Goal: Task Accomplishment & Management: Use online tool/utility

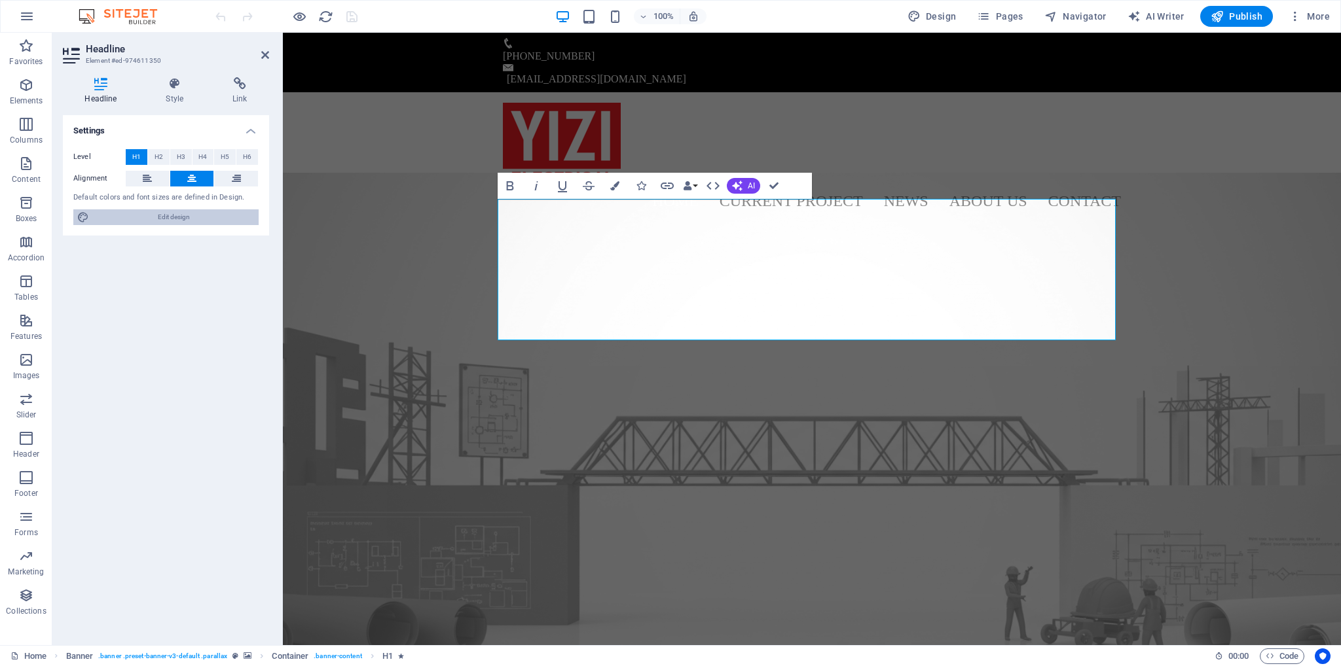
click at [151, 216] on span "Edit design" at bounding box center [174, 218] width 162 height 16
select select "px"
select select "300"
select select "px"
select select "400"
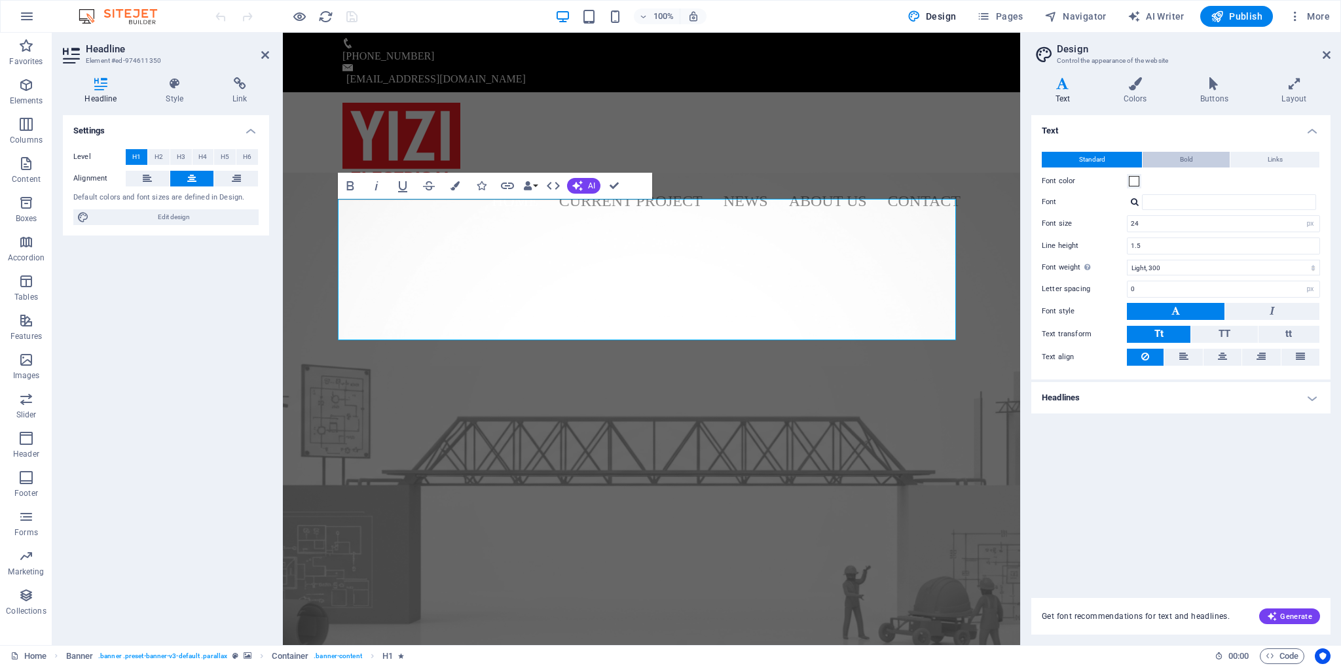
click at [1174, 160] on button "Bold" at bounding box center [1185, 160] width 87 height 16
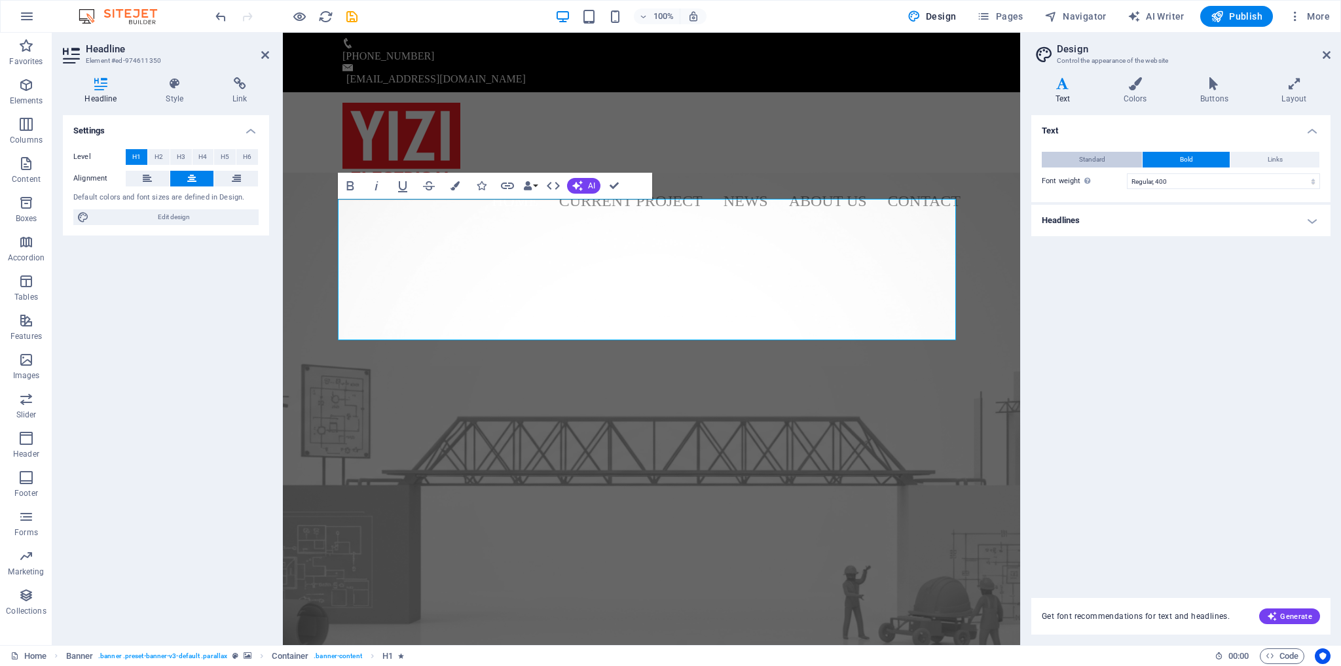
click at [1114, 161] on button "Standard" at bounding box center [1092, 160] width 100 height 16
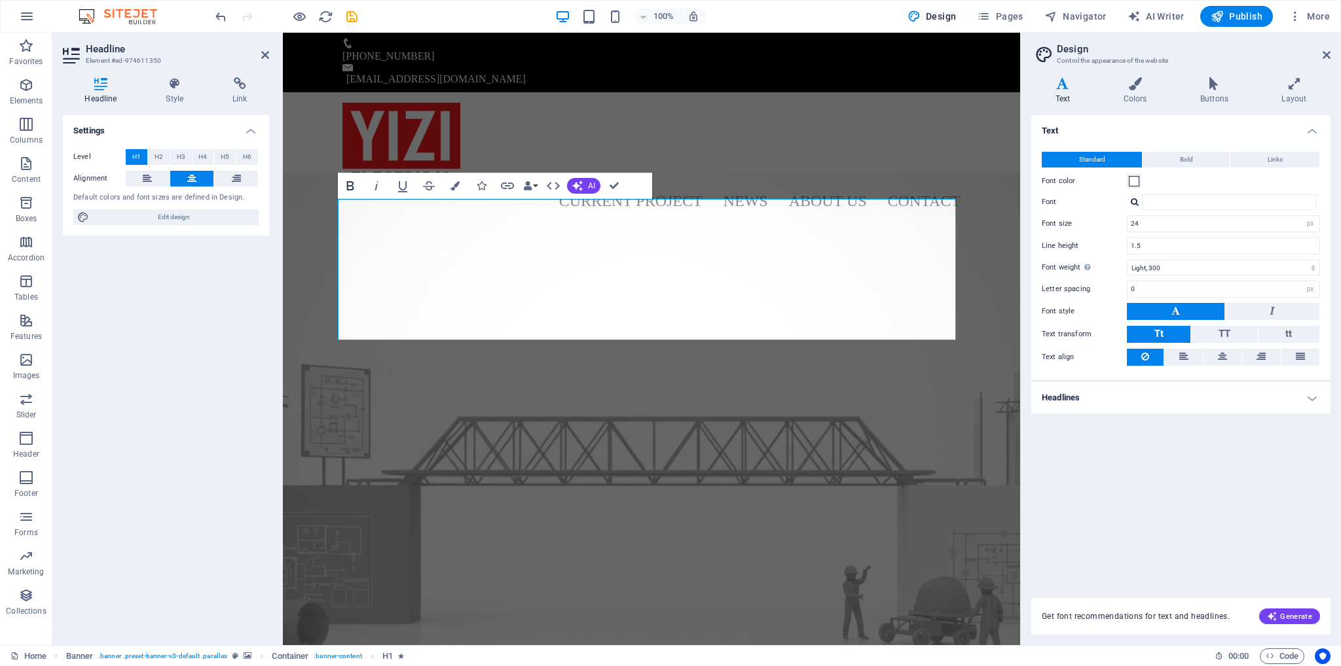
click at [352, 186] on icon "button" at bounding box center [349, 185] width 7 height 9
click at [354, 184] on icon "button" at bounding box center [350, 186] width 16 height 16
click at [352, 187] on icon "button" at bounding box center [349, 185] width 7 height 9
click at [1199, 155] on button "Bold" at bounding box center [1185, 160] width 87 height 16
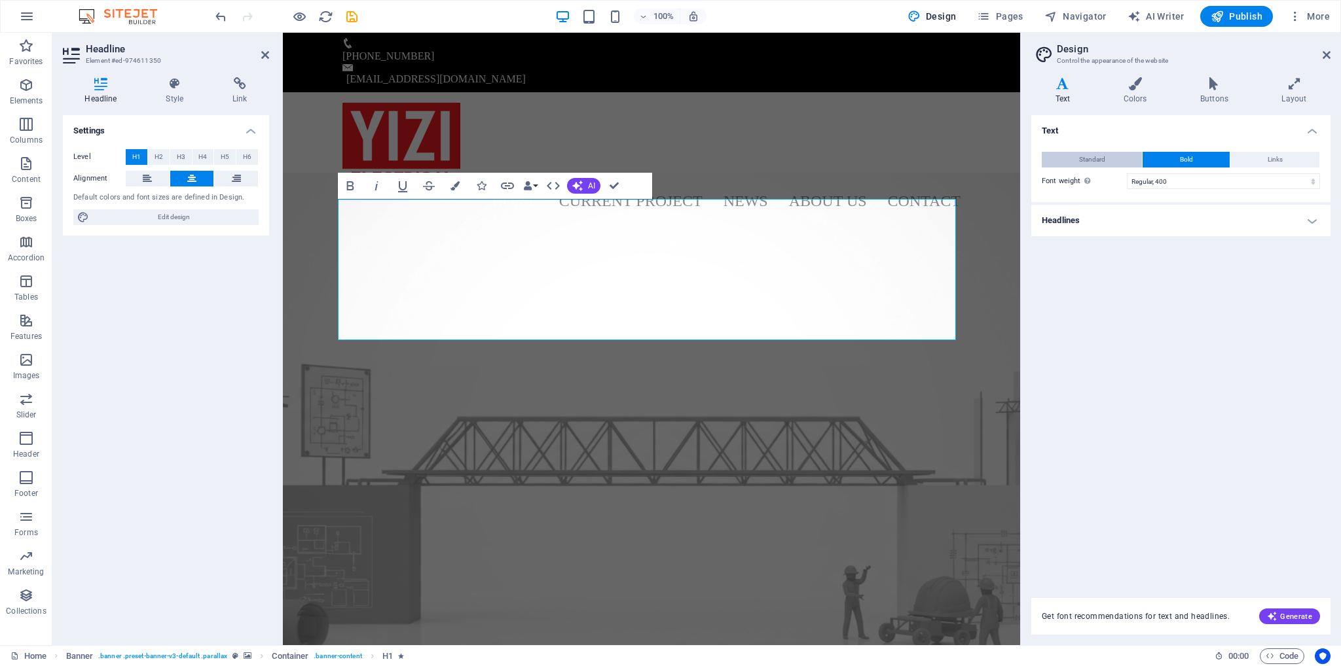
click at [1114, 158] on button "Standard" at bounding box center [1092, 160] width 100 height 16
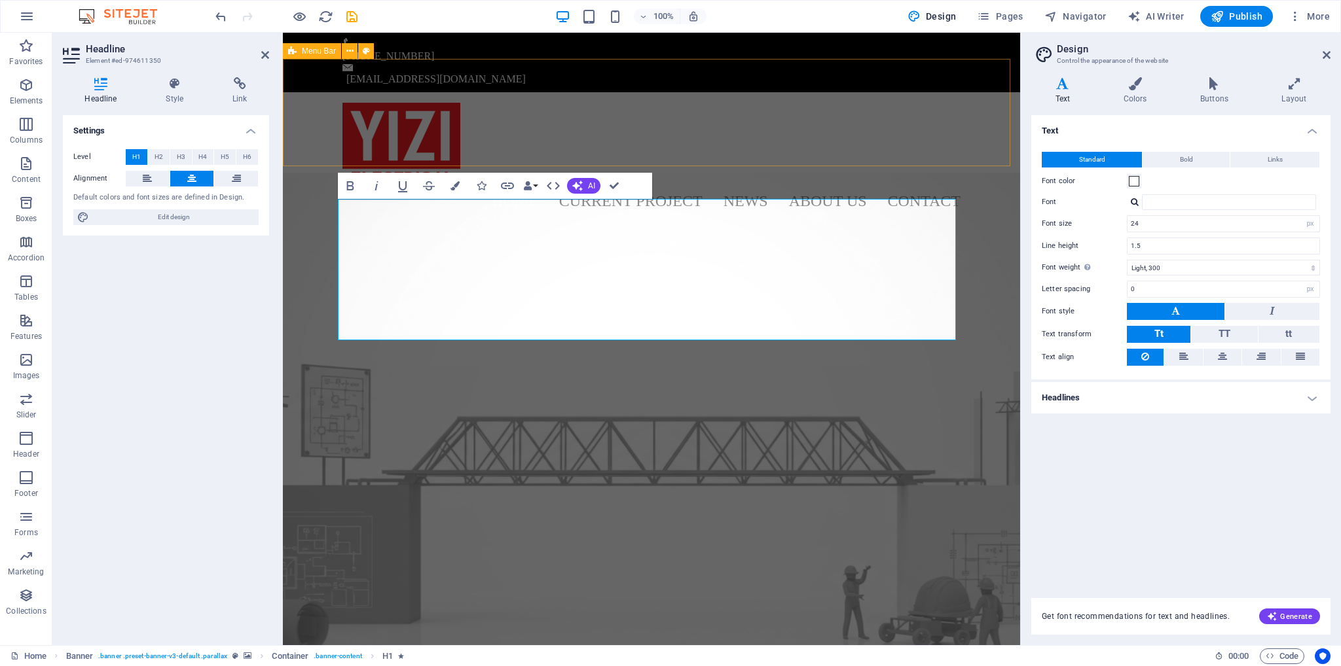
click at [859, 92] on div "Home Current Project News About us Contact Menu" at bounding box center [651, 157] width 737 height 131
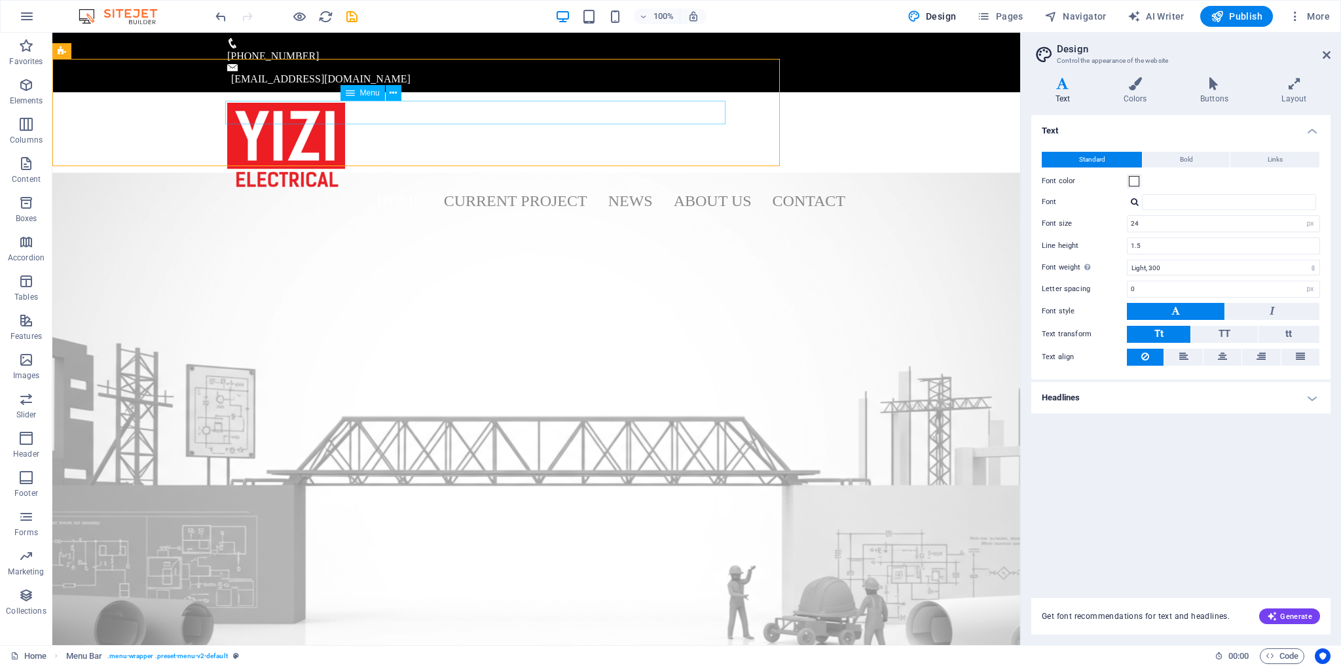
click at [818, 189] on nav "Home Current Project News About us Contact" at bounding box center [536, 201] width 618 height 24
click at [715, 189] on nav "Home Current Project News About us Contact" at bounding box center [536, 201] width 618 height 24
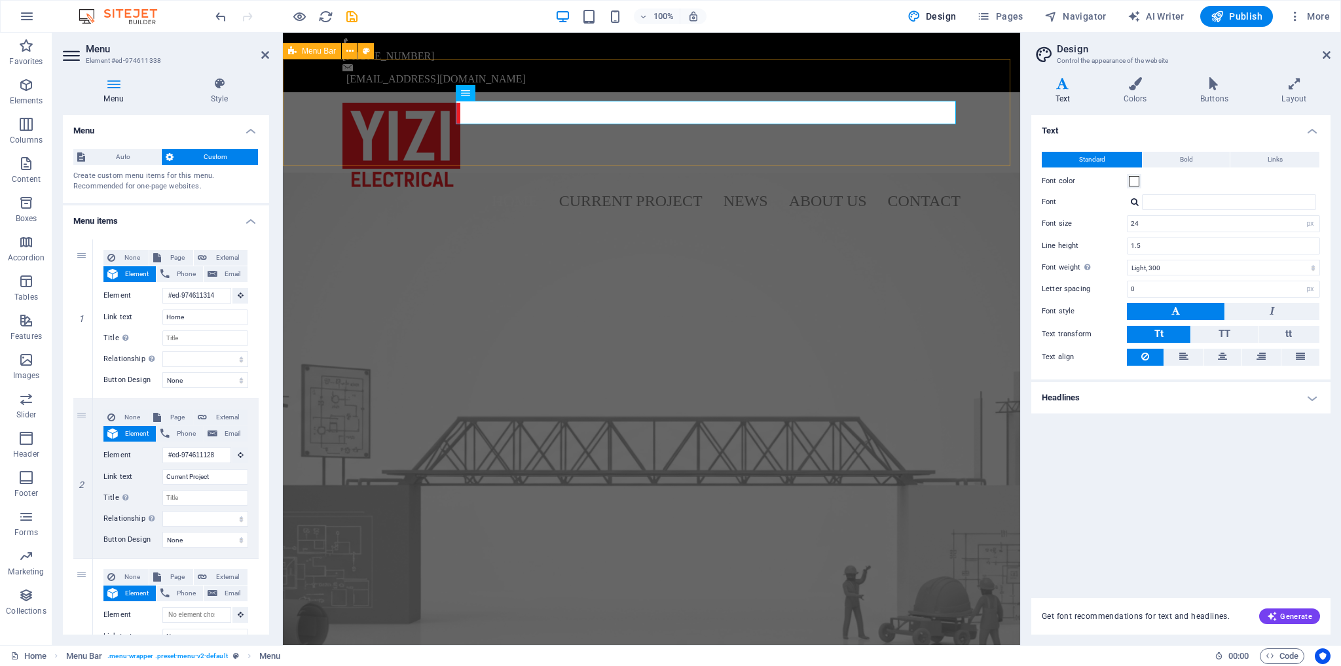
click at [997, 139] on div "Home Current Project News About us Contact Menu" at bounding box center [651, 157] width 737 height 131
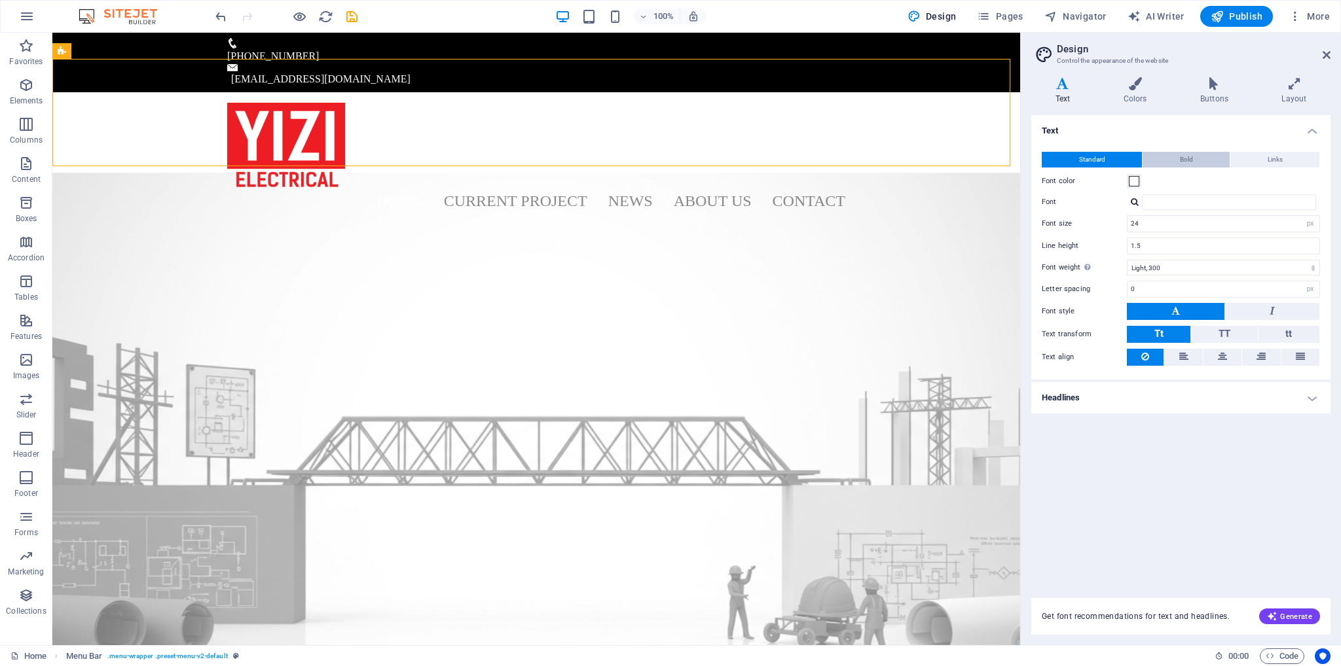
click at [1195, 158] on button "Bold" at bounding box center [1185, 160] width 87 height 16
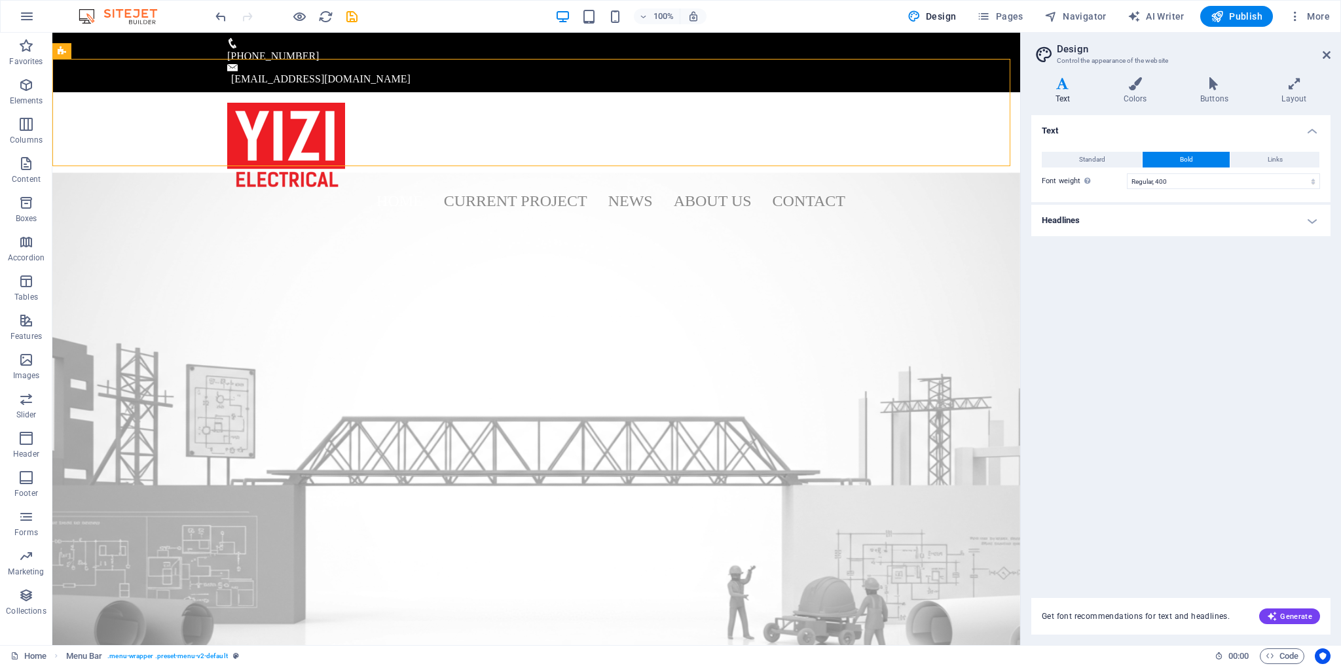
click at [1151, 221] on h4 "Headlines" at bounding box center [1180, 220] width 299 height 31
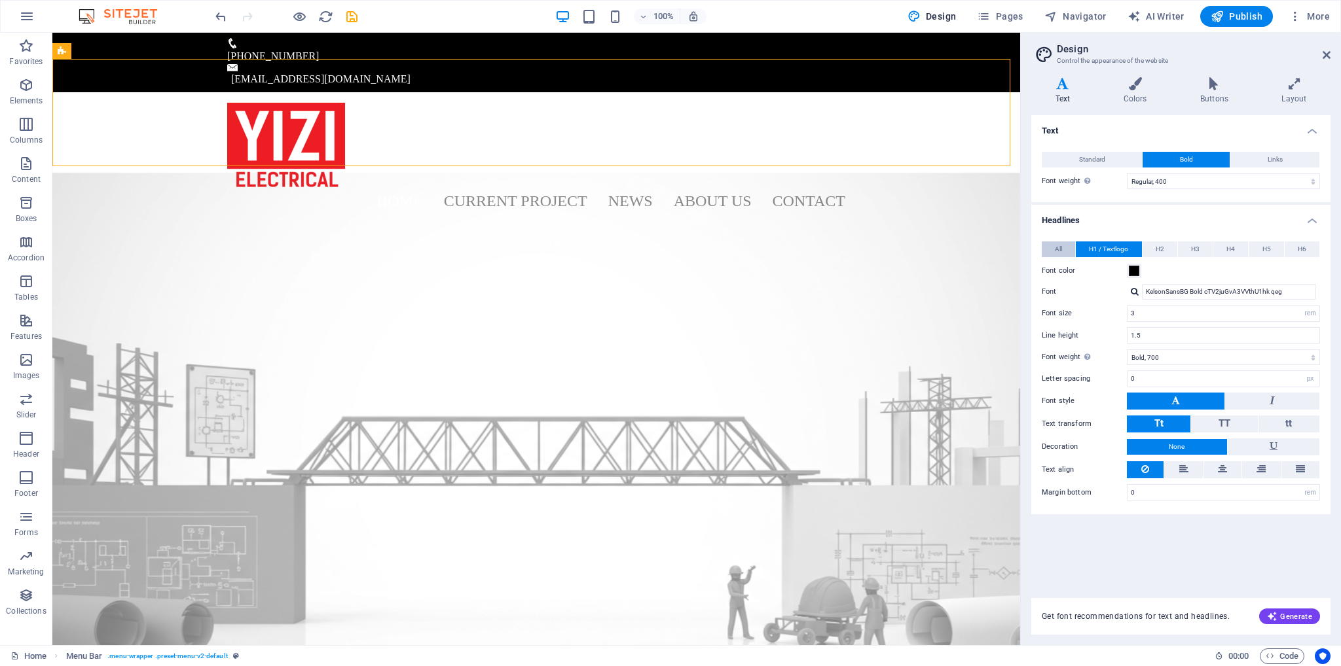
click at [1066, 246] on button "All" at bounding box center [1058, 250] width 33 height 16
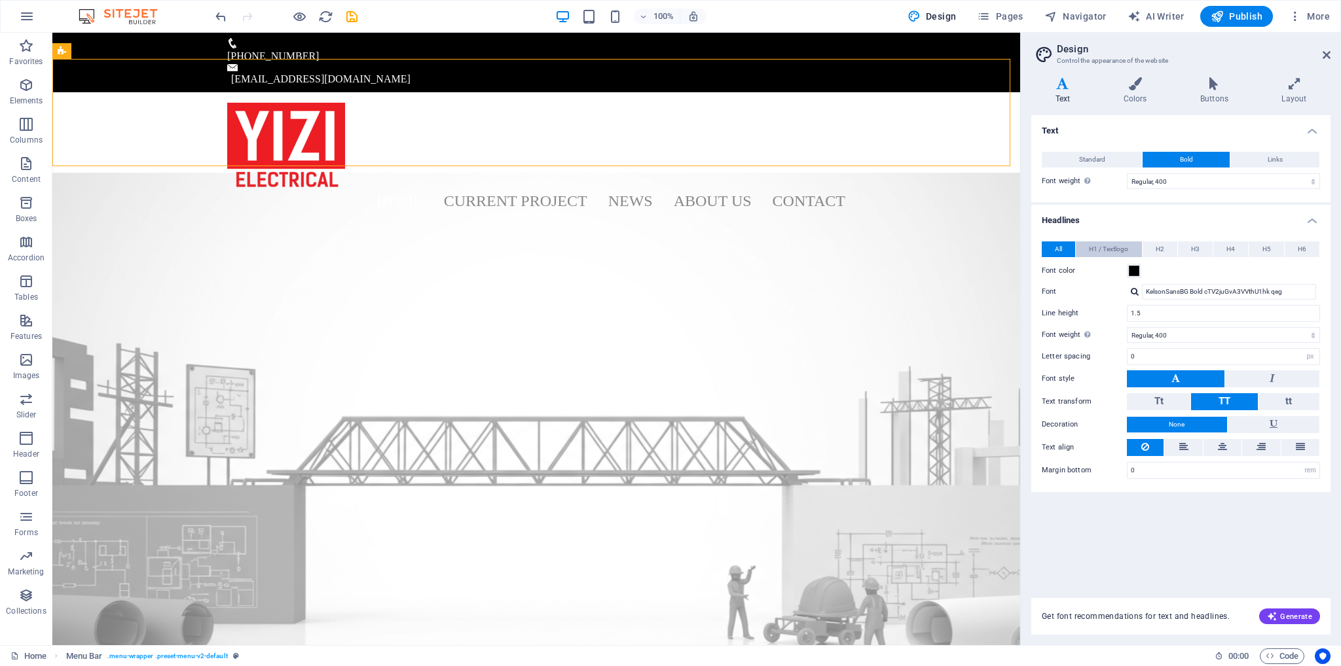
click at [1113, 248] on span "H1 / Textlogo" at bounding box center [1108, 250] width 39 height 16
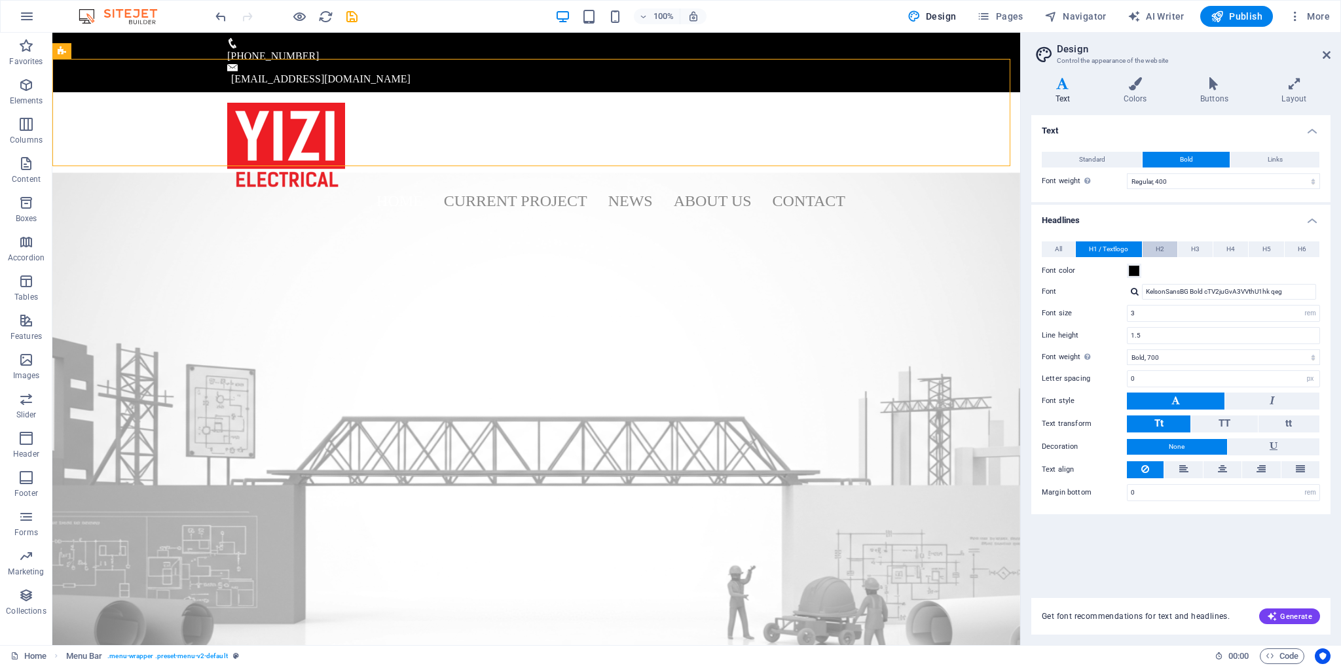
click at [1163, 249] on span "H2" at bounding box center [1160, 250] width 9 height 16
click at [1189, 249] on button "H3" at bounding box center [1195, 250] width 35 height 16
click at [1220, 251] on button "H4" at bounding box center [1230, 250] width 35 height 16
click at [1256, 252] on button "H5" at bounding box center [1265, 250] width 35 height 16
click at [1301, 251] on span "H6" at bounding box center [1302, 250] width 9 height 16
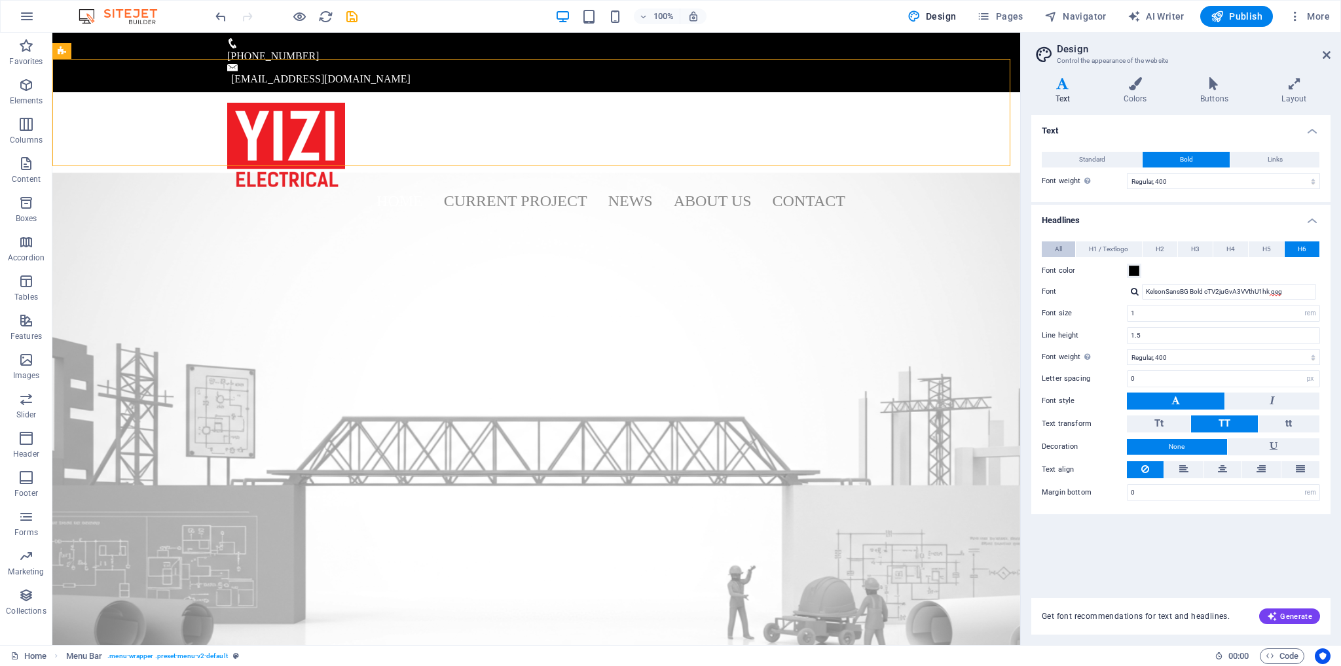
click at [1063, 249] on button "All" at bounding box center [1058, 250] width 33 height 16
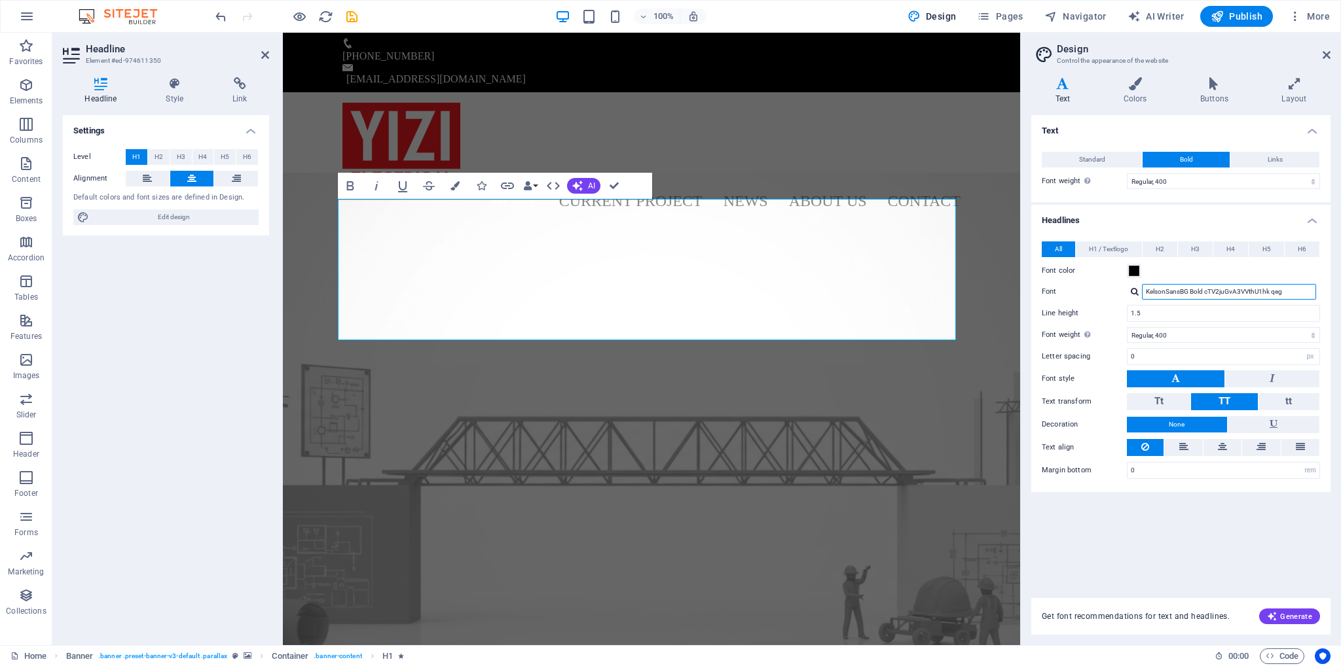
click at [1157, 289] on input "KelsonSansBG Bold cTV2juGvA3VVthU1hk qeg" at bounding box center [1229, 292] width 174 height 16
click at [1133, 294] on div at bounding box center [1135, 291] width 8 height 9
click at [906, 127] on div "Home Current Project News About us Contact Menu" at bounding box center [651, 157] width 737 height 131
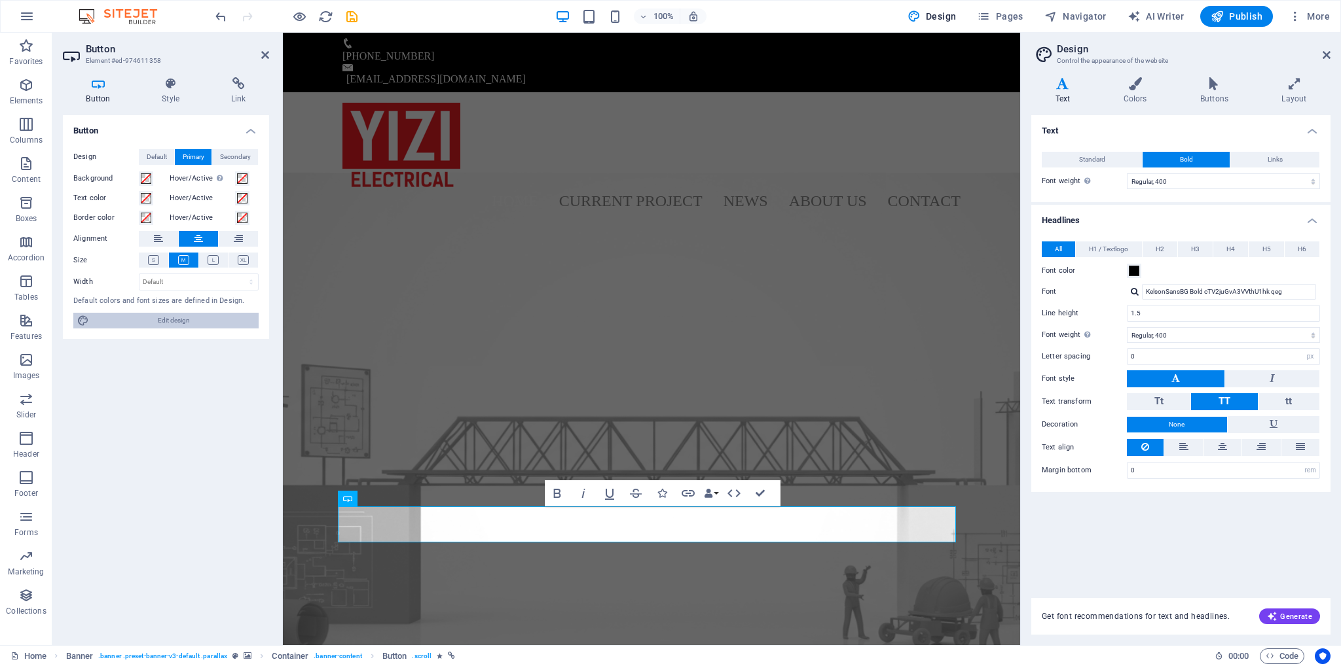
click at [186, 318] on span "Edit design" at bounding box center [174, 321] width 162 height 16
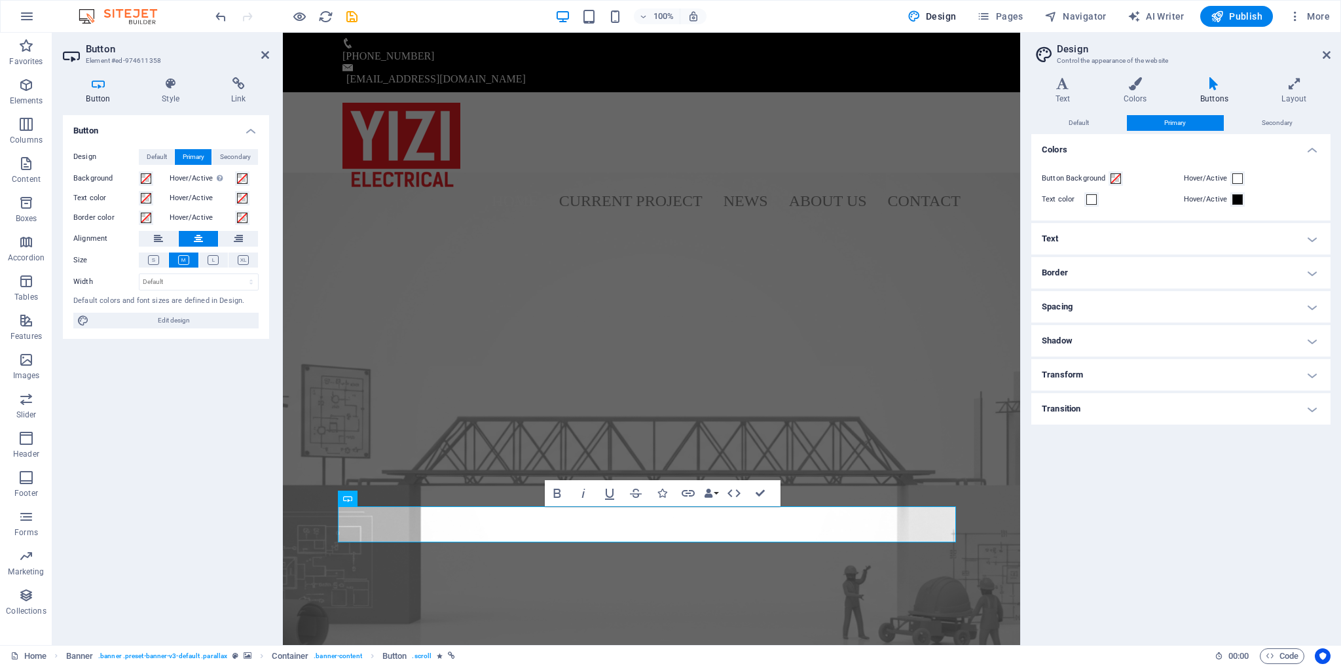
click at [1119, 242] on h4 "Text" at bounding box center [1180, 238] width 299 height 31
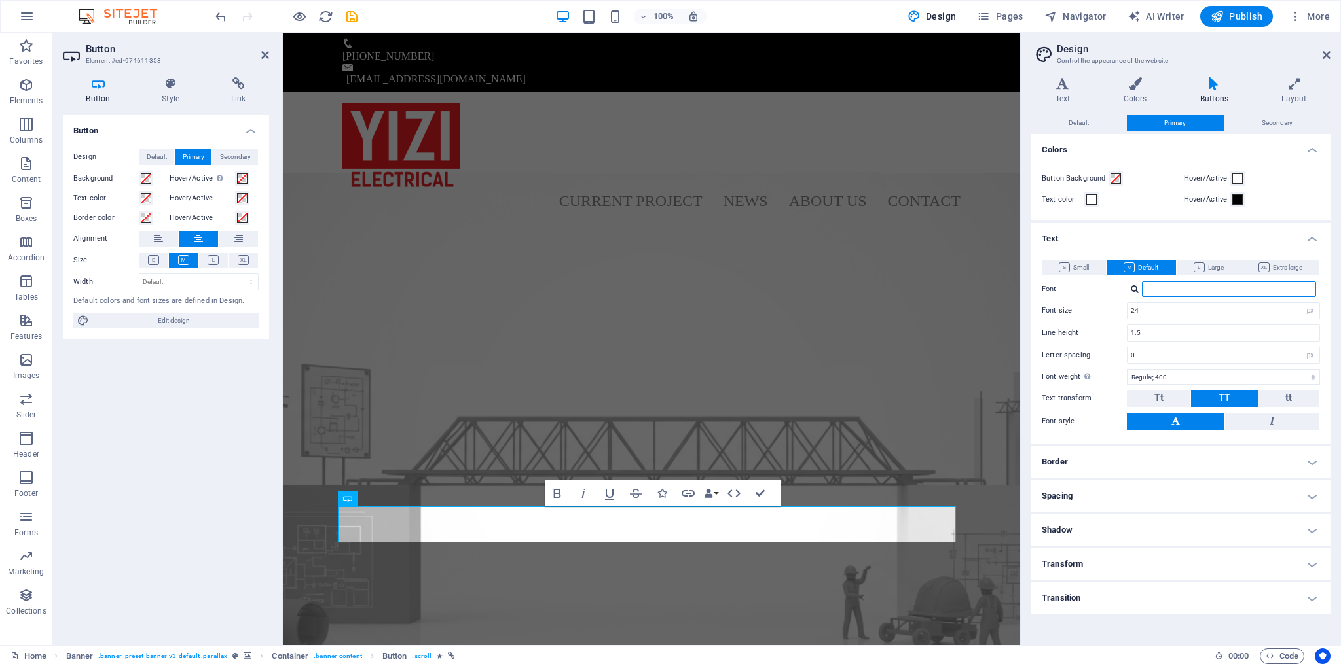
click at [1162, 292] on input "Font" at bounding box center [1229, 290] width 174 height 16
click at [1085, 270] on span "Small" at bounding box center [1074, 268] width 30 height 16
click at [1139, 266] on span "Default" at bounding box center [1140, 268] width 35 height 16
click at [1168, 285] on input "Font" at bounding box center [1229, 290] width 174 height 16
click at [1127, 291] on div at bounding box center [1223, 290] width 193 height 16
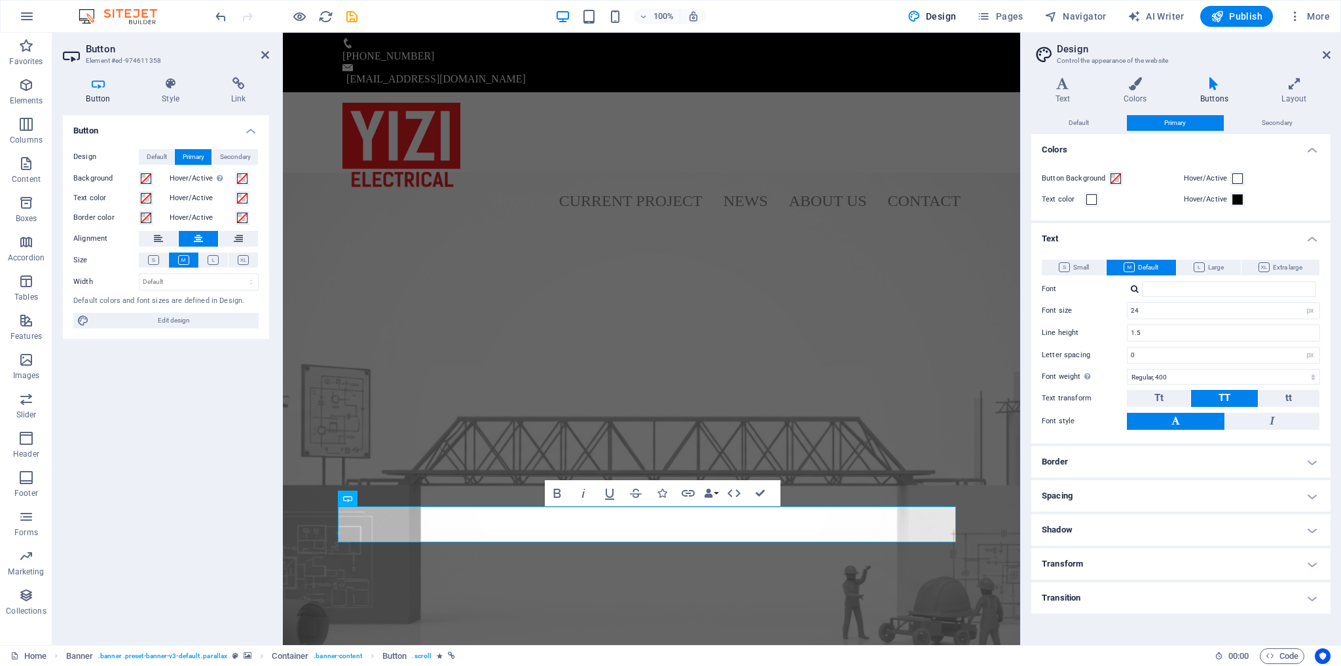
click at [1132, 292] on div at bounding box center [1135, 289] width 8 height 9
click at [1162, 390] on div "Manage fonts →" at bounding box center [1231, 390] width 173 height 16
select select "popularity"
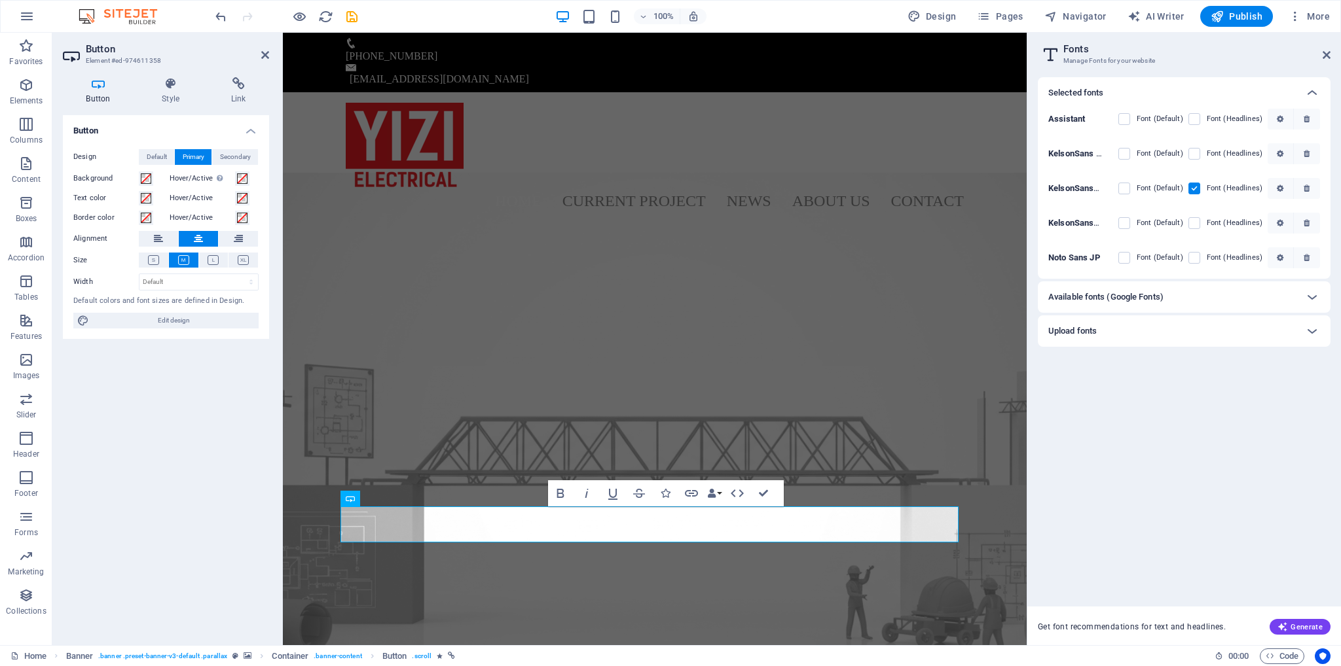
click at [1215, 305] on div "Available fonts (Google Fonts)" at bounding box center [1184, 297] width 293 height 31
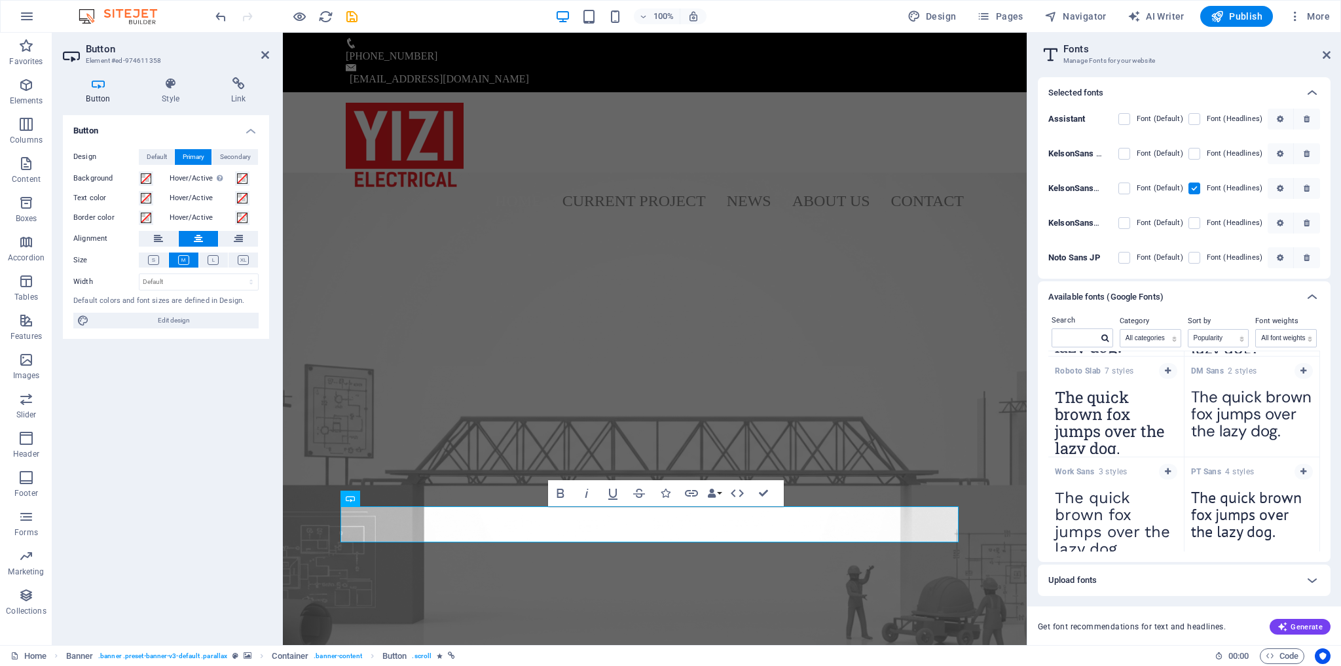
scroll to position [1002, 0]
click at [749, 189] on nav "Home Current Project News About us Contact" at bounding box center [655, 201] width 618 height 24
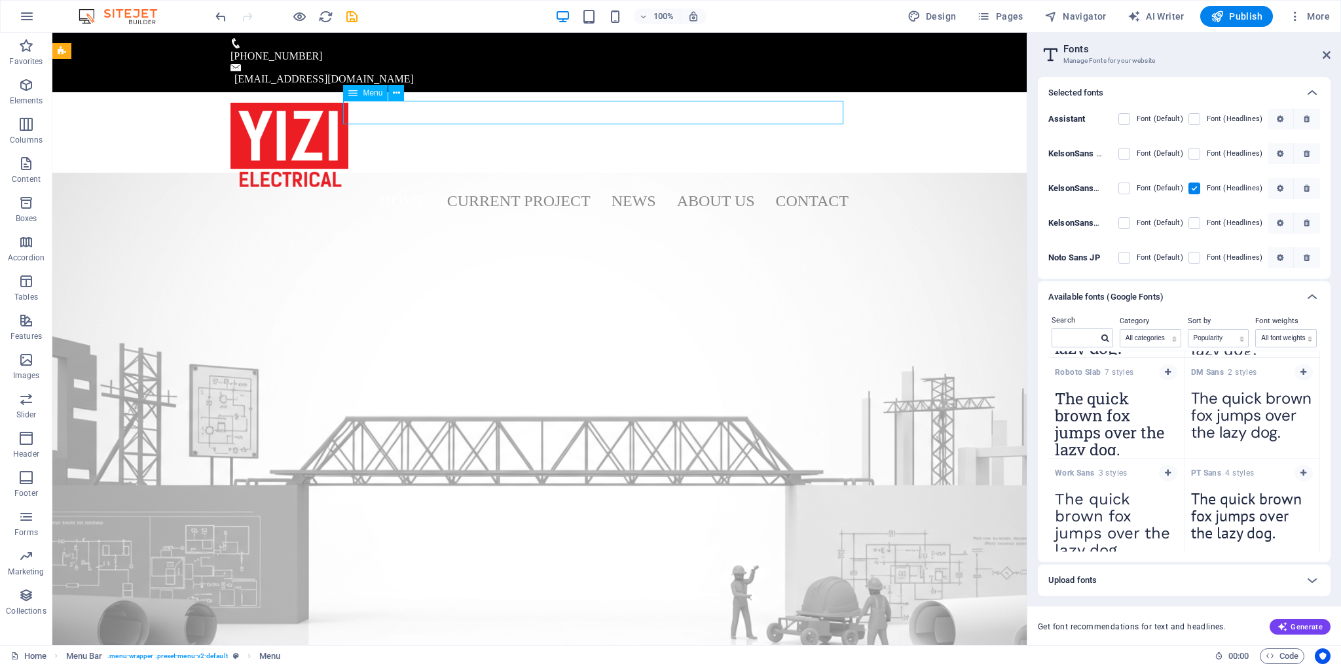
click at [740, 189] on nav "Home Current Project News About us Contact" at bounding box center [539, 201] width 618 height 24
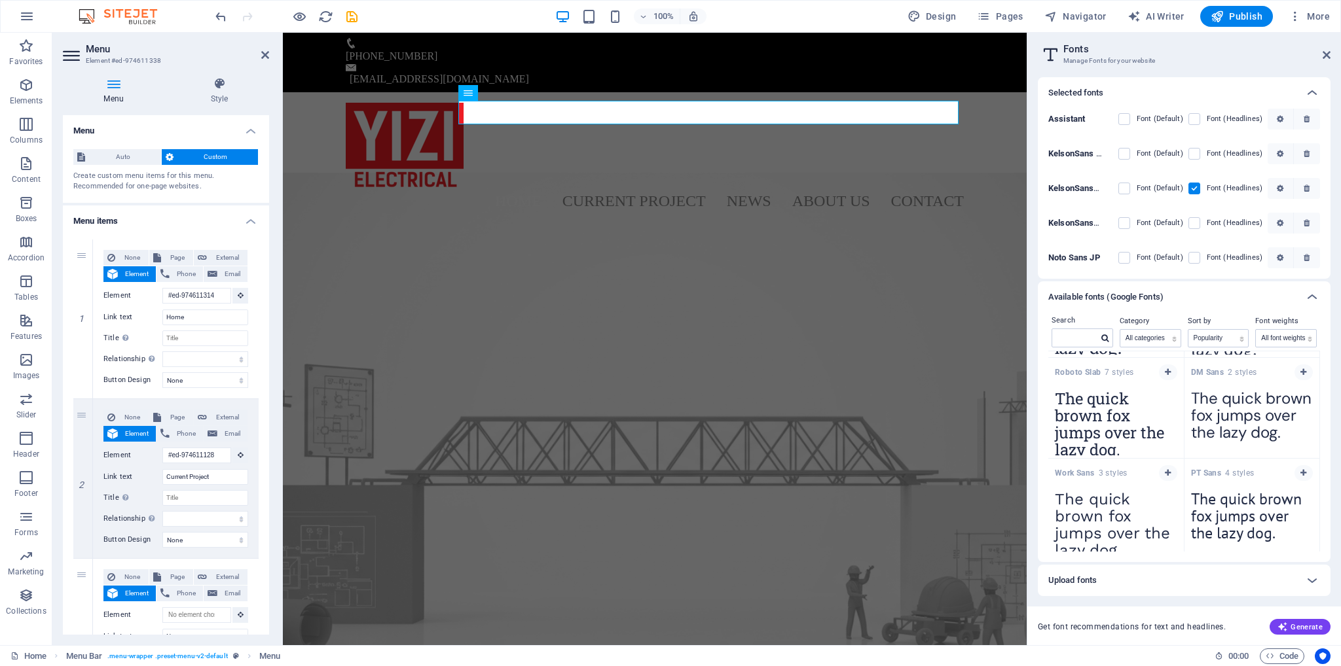
click at [263, 283] on div "1 None Page External Element Phone Email Page Home Subpage Legal Notice Privacy…" at bounding box center [166, 638] width 206 height 819
drag, startPoint x: 951, startPoint y: 73, endPoint x: 1183, endPoint y: 75, distance: 231.8
click at [1027, 92] on div "Home Current Project News About us Contact Menu" at bounding box center [655, 157] width 744 height 131
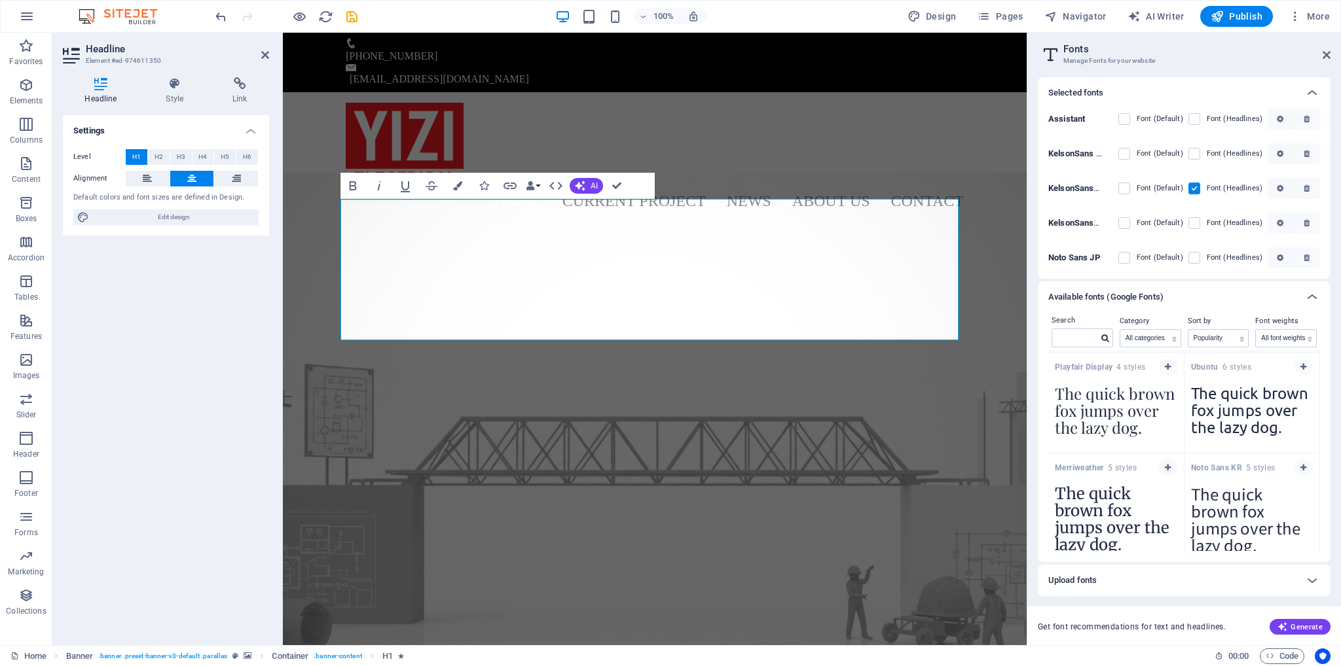
scroll to position [609, 0]
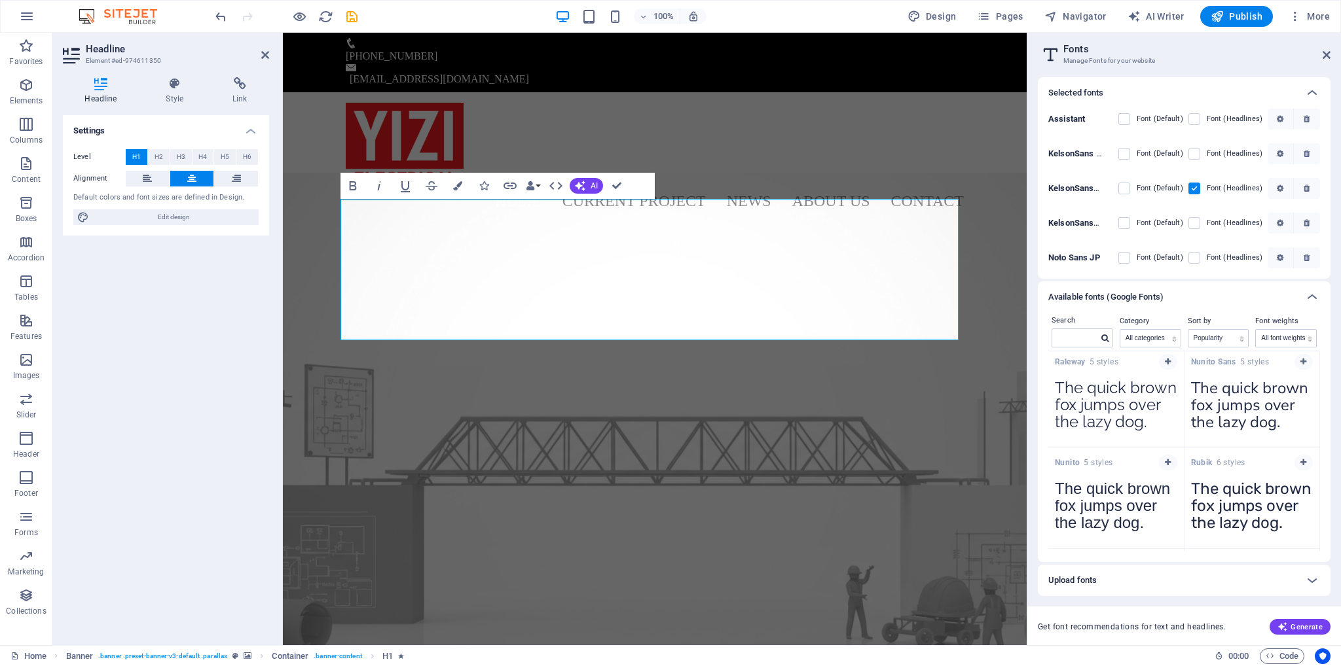
click at [1194, 189] on label at bounding box center [1194, 189] width 12 height 12
click at [0, 0] on qeg "checkbox" at bounding box center [0, 0] width 0 height 0
click at [856, 153] on div "Home Current Project News About us Contact Menu" at bounding box center [655, 157] width 744 height 131
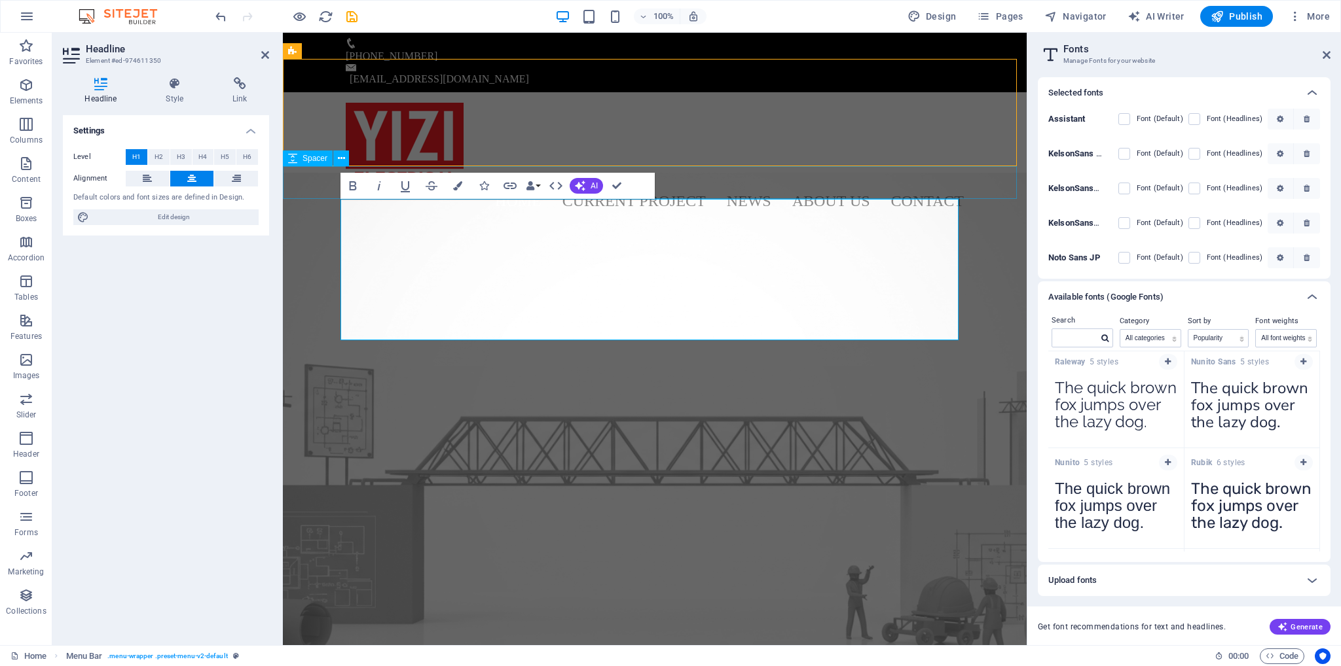
click at [1027, 223] on div at bounding box center [655, 239] width 744 height 33
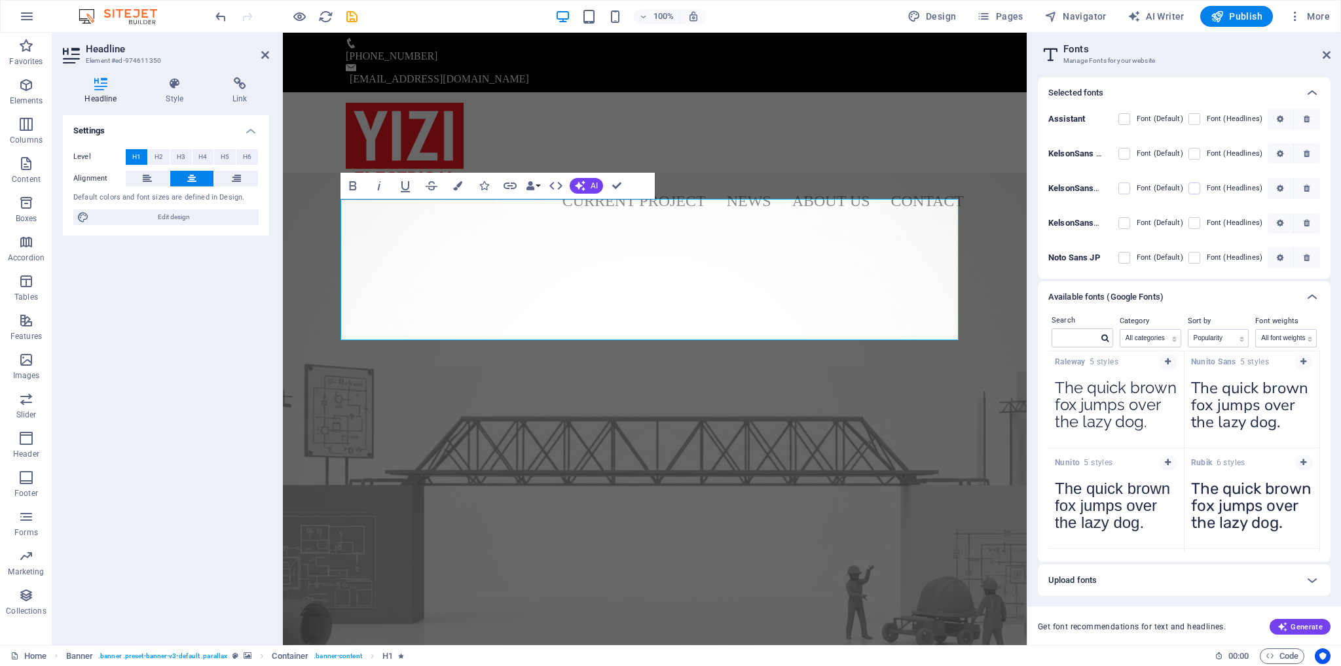
scroll to position [216, 0]
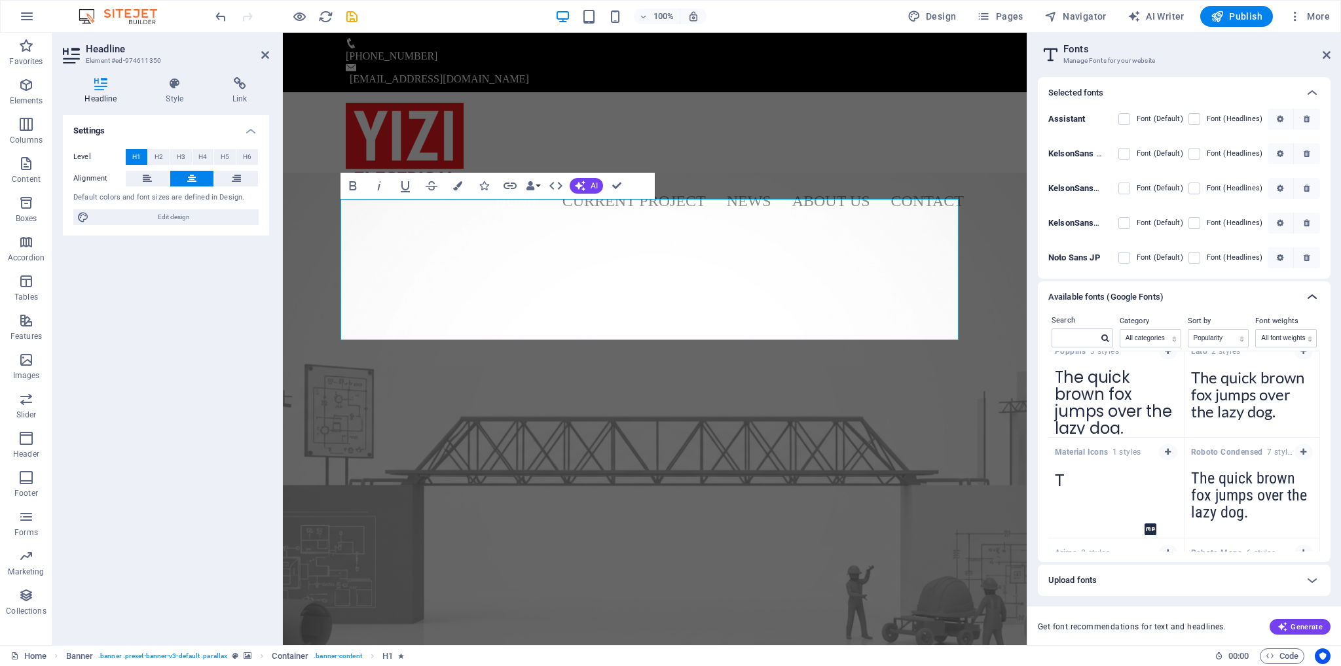
click at [1307, 300] on icon at bounding box center [1312, 297] width 16 height 16
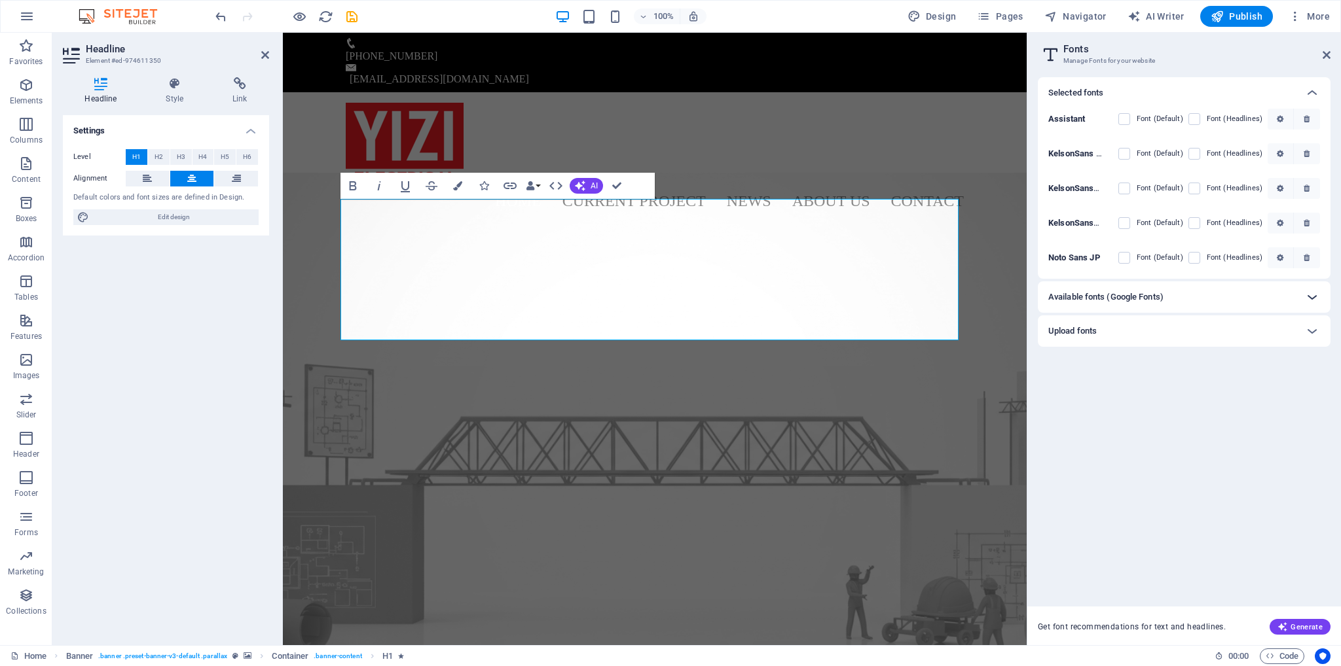
scroll to position [0, 0]
click at [1307, 300] on icon at bounding box center [1312, 297] width 16 height 16
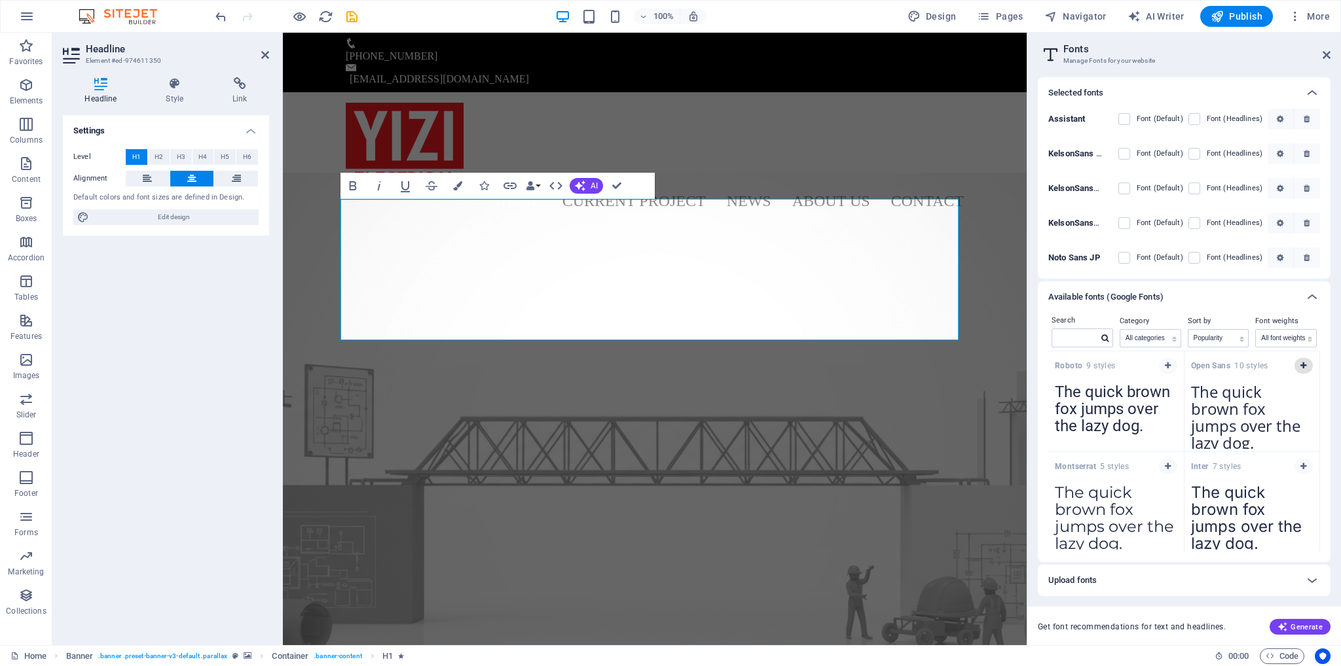
click at [1300, 366] on icon "button" at bounding box center [1303, 366] width 6 height 8
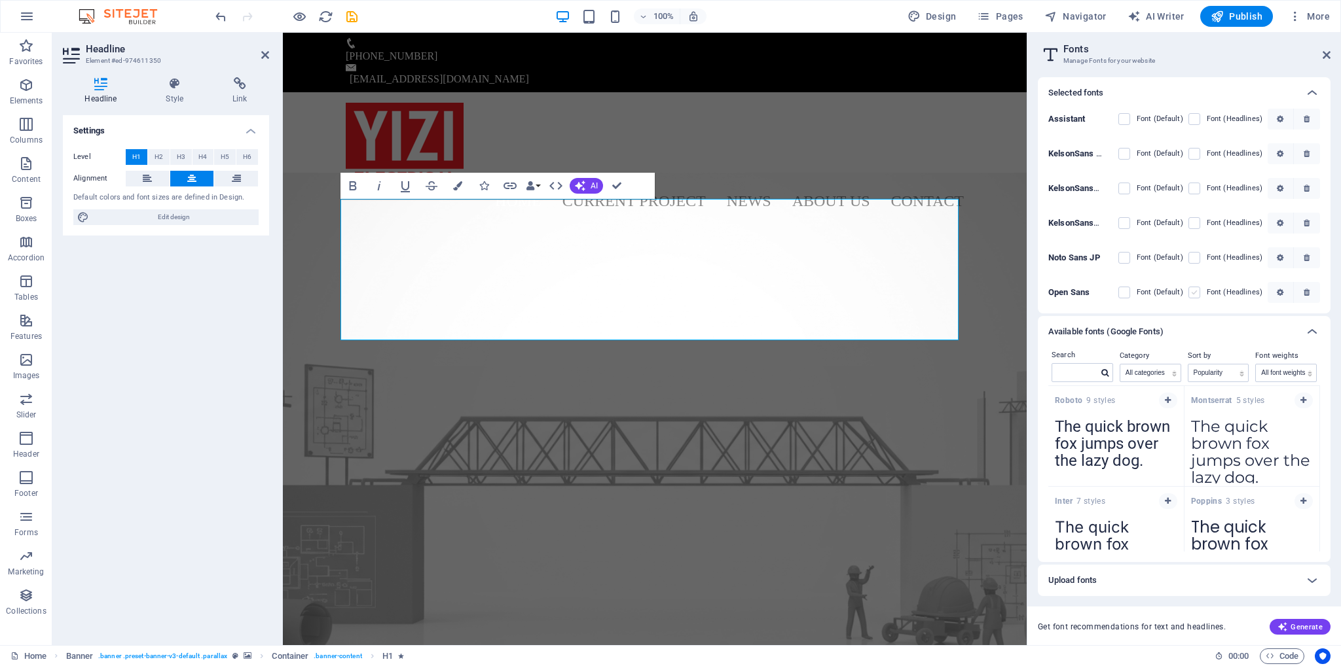
click at [1197, 293] on label at bounding box center [1194, 293] width 12 height 12
click at [0, 0] on Sans "checkbox" at bounding box center [0, 0] width 0 height 0
click at [1128, 294] on label at bounding box center [1124, 293] width 12 height 12
click at [0, 0] on Sans "checkbox" at bounding box center [0, 0] width 0 height 0
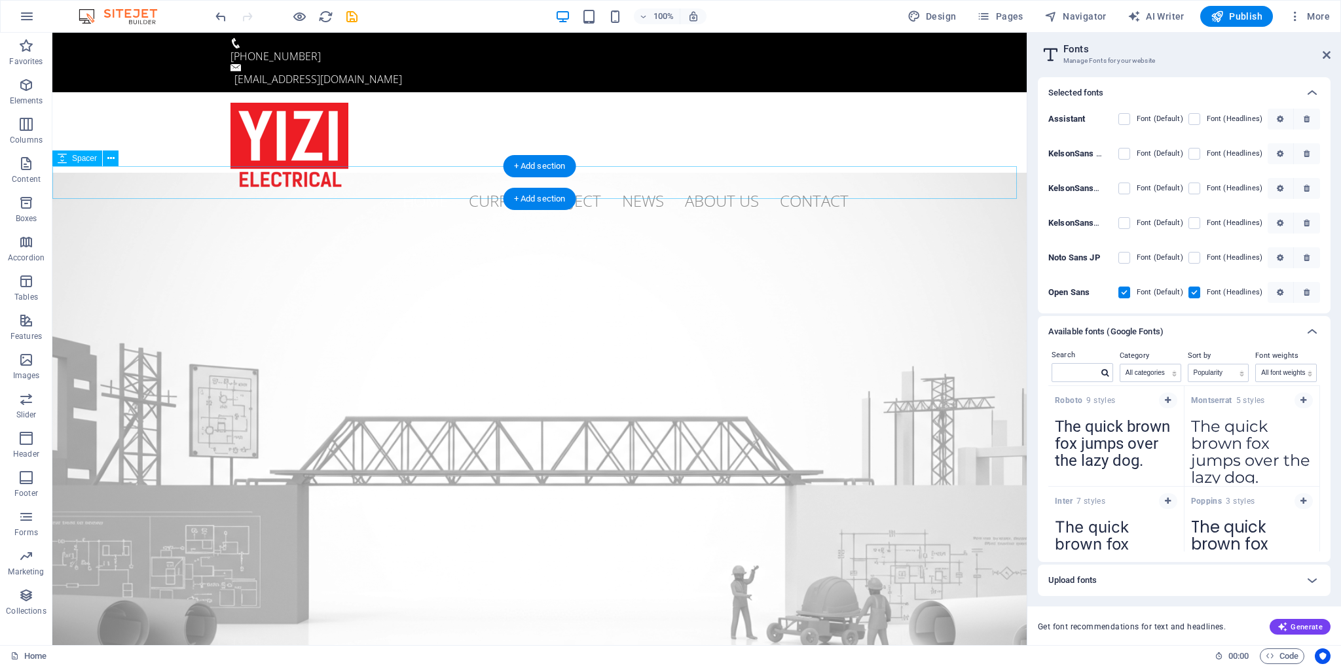
click at [404, 223] on div at bounding box center [539, 239] width 974 height 33
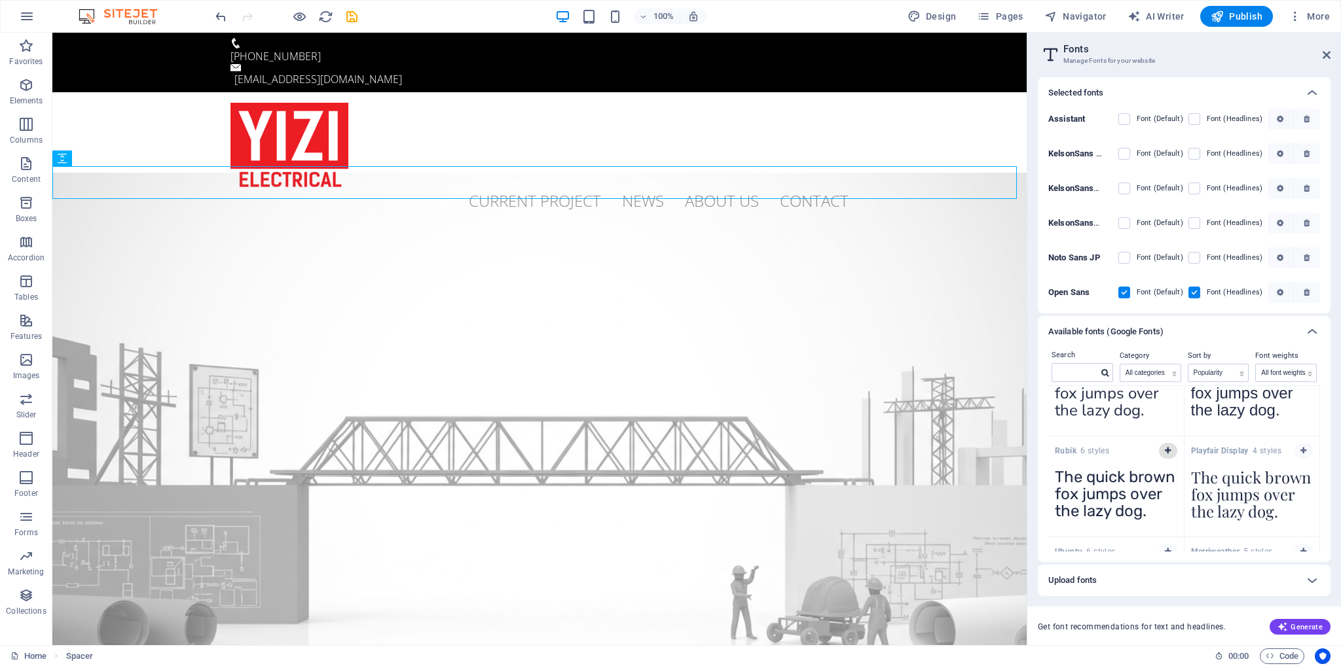
scroll to position [655, 0]
click at [1165, 452] on icon "button" at bounding box center [1168, 452] width 6 height 8
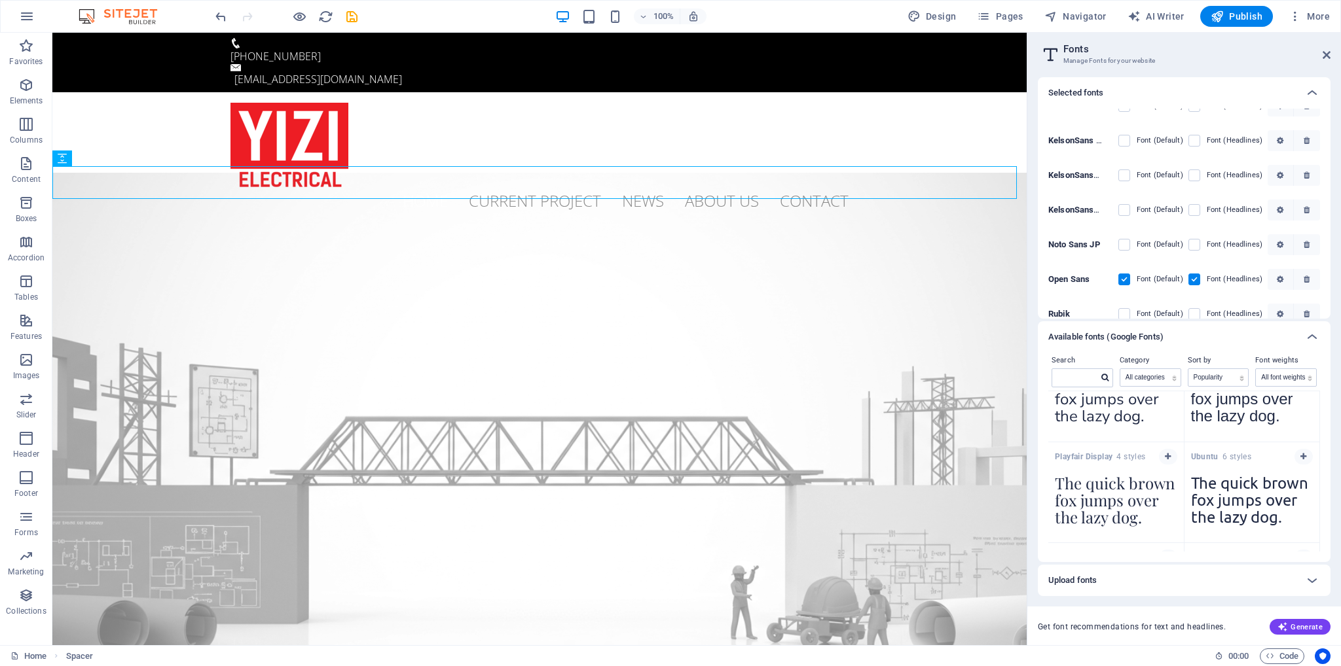
scroll to position [29, 0]
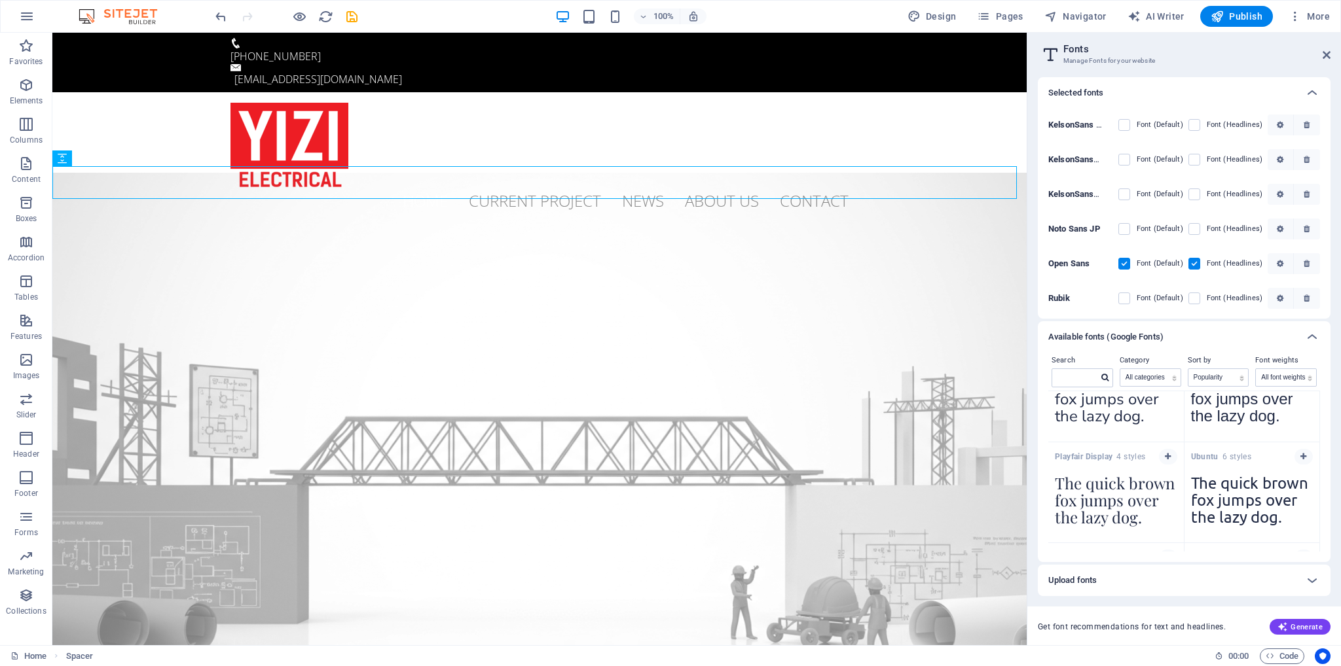
click at [1188, 261] on label at bounding box center [1194, 264] width 12 height 12
click at [0, 0] on Sans "checkbox" at bounding box center [0, 0] width 0 height 0
click at [1128, 263] on label at bounding box center [1124, 264] width 12 height 12
click at [0, 0] on Sans "checkbox" at bounding box center [0, 0] width 0 height 0
click at [1121, 263] on label at bounding box center [1124, 264] width 12 height 12
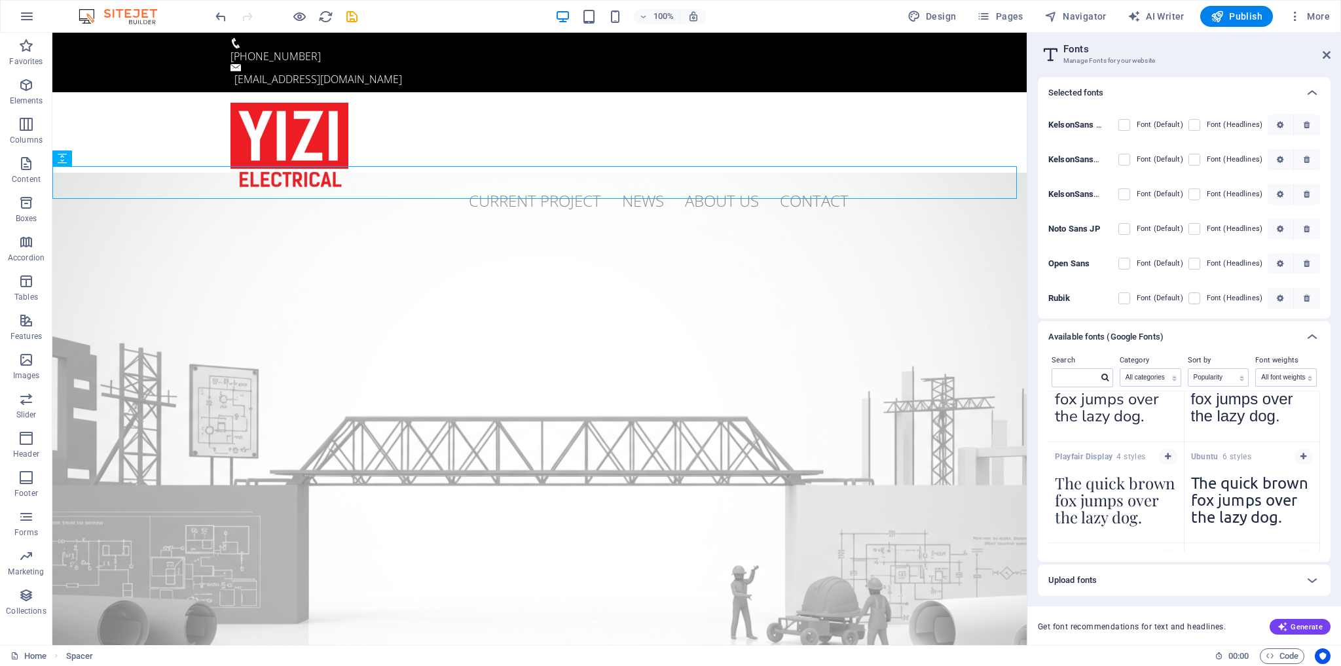
click at [0, 0] on Sans "checkbox" at bounding box center [0, 0] width 0 height 0
click at [1194, 297] on label at bounding box center [1194, 299] width 12 height 12
click at [0, 0] on input "checkbox" at bounding box center [0, 0] width 0 height 0
click at [1123, 298] on label at bounding box center [1124, 299] width 12 height 12
click at [0, 0] on input "checkbox" at bounding box center [0, 0] width 0 height 0
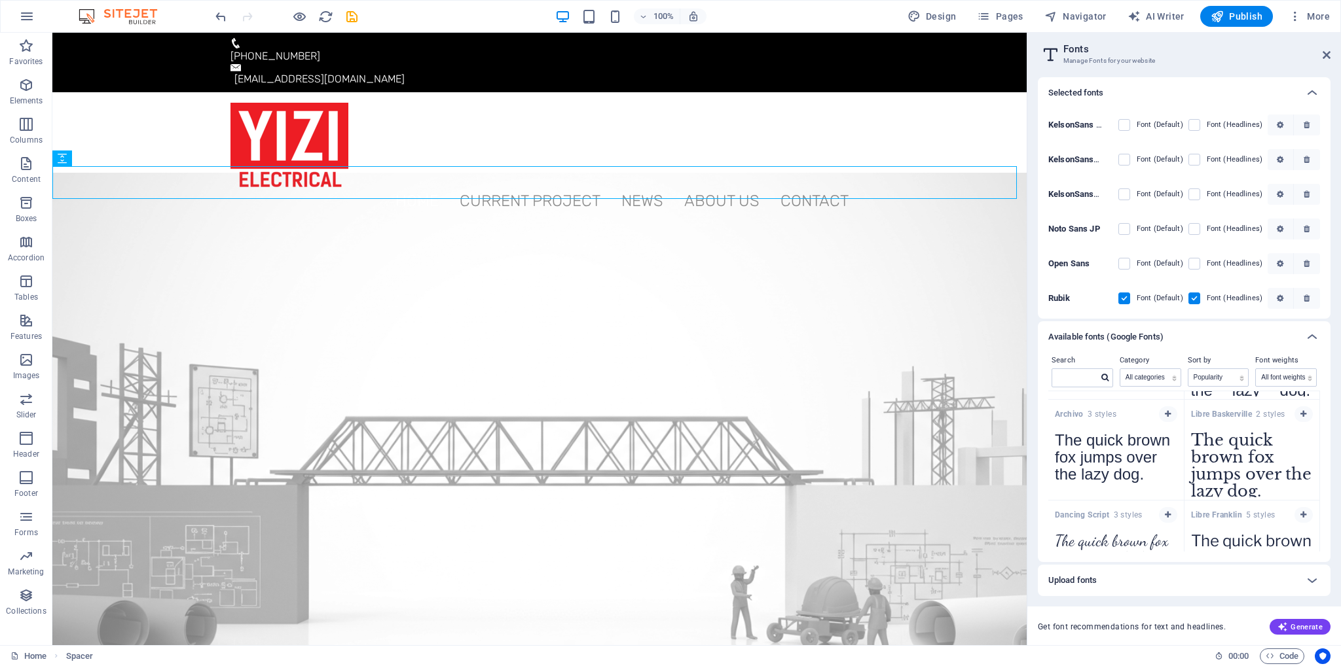
scroll to position [2422, 0]
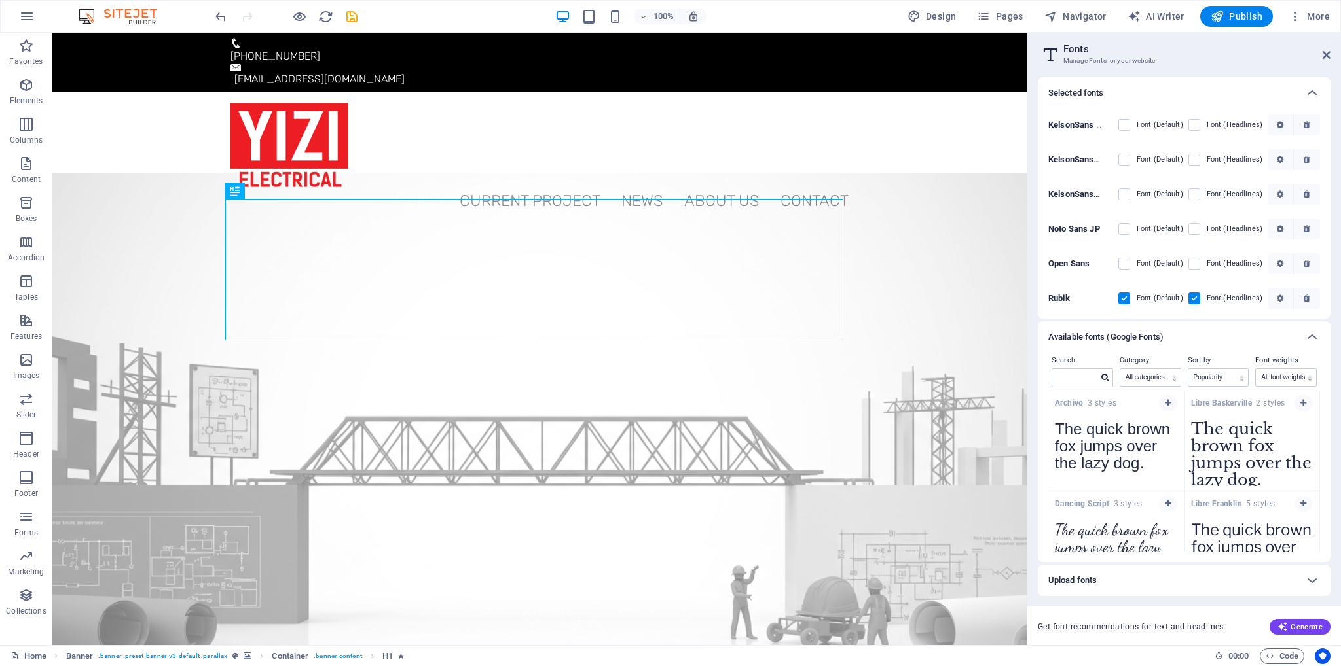
click at [1196, 293] on label at bounding box center [1194, 299] width 12 height 12
click at [0, 0] on input "checkbox" at bounding box center [0, 0] width 0 height 0
drag, startPoint x: 1122, startPoint y: 297, endPoint x: 799, endPoint y: 208, distance: 334.6
click at [1122, 297] on label at bounding box center [1124, 299] width 12 height 12
click at [0, 0] on input "checkbox" at bounding box center [0, 0] width 0 height 0
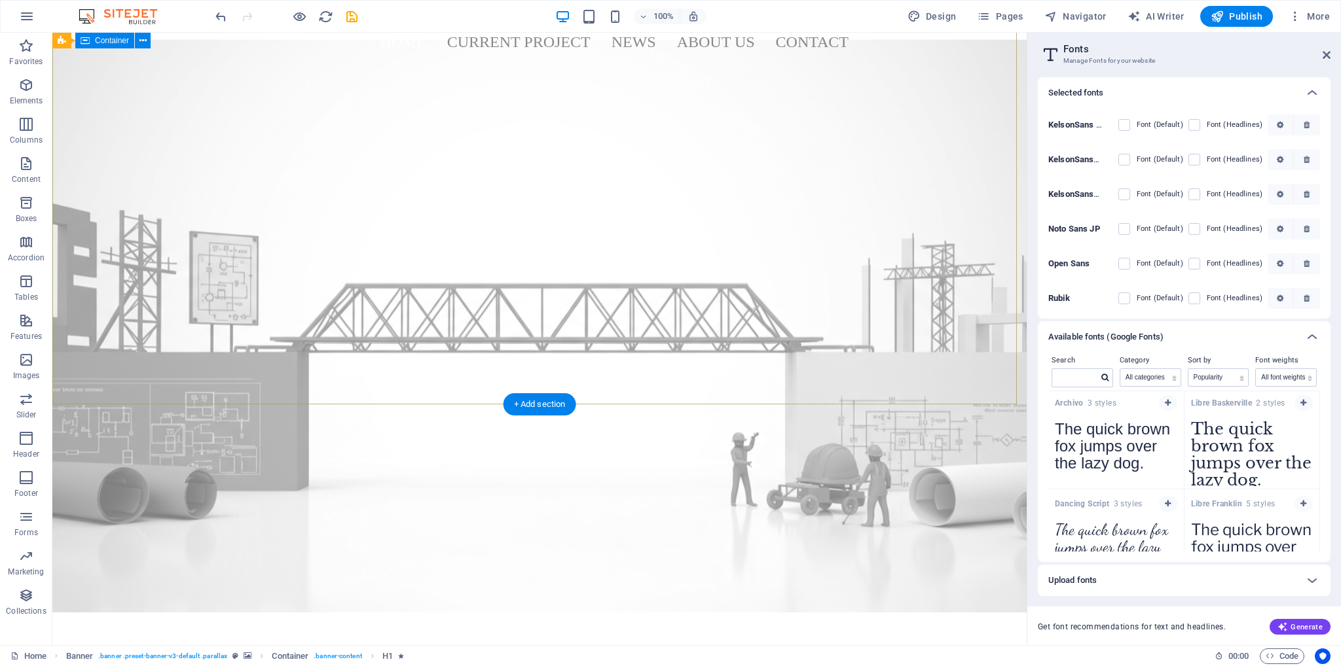
scroll to position [0, 0]
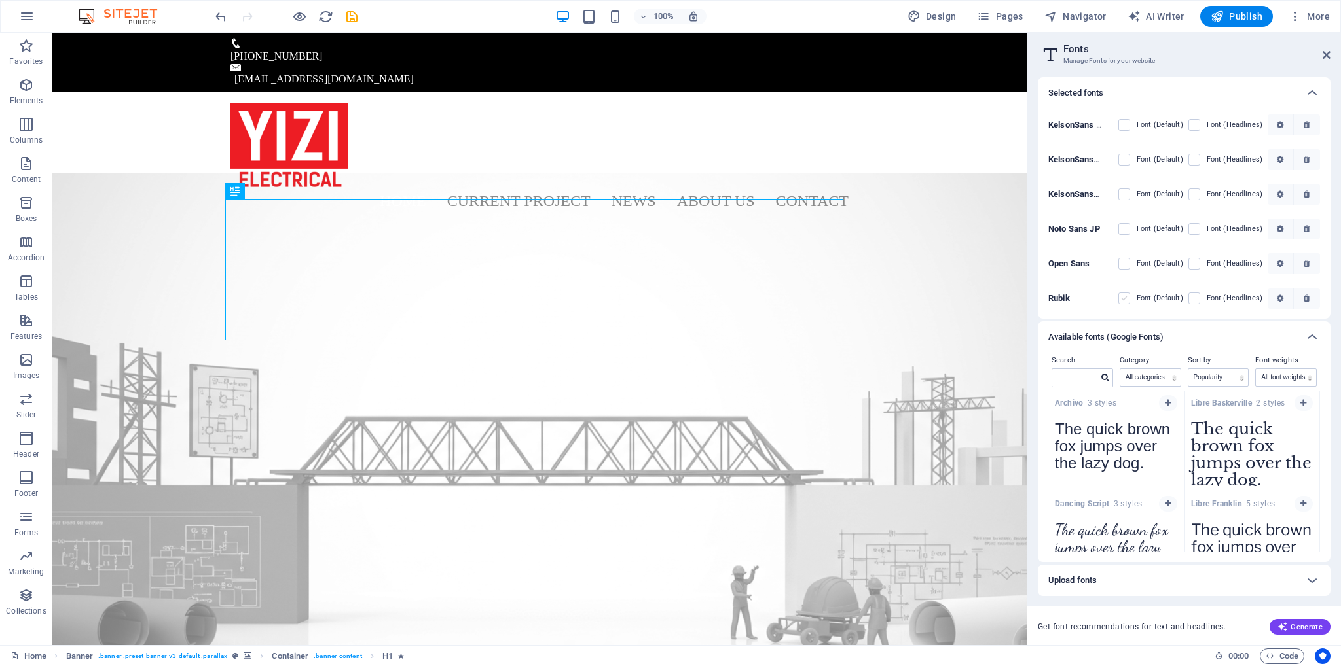
click at [1129, 297] on label at bounding box center [1124, 299] width 12 height 12
click at [0, 0] on input "checkbox" at bounding box center [0, 0] width 0 height 0
click at [1196, 301] on label at bounding box center [1194, 299] width 12 height 12
click at [0, 0] on input "checkbox" at bounding box center [0, 0] width 0 height 0
click at [1193, 299] on label at bounding box center [1194, 299] width 12 height 12
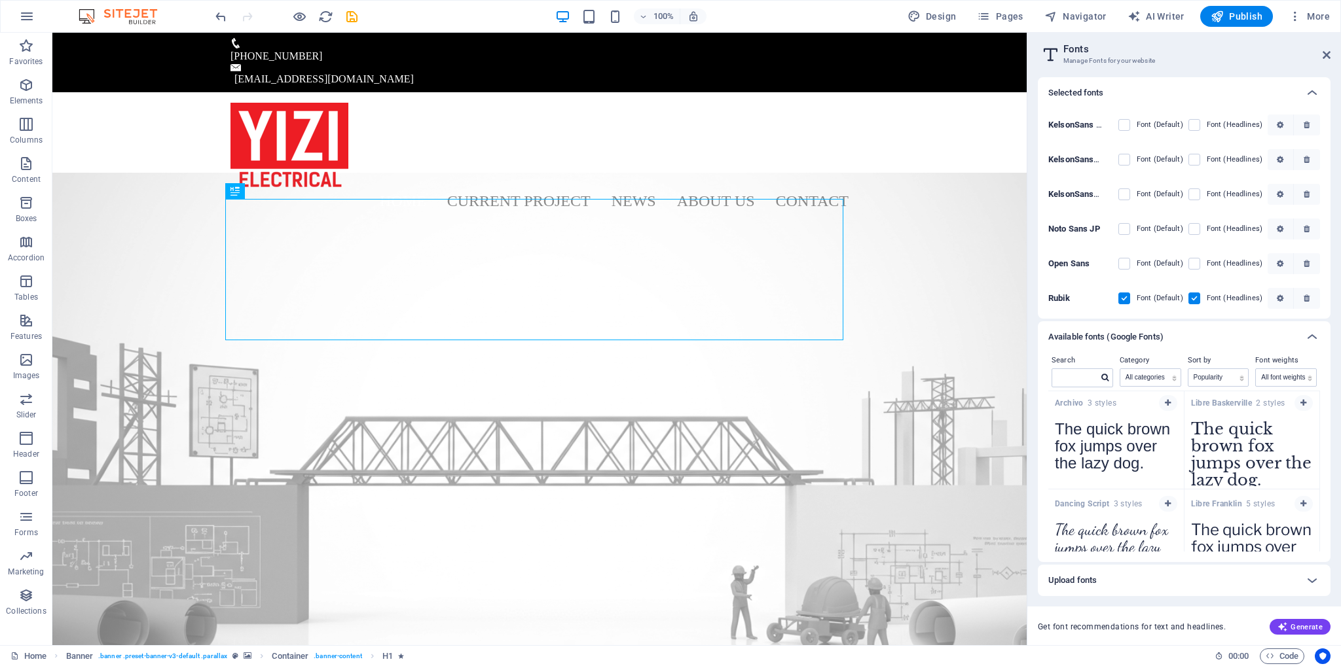
click at [0, 0] on input "checkbox" at bounding box center [0, 0] width 0 height 0
click at [1194, 299] on label at bounding box center [1194, 299] width 12 height 12
click at [0, 0] on input "checkbox" at bounding box center [0, 0] width 0 height 0
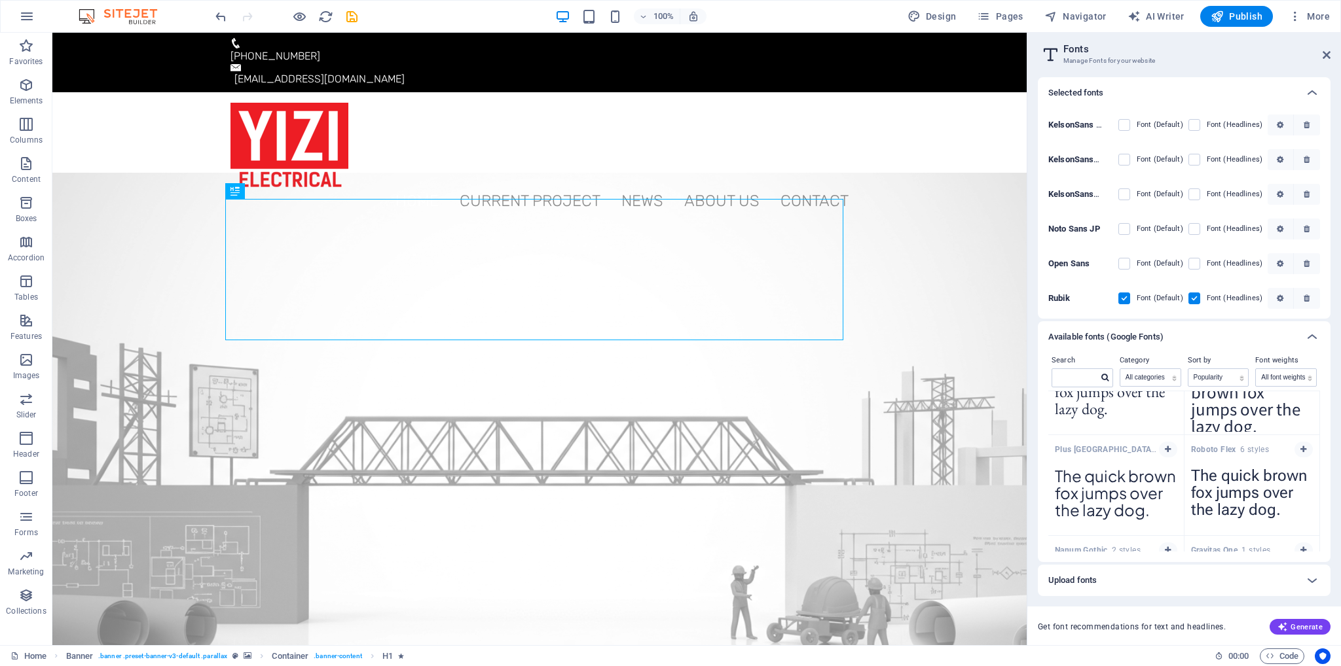
scroll to position [3383, 0]
click at [1167, 446] on icon "button" at bounding box center [1168, 450] width 6 height 8
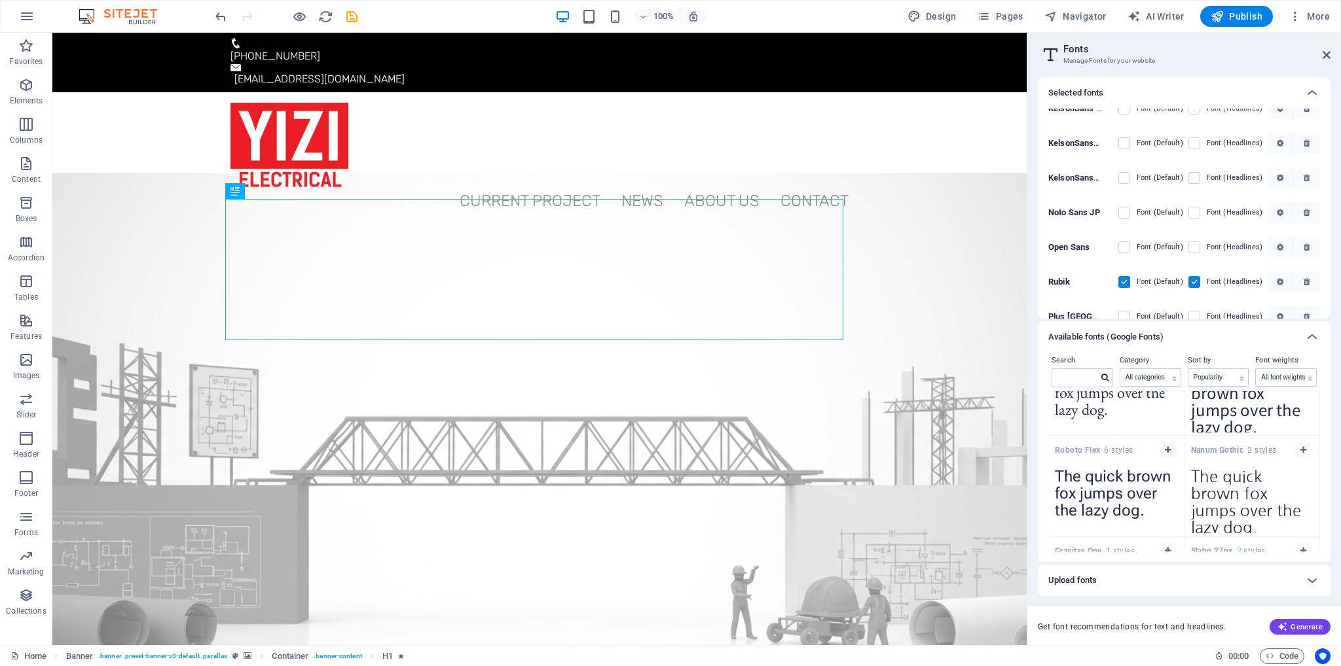
scroll to position [63, 0]
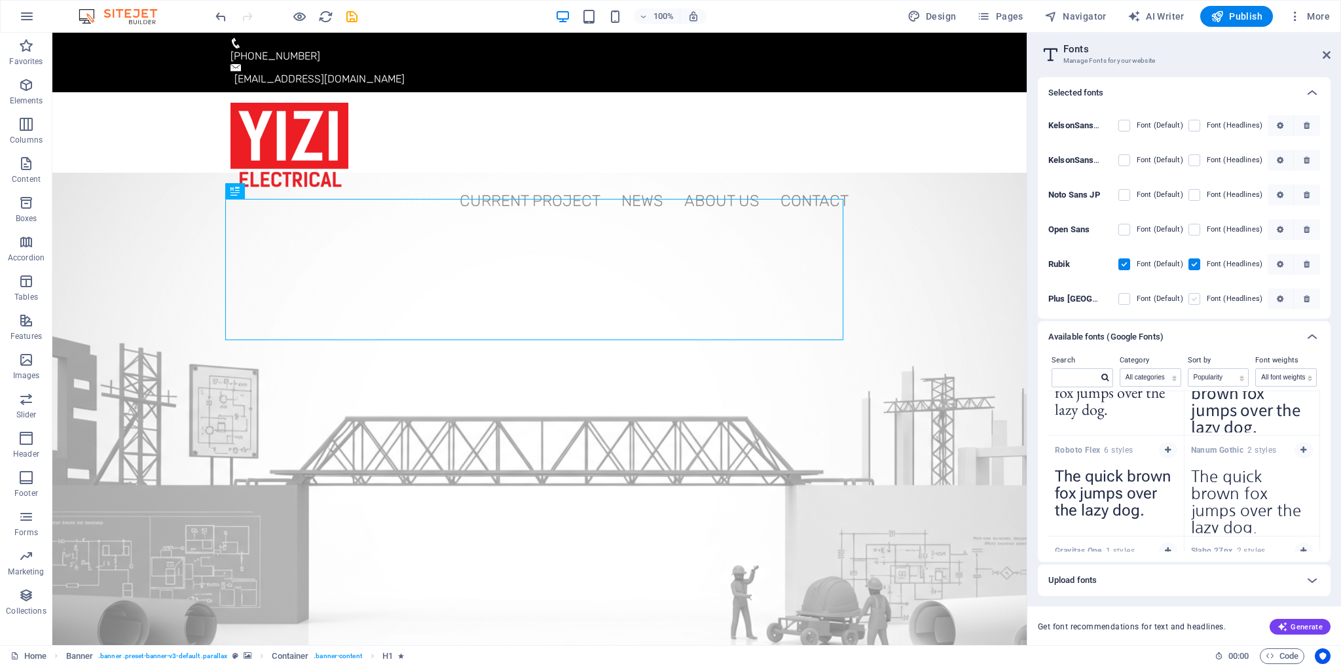
click at [1189, 299] on label at bounding box center [1194, 299] width 12 height 12
click at [0, 0] on Sans "checkbox" at bounding box center [0, 0] width 0 height 0
click at [1121, 301] on label at bounding box center [1124, 299] width 12 height 12
click at [0, 0] on Sans "checkbox" at bounding box center [0, 0] width 0 height 0
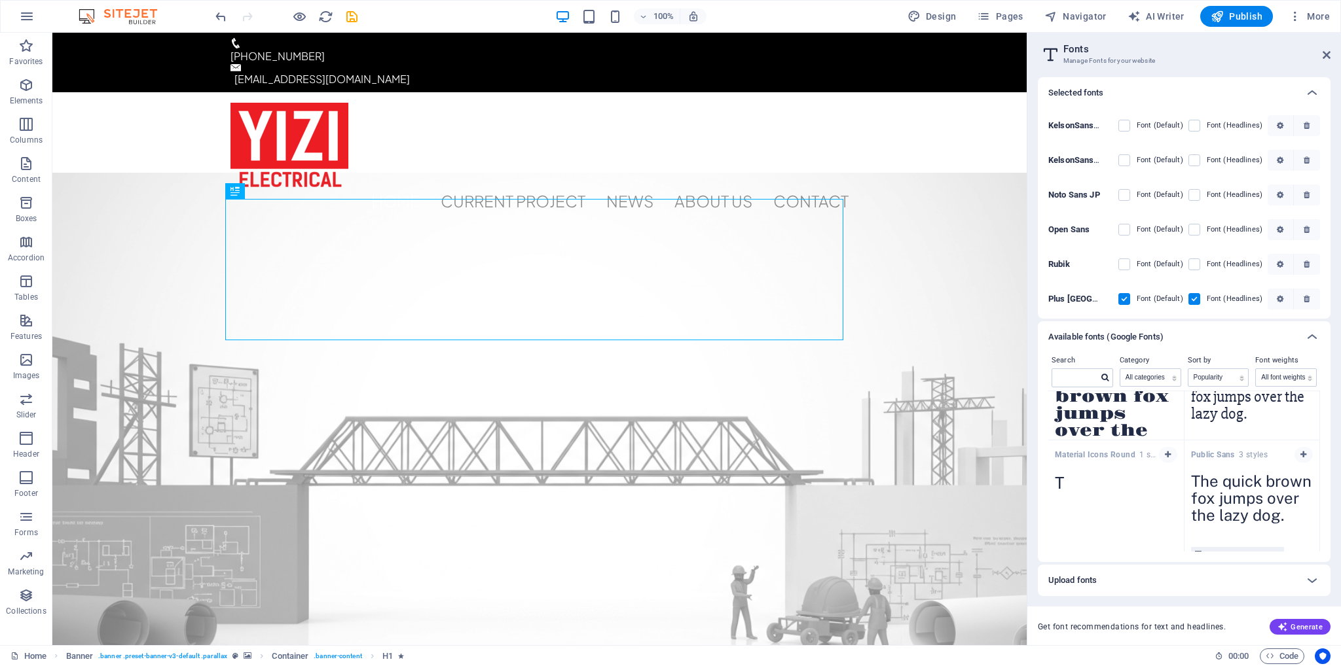
scroll to position [3580, 0]
click at [1300, 452] on icon "button" at bounding box center [1303, 456] width 6 height 8
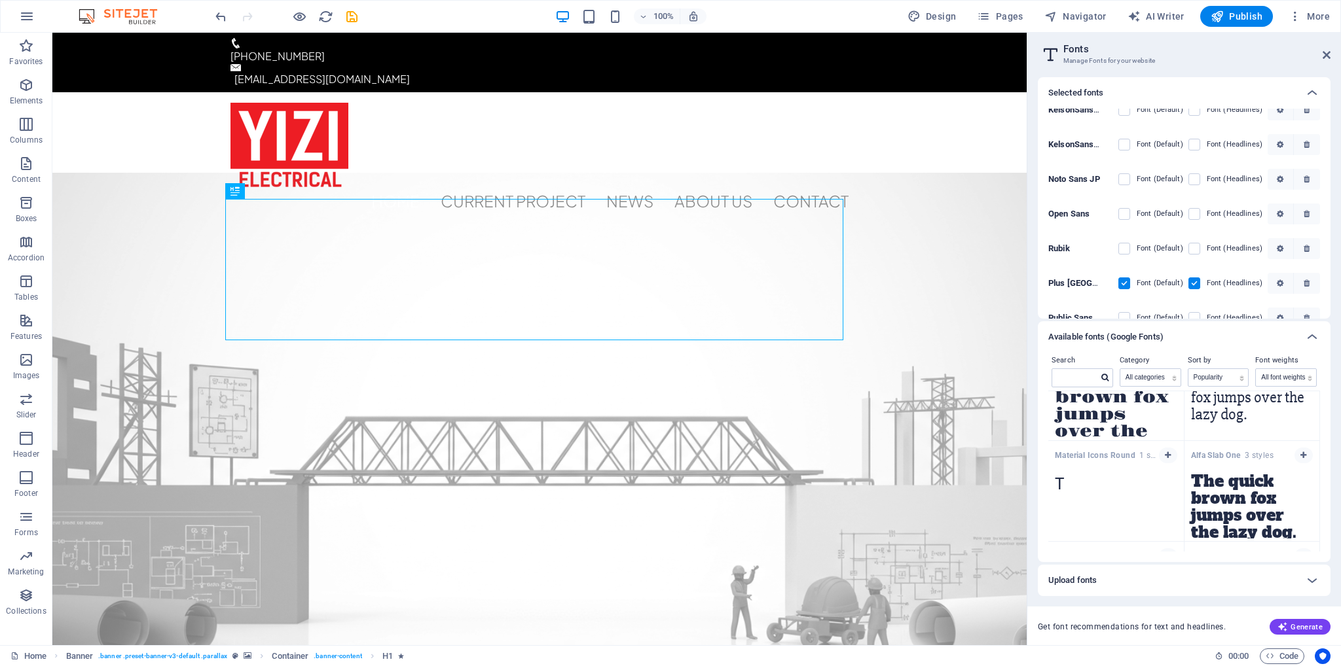
scroll to position [98, 0]
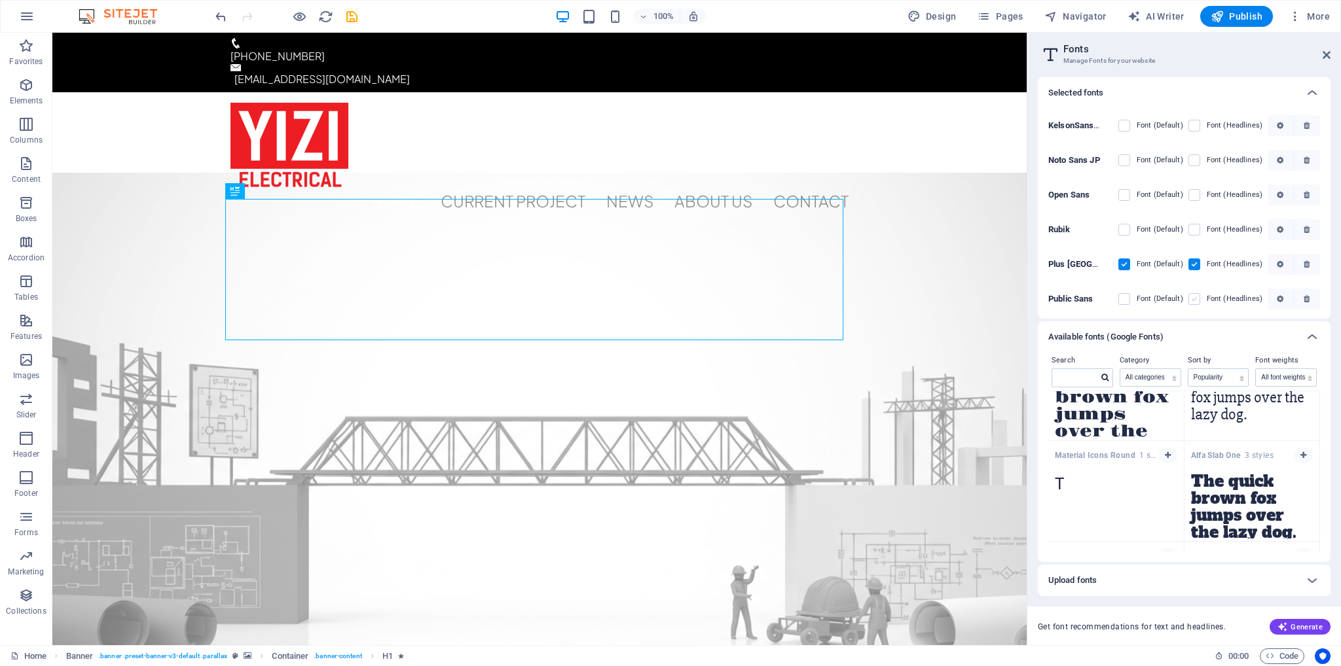
click at [1191, 295] on label at bounding box center [1194, 299] width 12 height 12
click at [0, 0] on Sans "checkbox" at bounding box center [0, 0] width 0 height 0
click at [1126, 296] on label at bounding box center [1124, 299] width 12 height 12
click at [0, 0] on Sans "checkbox" at bounding box center [0, 0] width 0 height 0
click at [1125, 296] on label at bounding box center [1124, 299] width 12 height 12
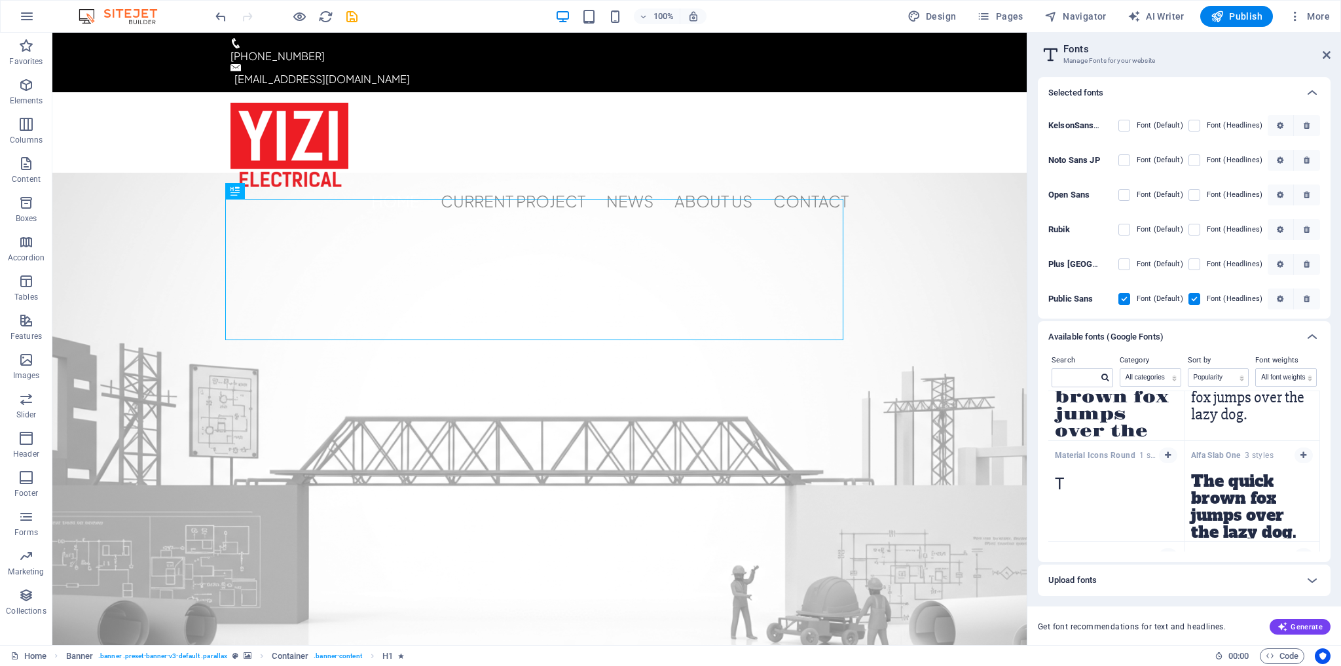
click at [0, 0] on Sans "checkbox" at bounding box center [0, 0] width 0 height 0
click at [1125, 295] on label at bounding box center [1124, 299] width 12 height 12
click at [0, 0] on Sans "checkbox" at bounding box center [0, 0] width 0 height 0
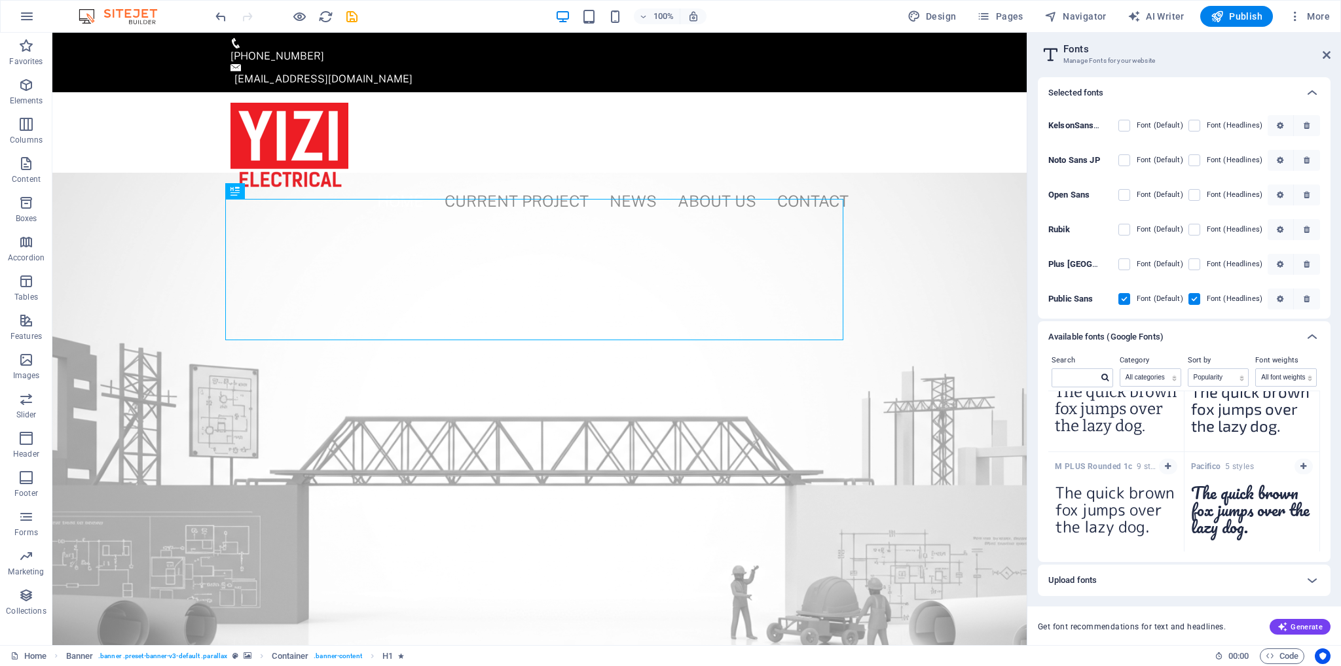
scroll to position [3866, 0]
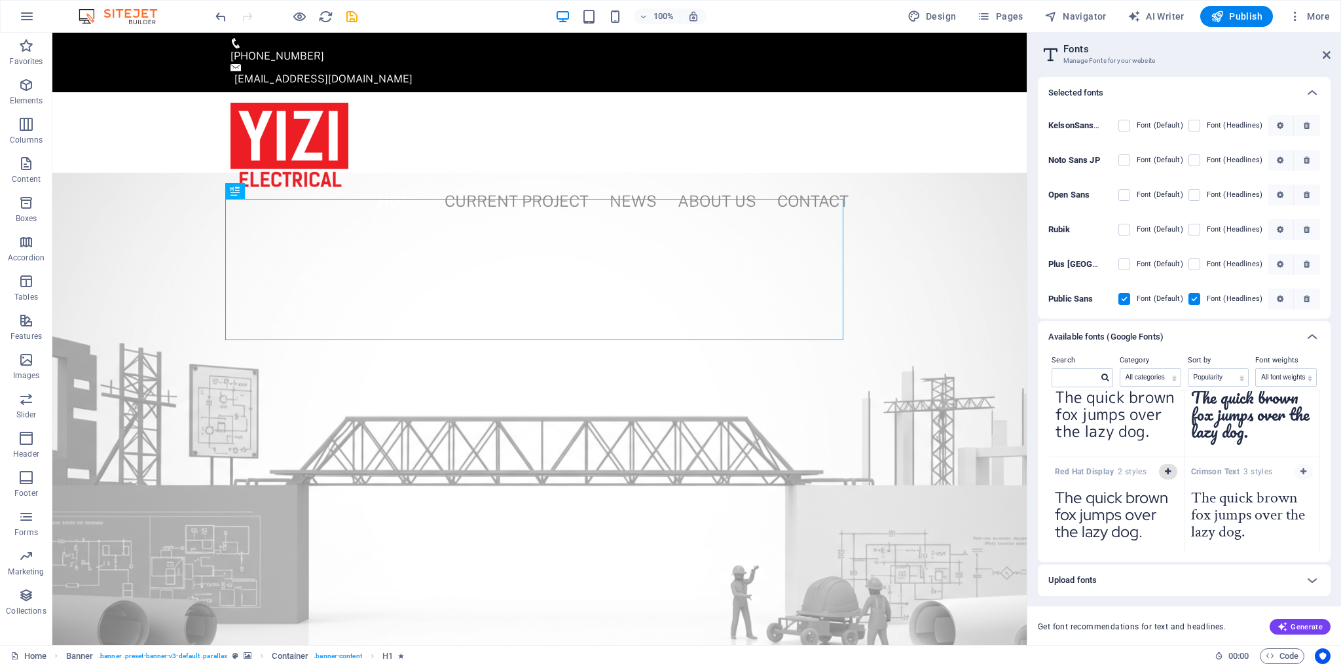
click at [1165, 468] on icon "button" at bounding box center [1168, 472] width 6 height 8
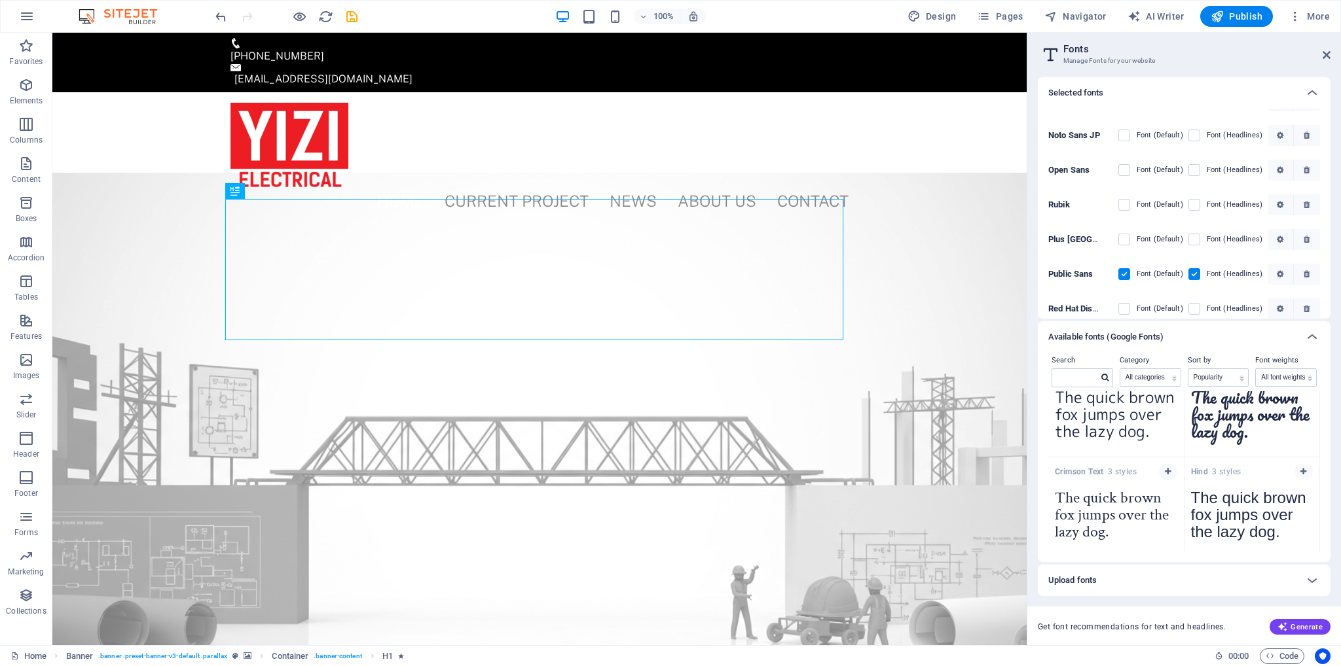
scroll to position [132, 0]
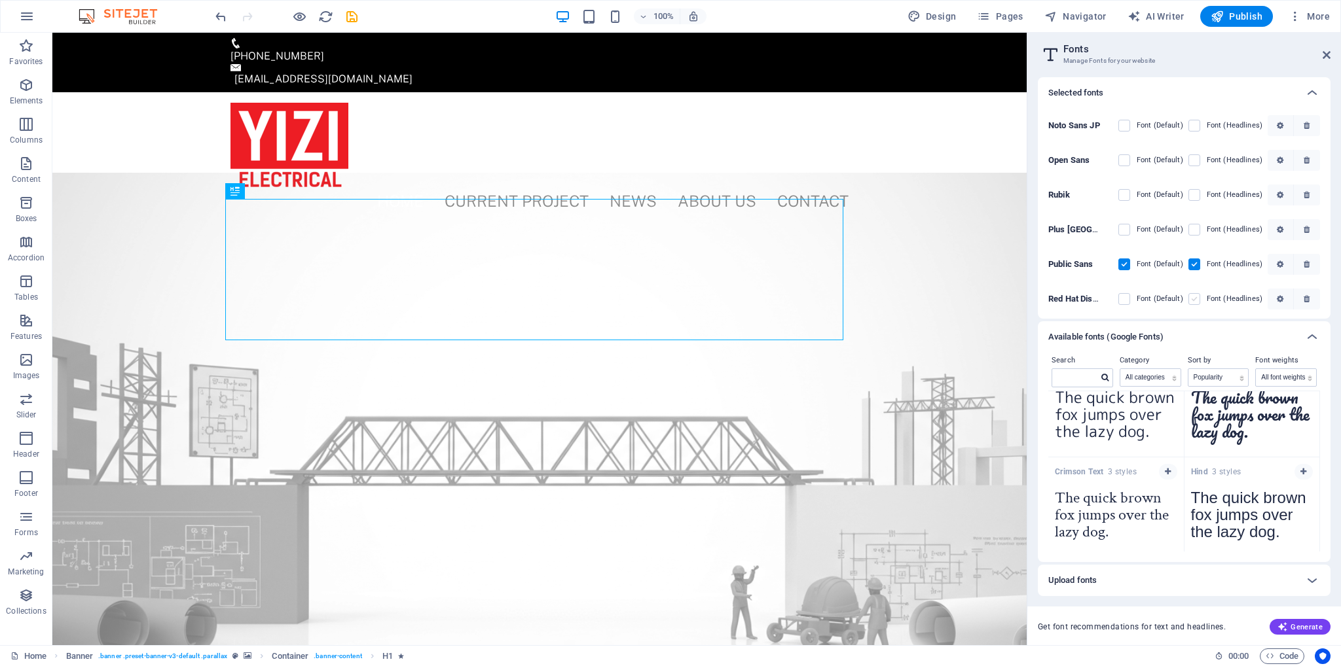
click at [1194, 298] on label at bounding box center [1194, 299] width 12 height 12
click at [0, 0] on Display "checkbox" at bounding box center [0, 0] width 0 height 0
click at [1123, 297] on label at bounding box center [1124, 299] width 12 height 12
click at [0, 0] on Display "checkbox" at bounding box center [0, 0] width 0 height 0
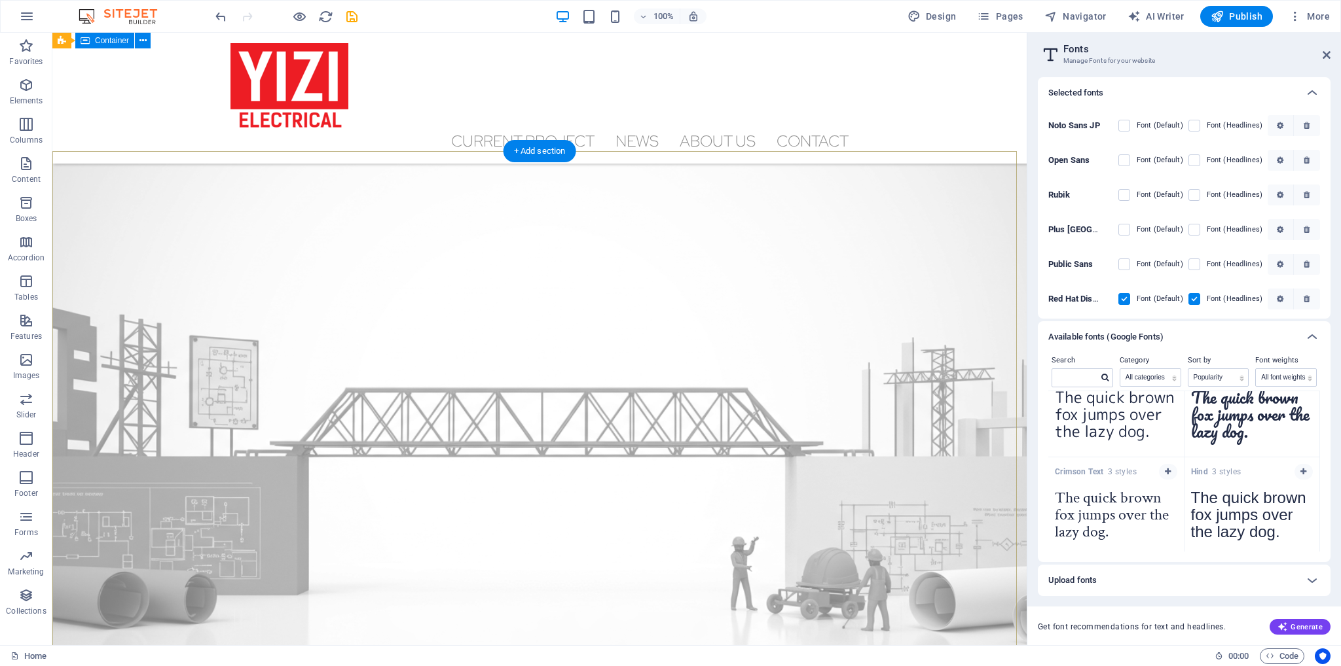
scroll to position [0, 0]
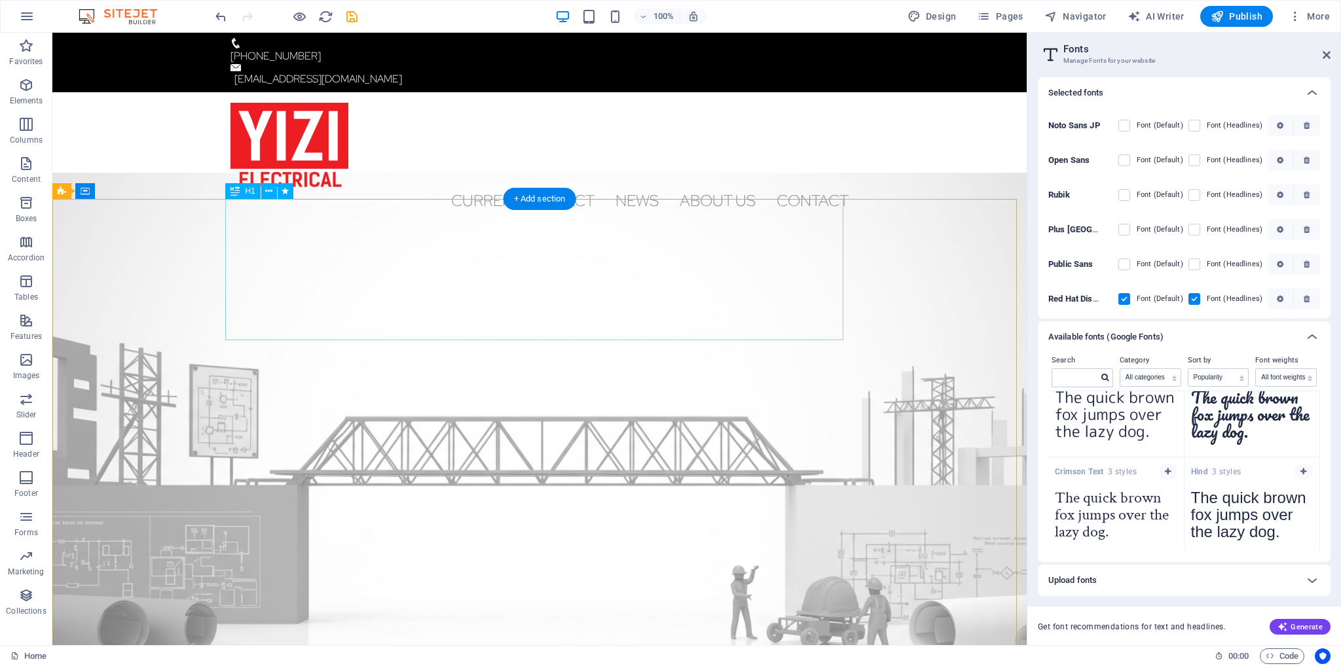
drag, startPoint x: 544, startPoint y: 276, endPoint x: 550, endPoint y: 266, distance: 11.5
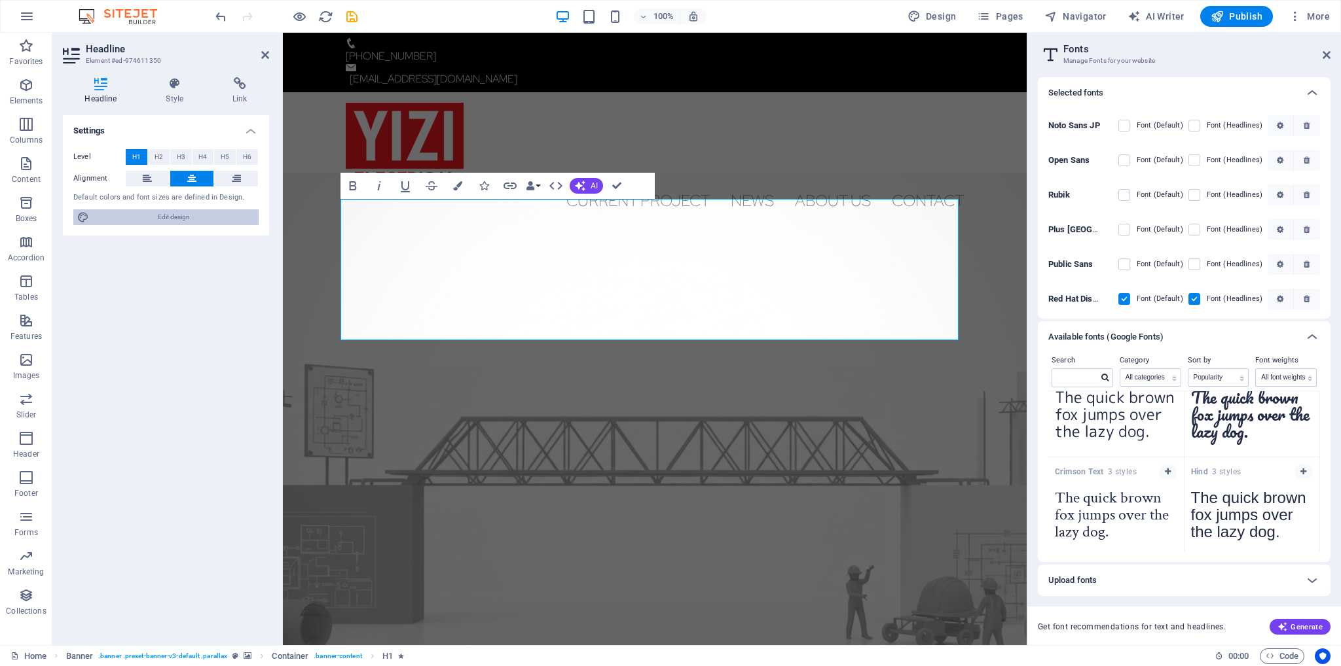
click at [176, 217] on span "Edit design" at bounding box center [174, 218] width 162 height 16
select select "400"
select select "px"
select select "rem"
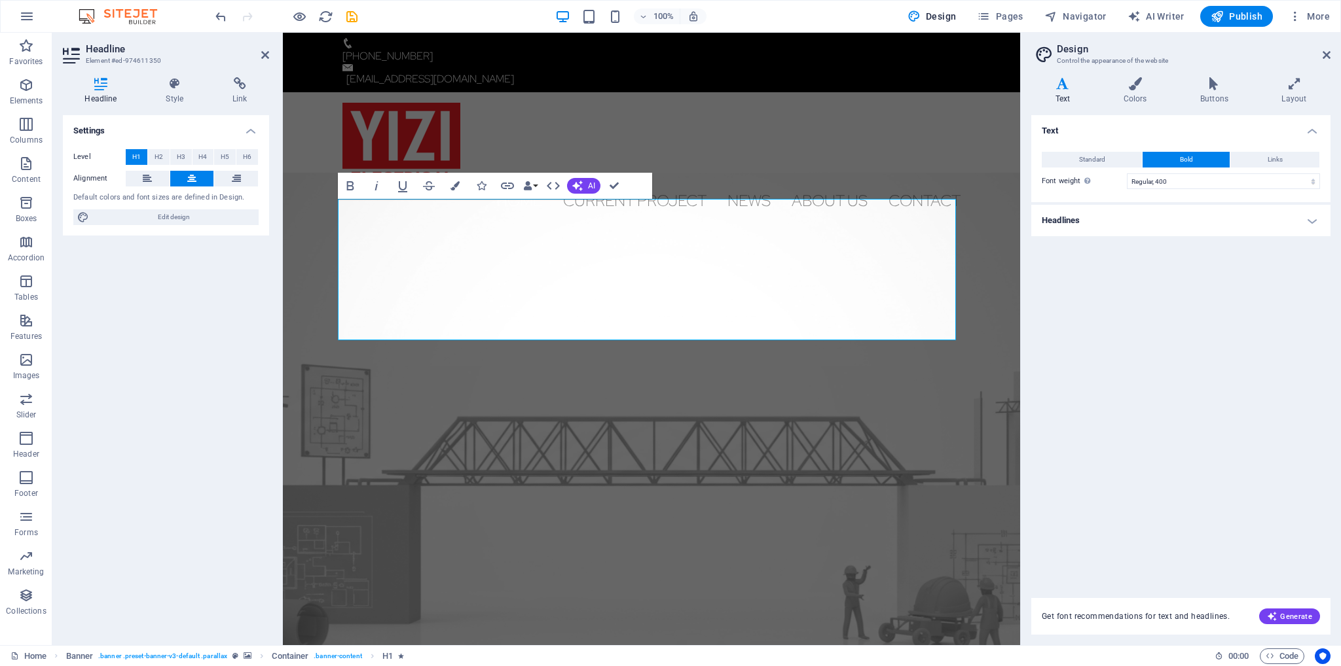
click at [1139, 218] on h4 "Headlines" at bounding box center [1180, 220] width 299 height 31
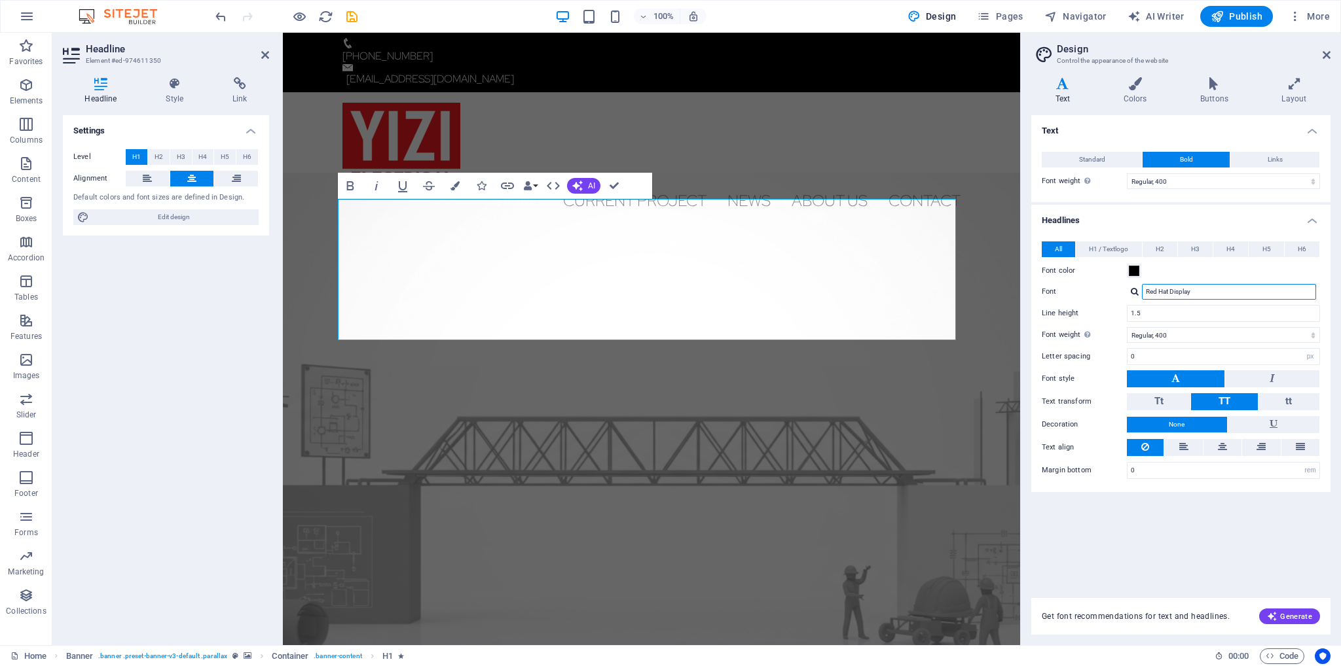
click at [1207, 287] on input "Red Hat Display" at bounding box center [1229, 292] width 174 height 16
click at [1207, 294] on input "Red Hat Display" at bounding box center [1229, 292] width 174 height 16
click at [1175, 400] on button "Tt" at bounding box center [1159, 401] width 64 height 17
click at [1113, 247] on span "H1 / Textlogo" at bounding box center [1108, 250] width 39 height 16
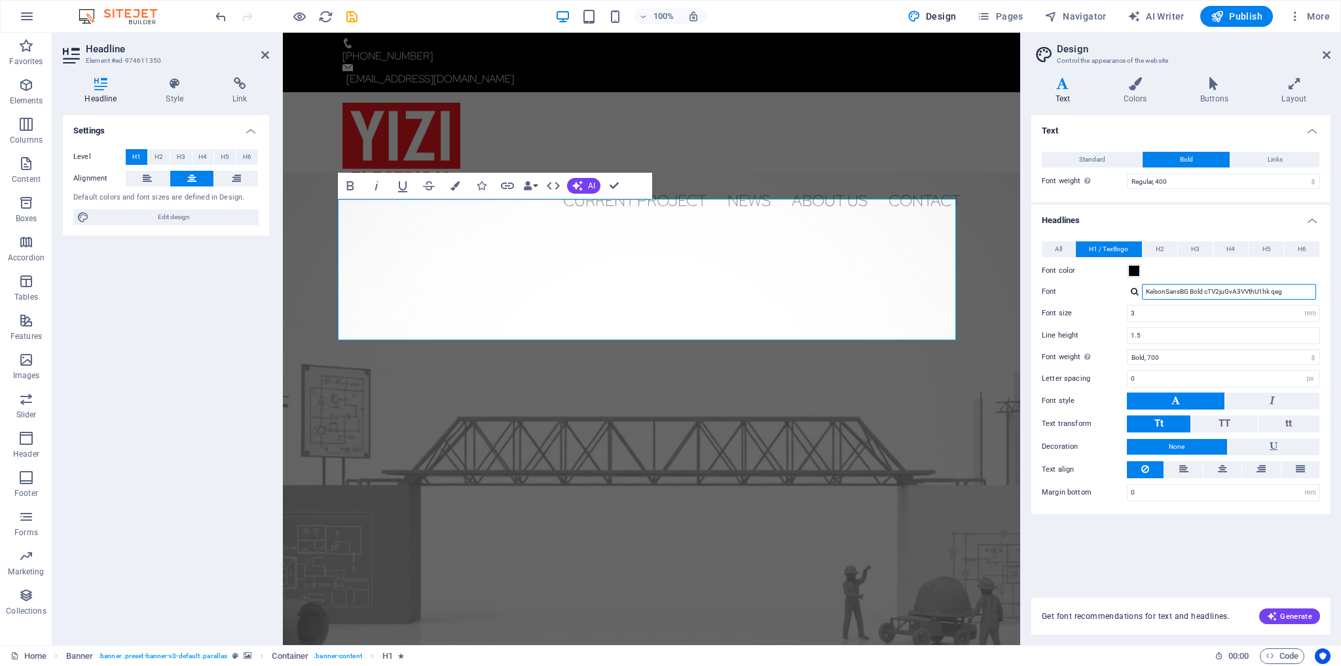
click at [1203, 284] on input "KelsonSansBG Bold cTV2juGvA3VVthU1hk qeg" at bounding box center [1229, 292] width 174 height 16
click at [1300, 293] on input "KelsonSansBG Bold cTV2juGvA3VVthU1hk qeg" at bounding box center [1229, 292] width 174 height 16
drag, startPoint x: 1299, startPoint y: 293, endPoint x: 1119, endPoint y: 293, distance: 180.0
click at [1119, 293] on div "Font KelsonSansBG Bold cTV2juGvA3VVthU1hk qeg" at bounding box center [1181, 292] width 278 height 16
click at [1165, 294] on input "Font" at bounding box center [1229, 292] width 174 height 16
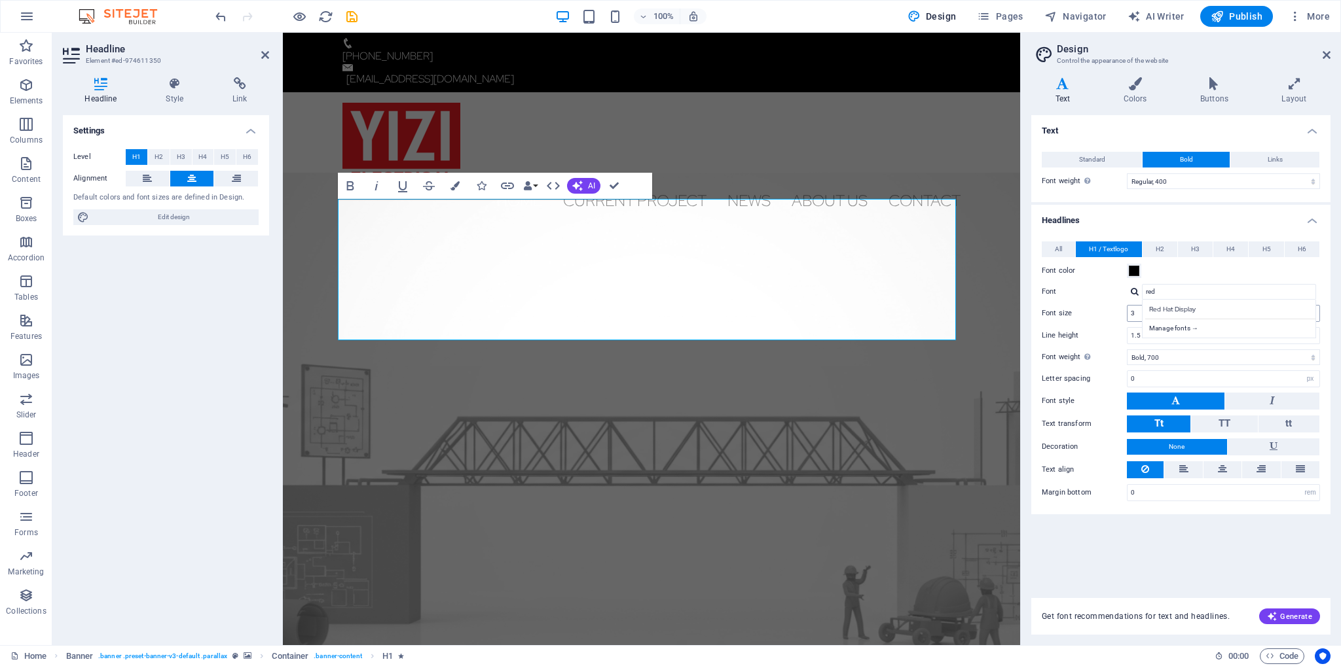
click at [1168, 312] on div "Red Hat Display" at bounding box center [1231, 309] width 173 height 14
type input "Red Hat Display"
click at [172, 348] on div "Settings Level H1 H2 H3 H4 H5 H6 Alignment Default colors and font sizes are de…" at bounding box center [166, 375] width 206 height 520
drag, startPoint x: 1171, startPoint y: 255, endPoint x: 1201, endPoint y: 252, distance: 30.9
click at [1170, 255] on button "H2" at bounding box center [1159, 250] width 35 height 16
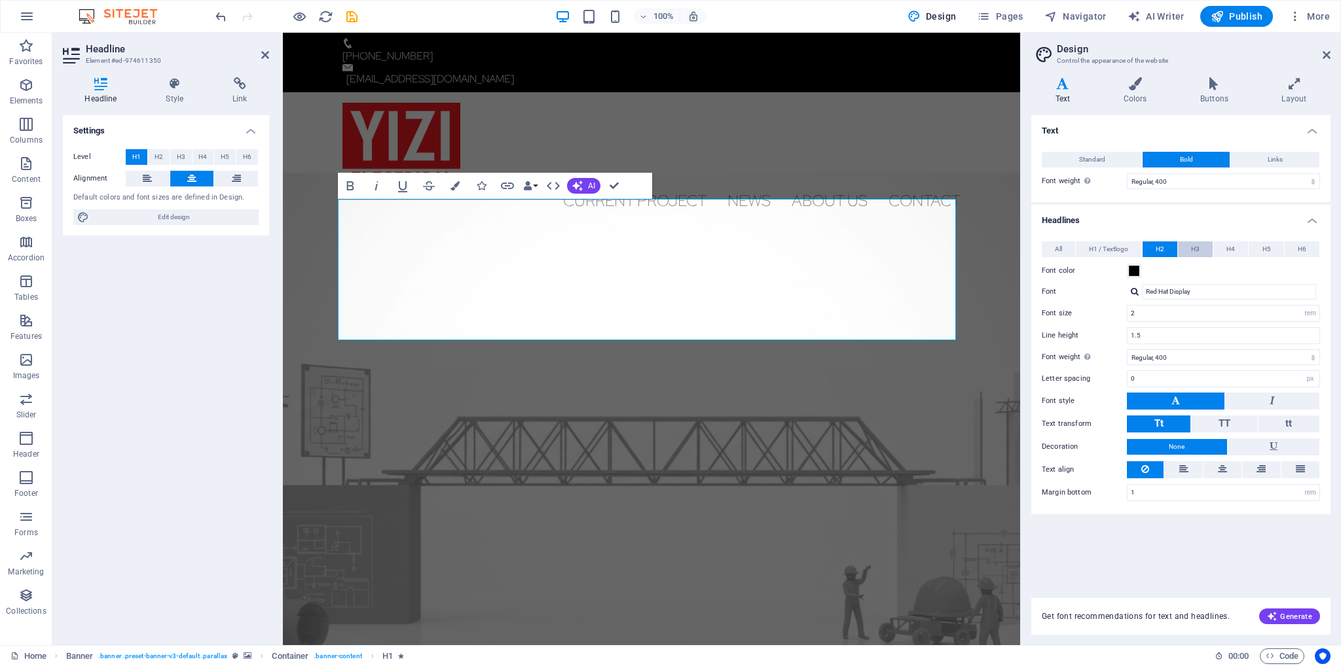
click at [1189, 249] on button "H3" at bounding box center [1195, 250] width 35 height 16
click at [1230, 249] on span "H4" at bounding box center [1230, 250] width 9 height 16
click at [1296, 247] on button "H6" at bounding box center [1302, 250] width 35 height 16
click at [1059, 247] on span "All" at bounding box center [1058, 250] width 7 height 16
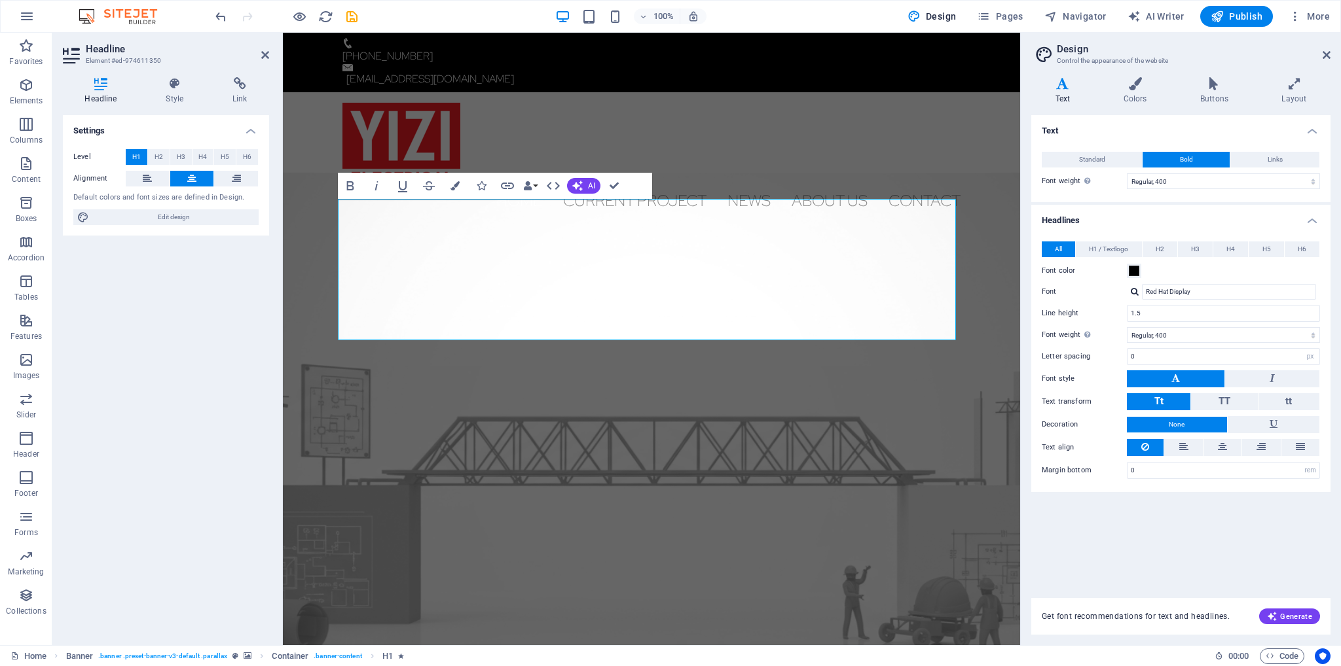
click at [166, 346] on div "Settings Level H1 H2 H3 H4 H5 H6 Alignment Default colors and font sizes are de…" at bounding box center [166, 375] width 206 height 520
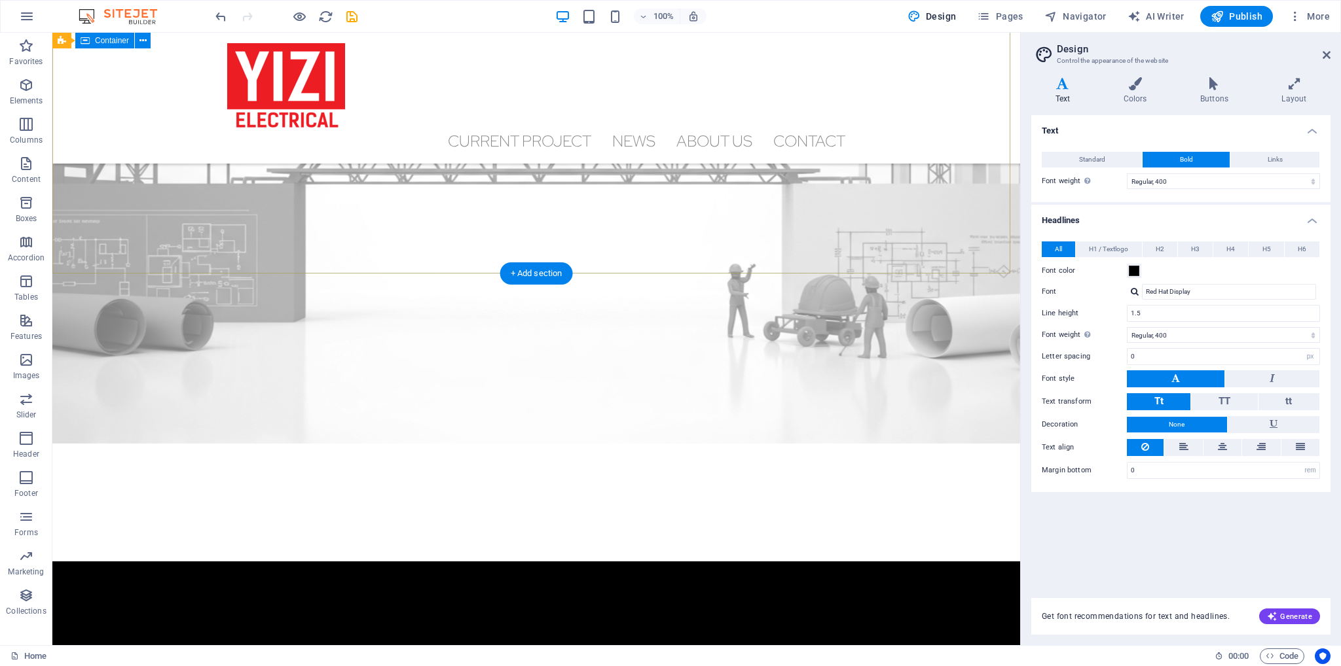
scroll to position [458, 0]
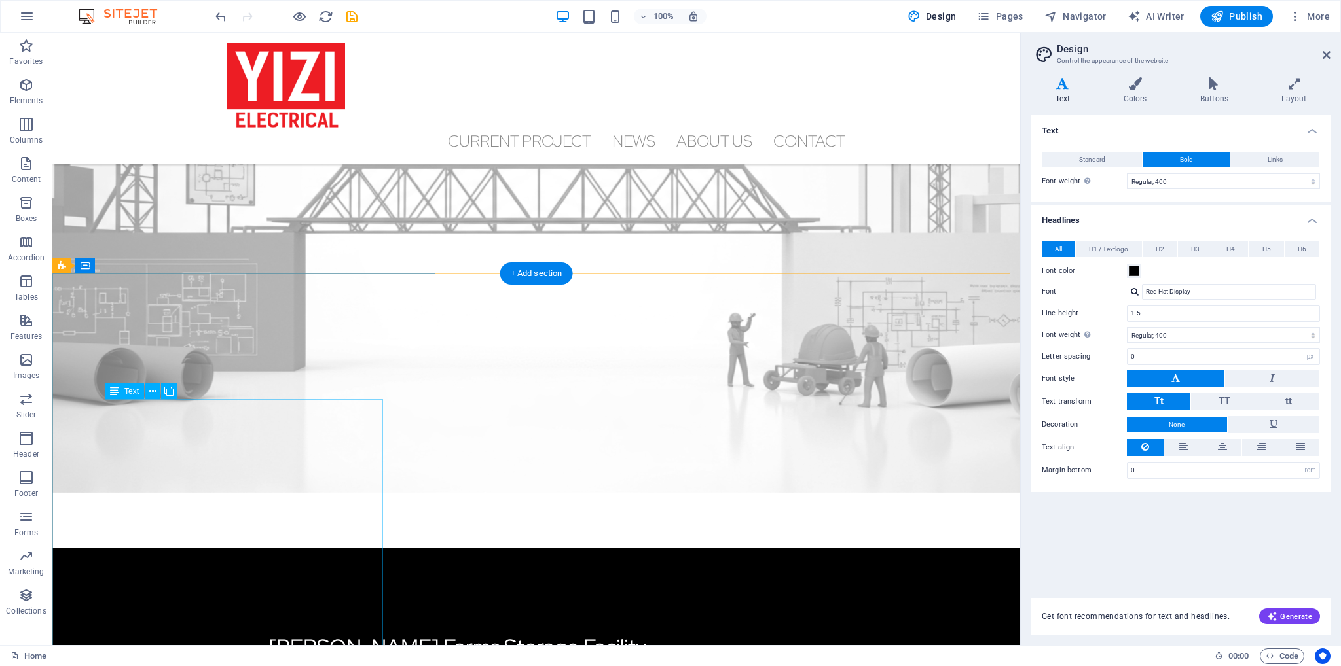
click at [269, 632] on div "[PERSON_NAME] Farms Storage Facility" at bounding box center [536, 647] width 534 height 31
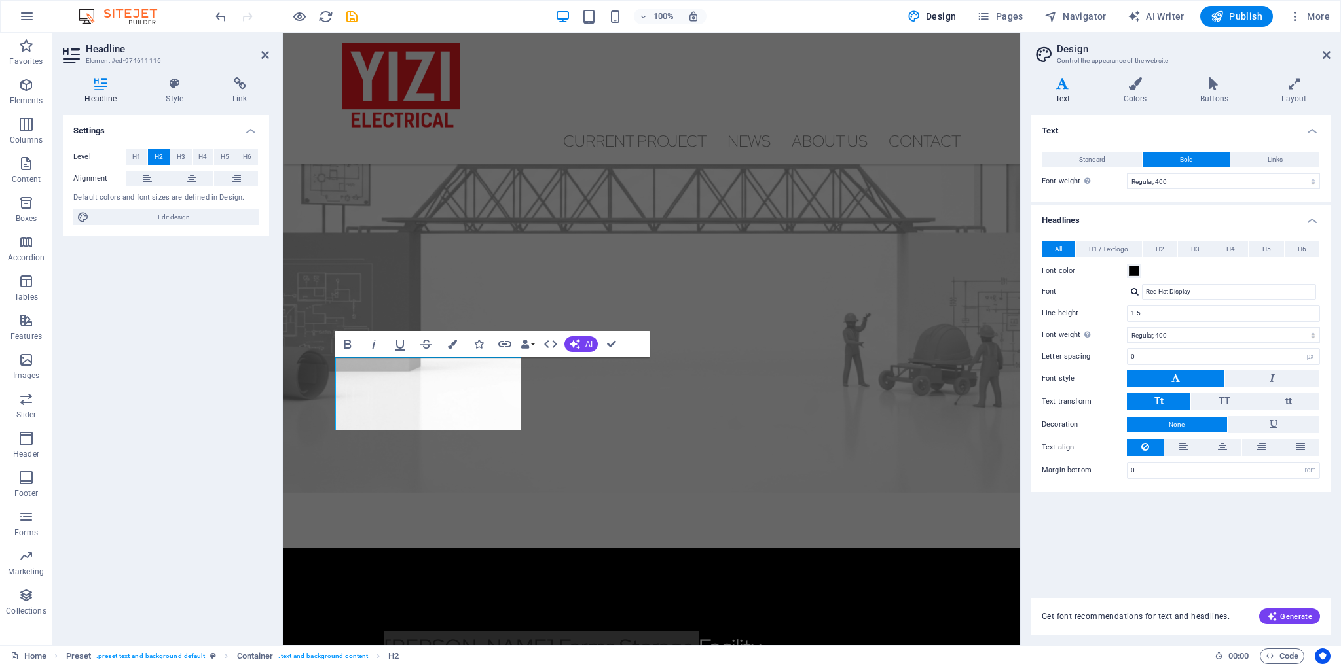
click at [148, 391] on div "Settings Level H1 H2 H3 H4 H5 H6 Alignment Default colors and font sizes are de…" at bounding box center [166, 375] width 206 height 520
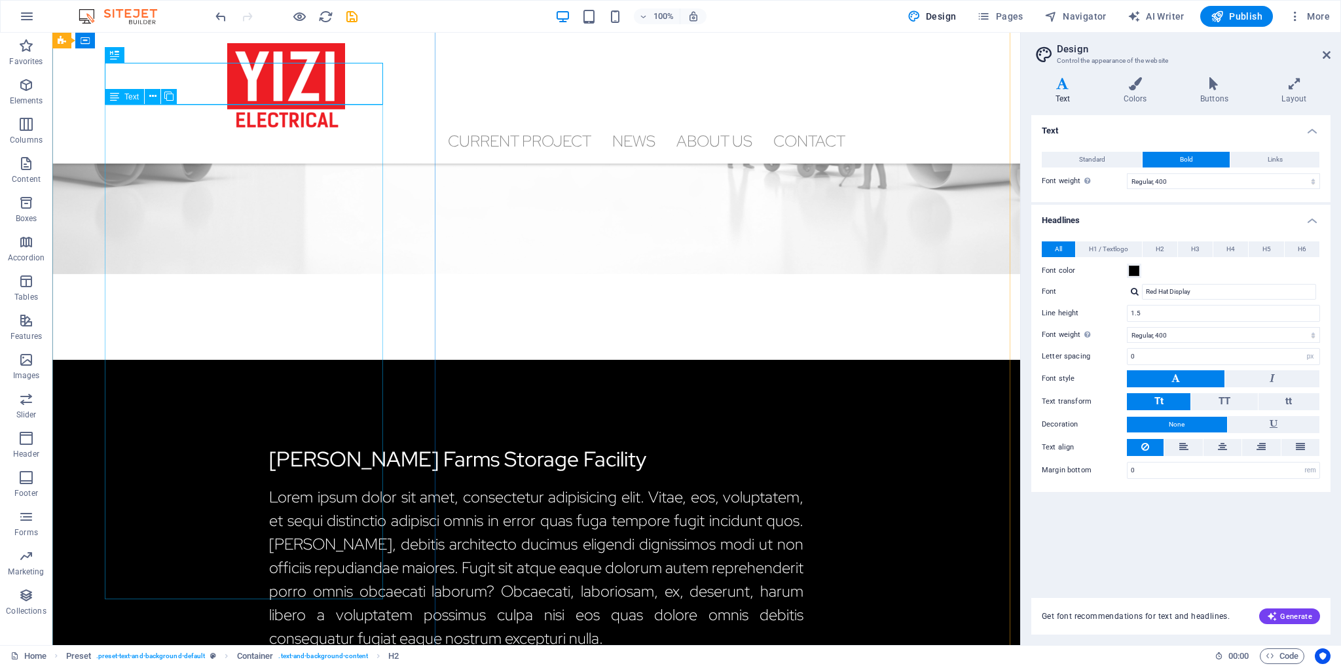
scroll to position [393, 0]
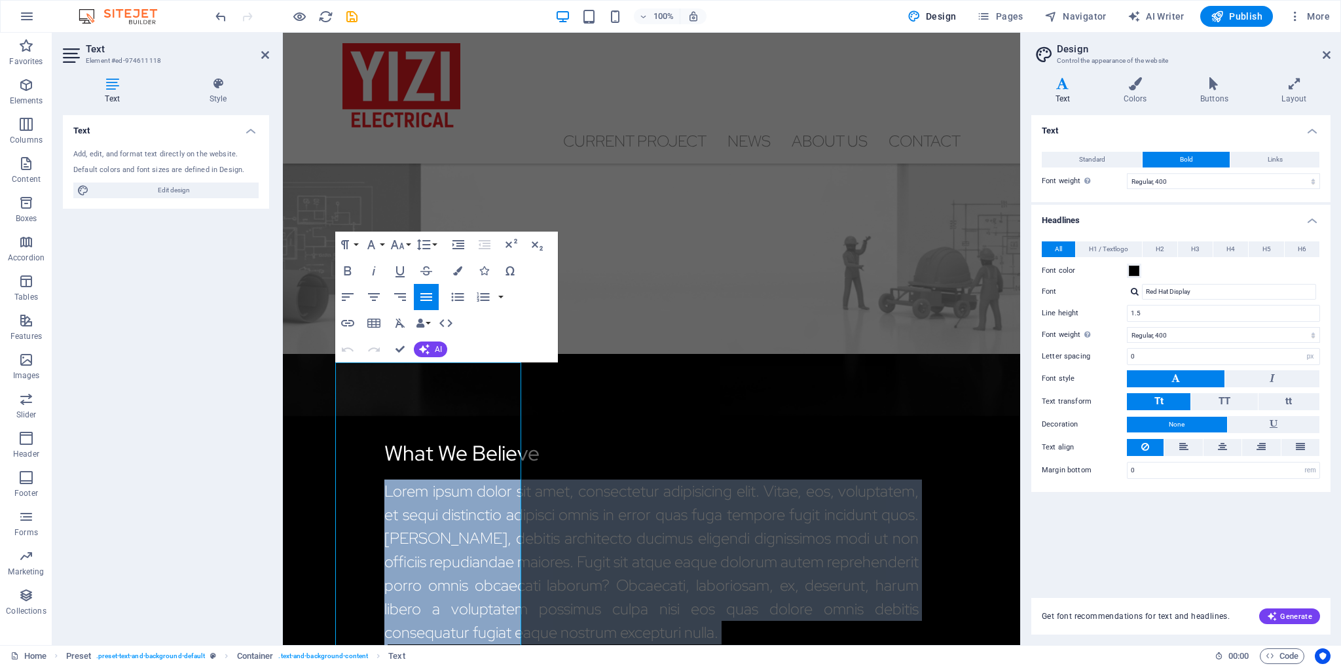
scroll to position [445, 0]
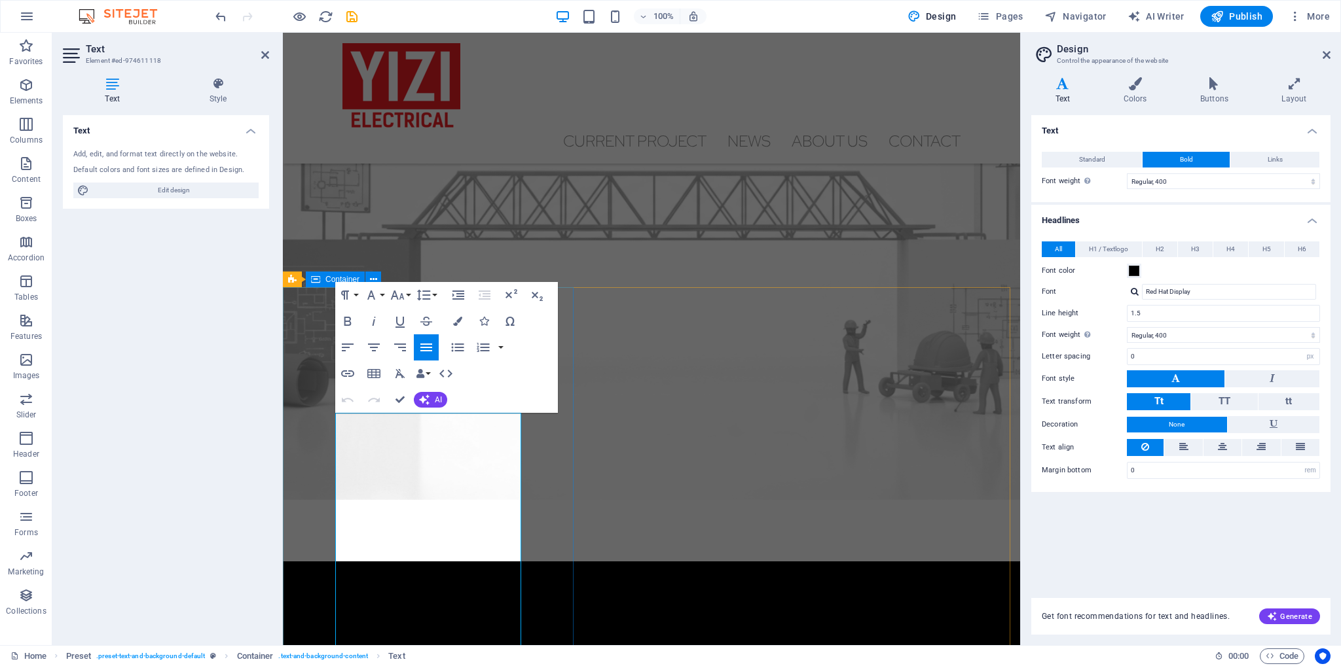
drag, startPoint x: 417, startPoint y: 614, endPoint x: 306, endPoint y: 405, distance: 236.9
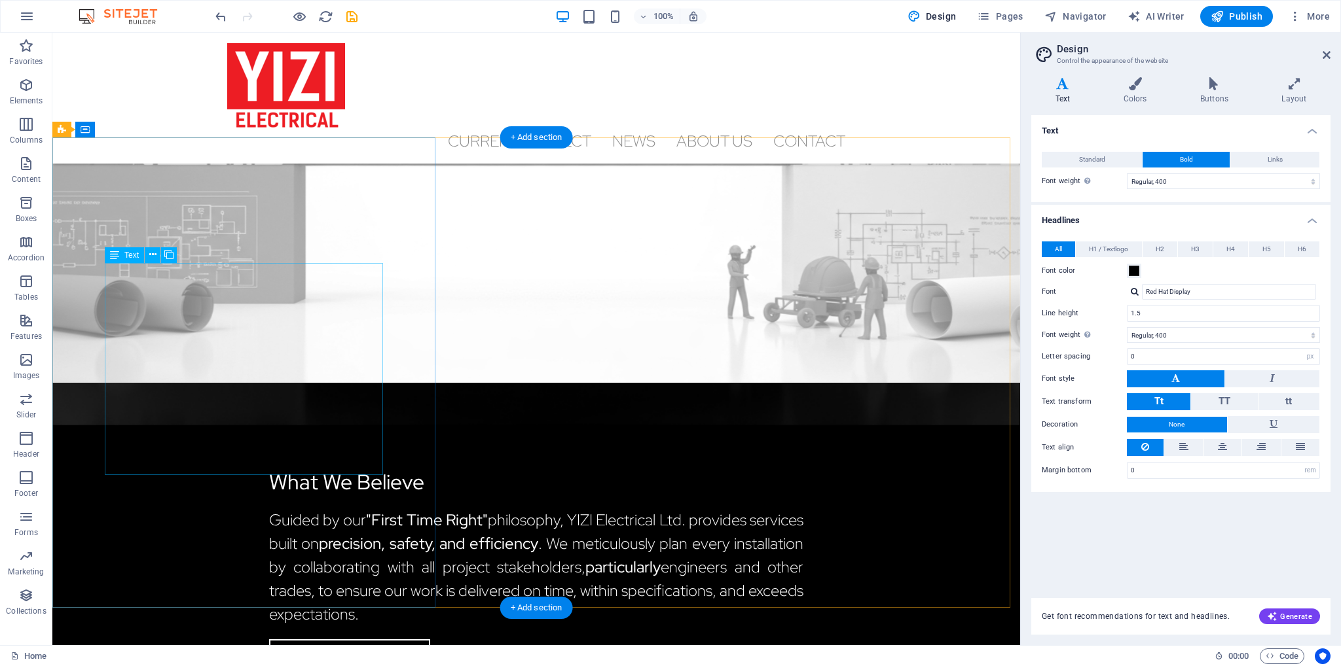
scroll to position [589, 0]
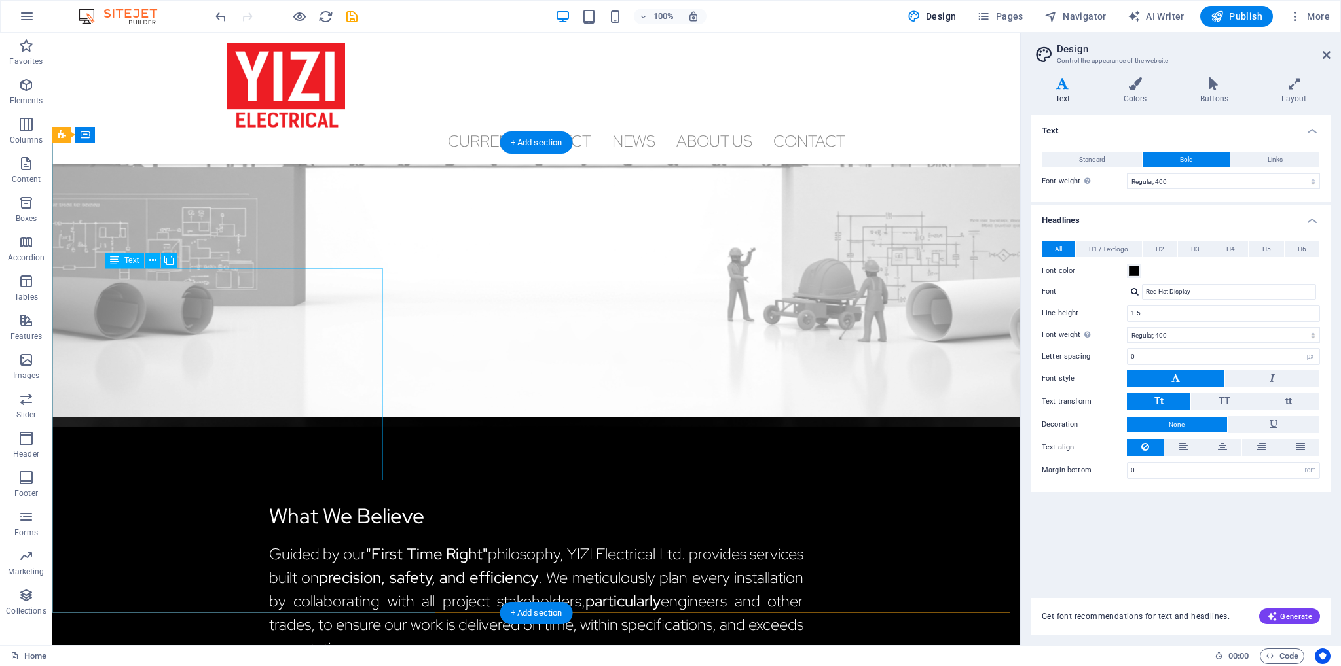
click at [269, 543] on div "Guided by our "First Time Right" philosophy, YIZI Electrical Ltd. provides serv…" at bounding box center [536, 602] width 534 height 118
click at [274, 543] on div "Guided by our "First Time Right" philosophy, YIZI Electrical Ltd. provides serv…" at bounding box center [536, 602] width 534 height 118
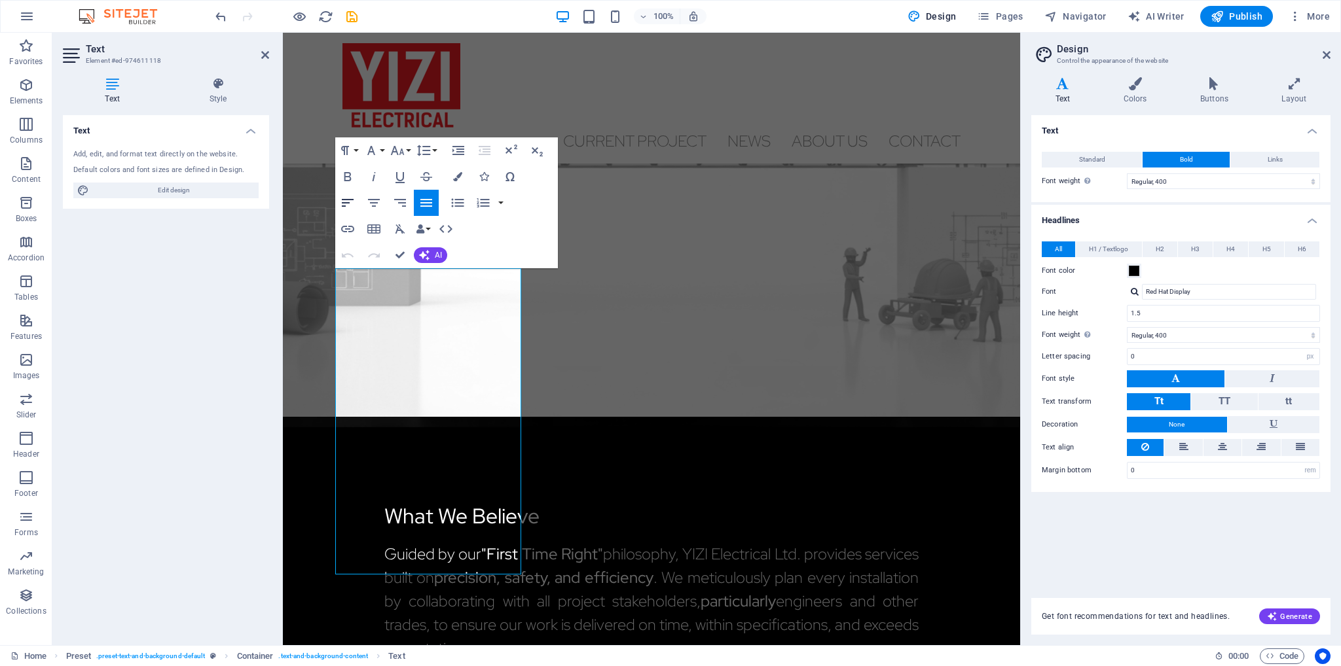
click at [346, 209] on icon "button" at bounding box center [348, 203] width 16 height 16
click at [179, 371] on div "Text Add, edit, and format text directly on the website. Default colors and fon…" at bounding box center [166, 375] width 206 height 520
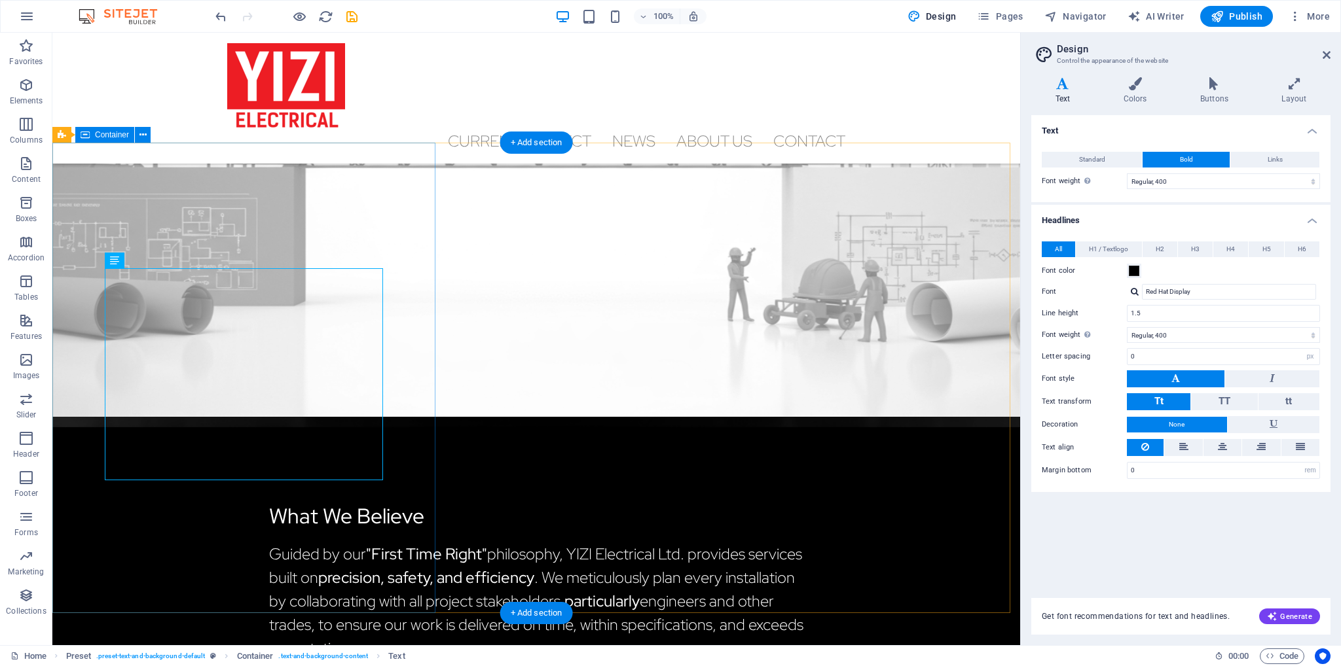
click at [353, 417] on div "What We Believe Guided by our "First Time Right" philosophy, YIZI Electrical Lt…" at bounding box center [536, 605] width 968 height 377
click at [269, 543] on div "Guided by our "First Time Right" philosophy, YIZI Electrical Ltd. provides serv…" at bounding box center [536, 602] width 534 height 118
click at [329, 543] on div "Guided by our "First Time Right" philosophy, YIZI Electrical Ltd. provides serv…" at bounding box center [536, 602] width 534 height 118
click at [283, 543] on div "Guided by our "First Time Right" philosophy, YIZI Electrical Ltd. provides serv…" at bounding box center [536, 602] width 534 height 118
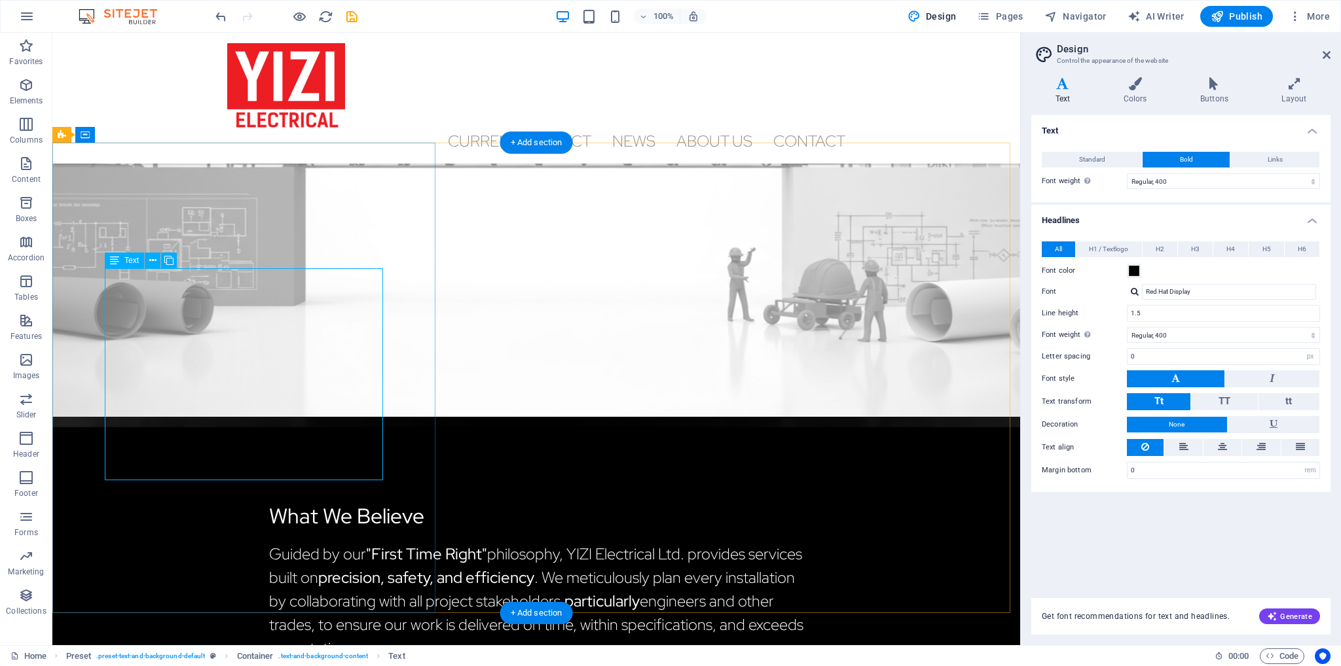
click at [285, 543] on div "Guided by our "First Time Right" philosophy, YIZI Electrical Ltd. provides serv…" at bounding box center [536, 602] width 534 height 118
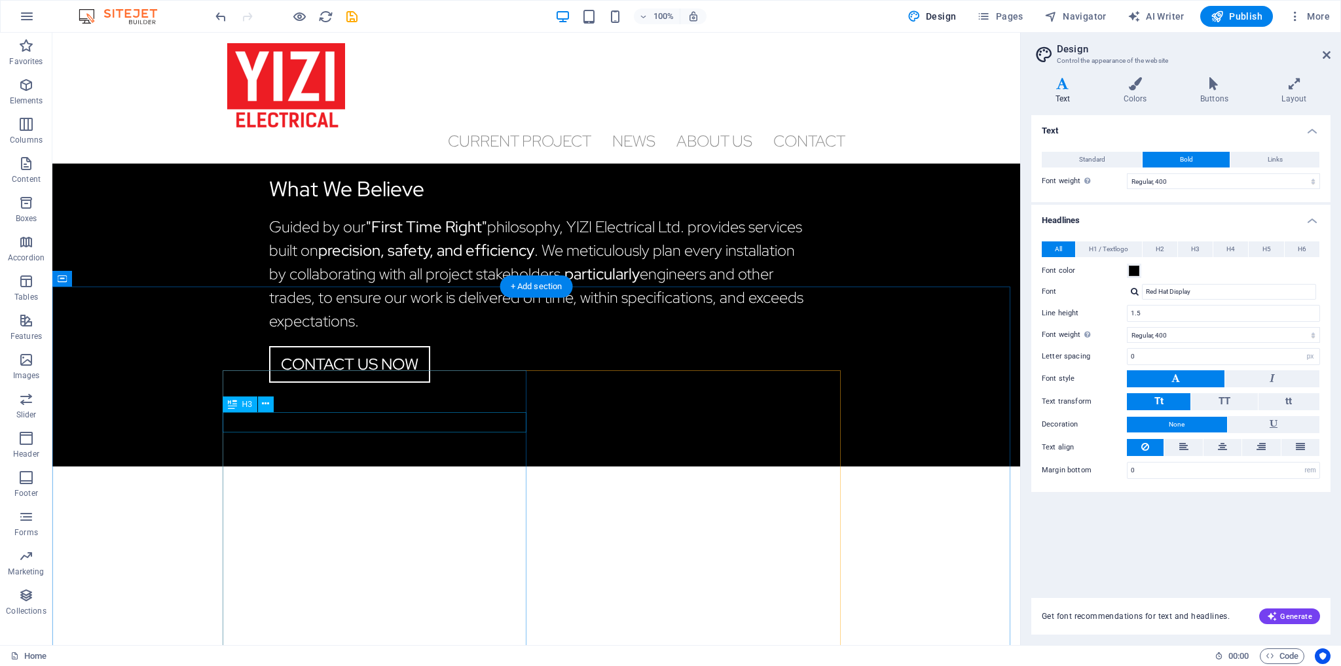
scroll to position [524, 0]
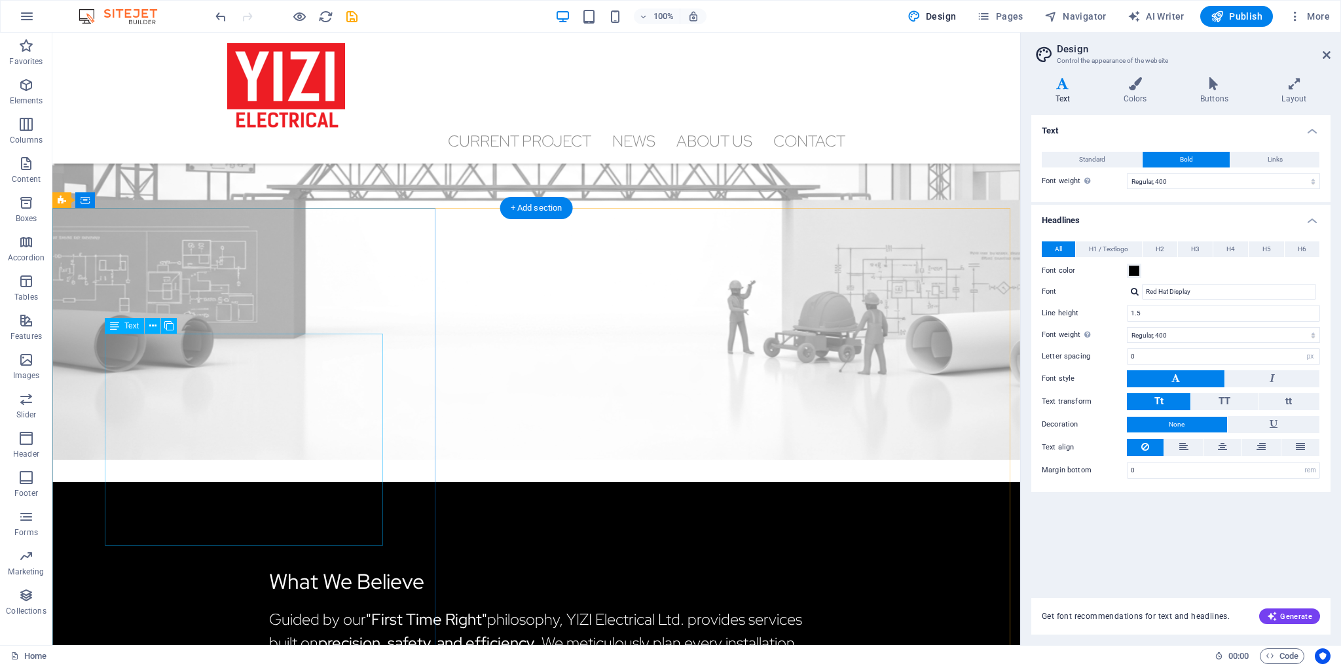
click at [269, 608] on div "Guided by our "First Time Right" philosophy, YIZI Electrical Ltd. provides serv…" at bounding box center [536, 667] width 534 height 118
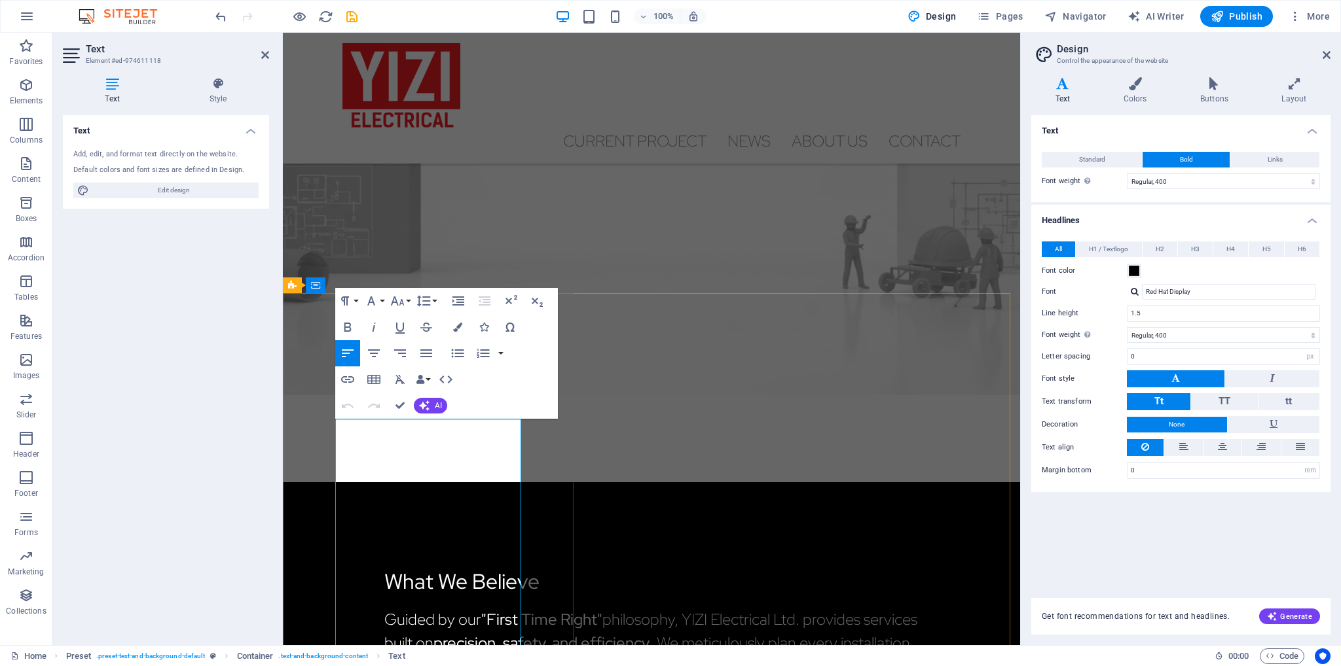
scroll to position [393, 0]
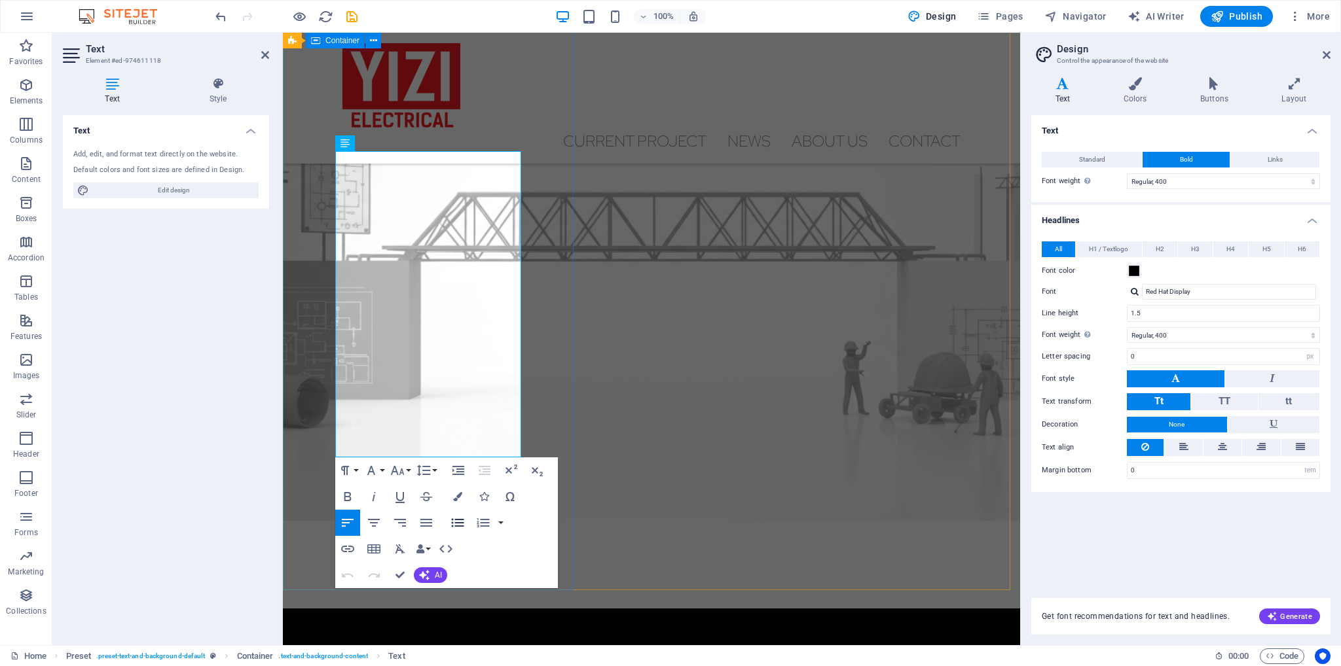
scroll to position [720, 0]
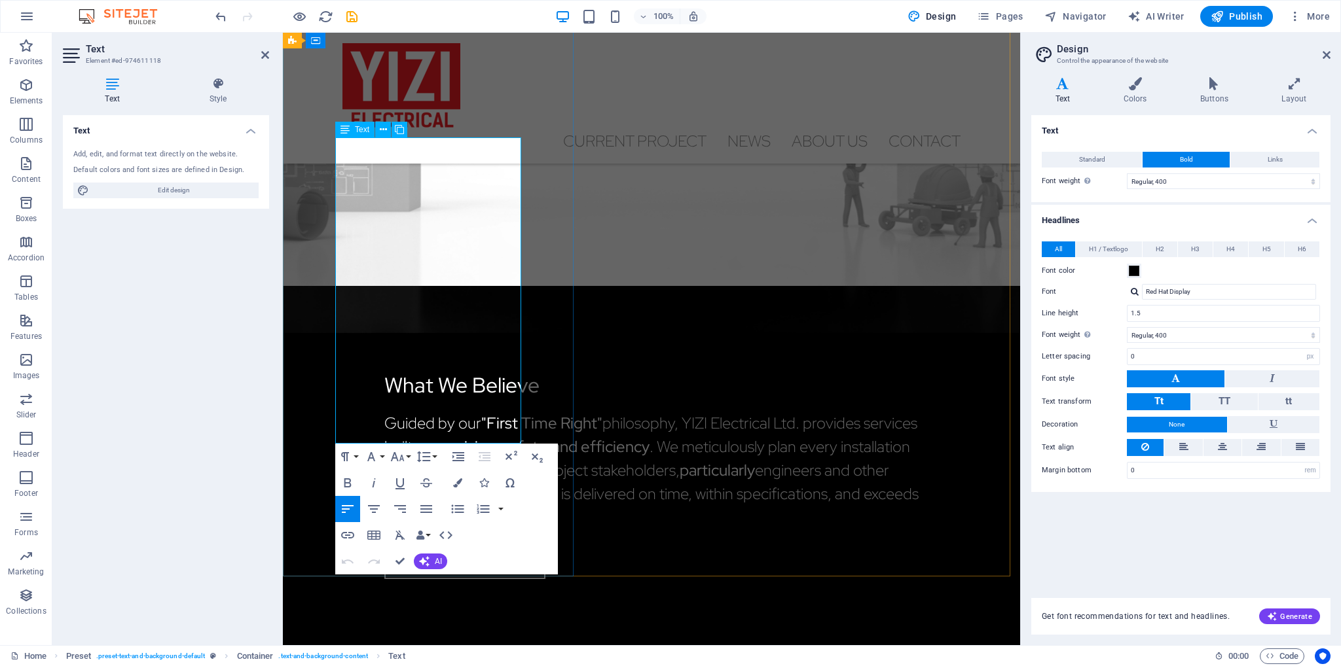
click at [437, 412] on p "Guided by our "First Time Right" philosophy, YIZI Electrical Ltd. provides serv…" at bounding box center [651, 471] width 534 height 118
click at [314, 337] on div "What We Believe Guided by our "First Time Right" philosophy, YIZI Electrical Lt…" at bounding box center [651, 474] width 737 height 377
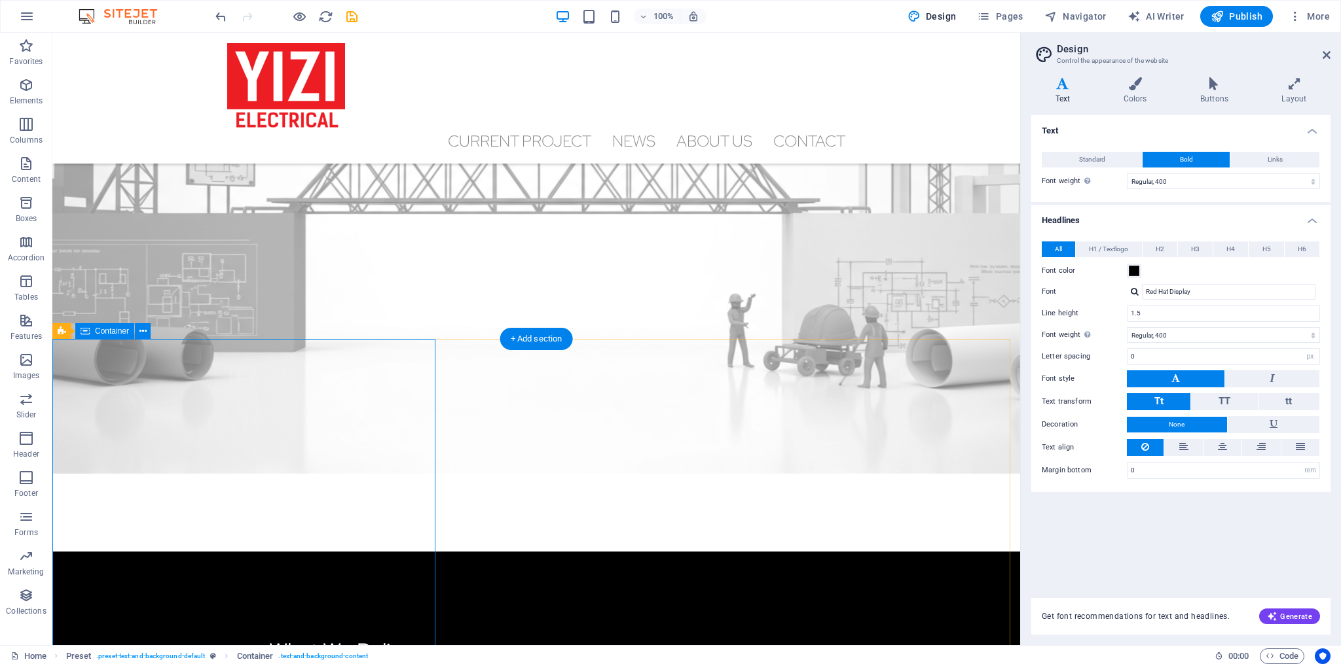
scroll to position [589, 0]
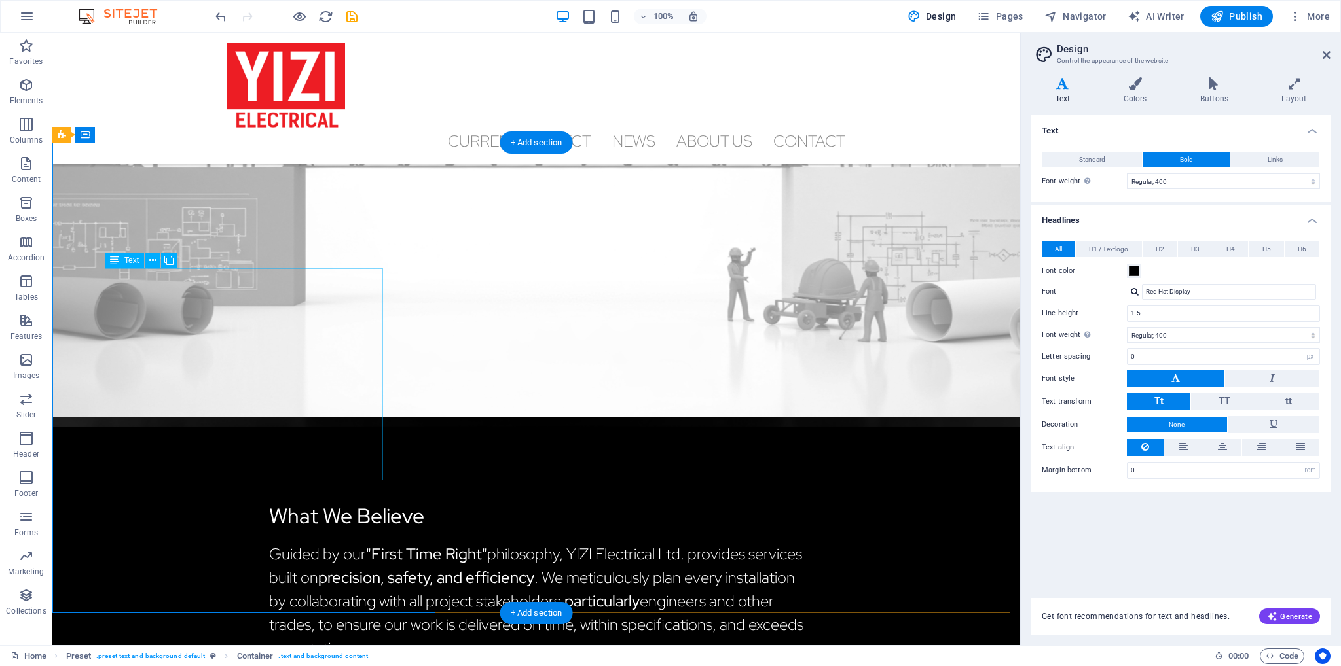
click at [269, 543] on div "Guided by our "First Time Right" philosophy, YIZI Electrical Ltd. provides serv…" at bounding box center [536, 602] width 534 height 118
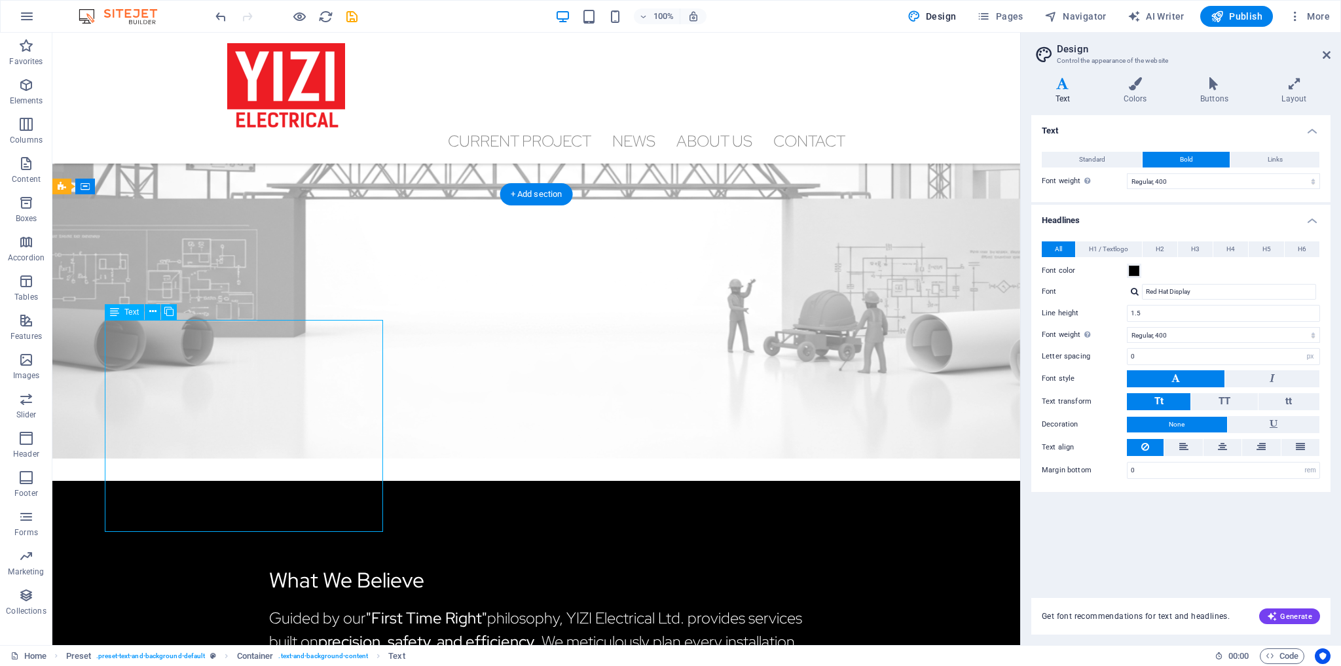
scroll to position [524, 0]
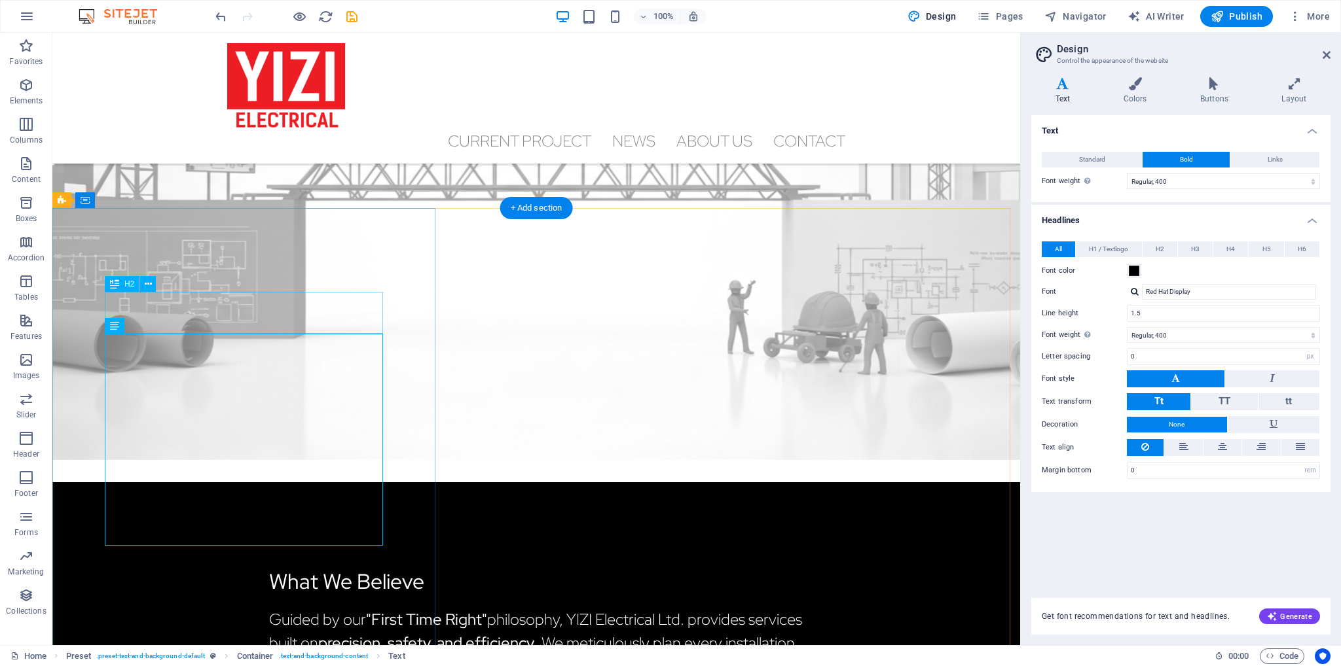
click at [269, 566] on div "What We Believe" at bounding box center [536, 581] width 534 height 31
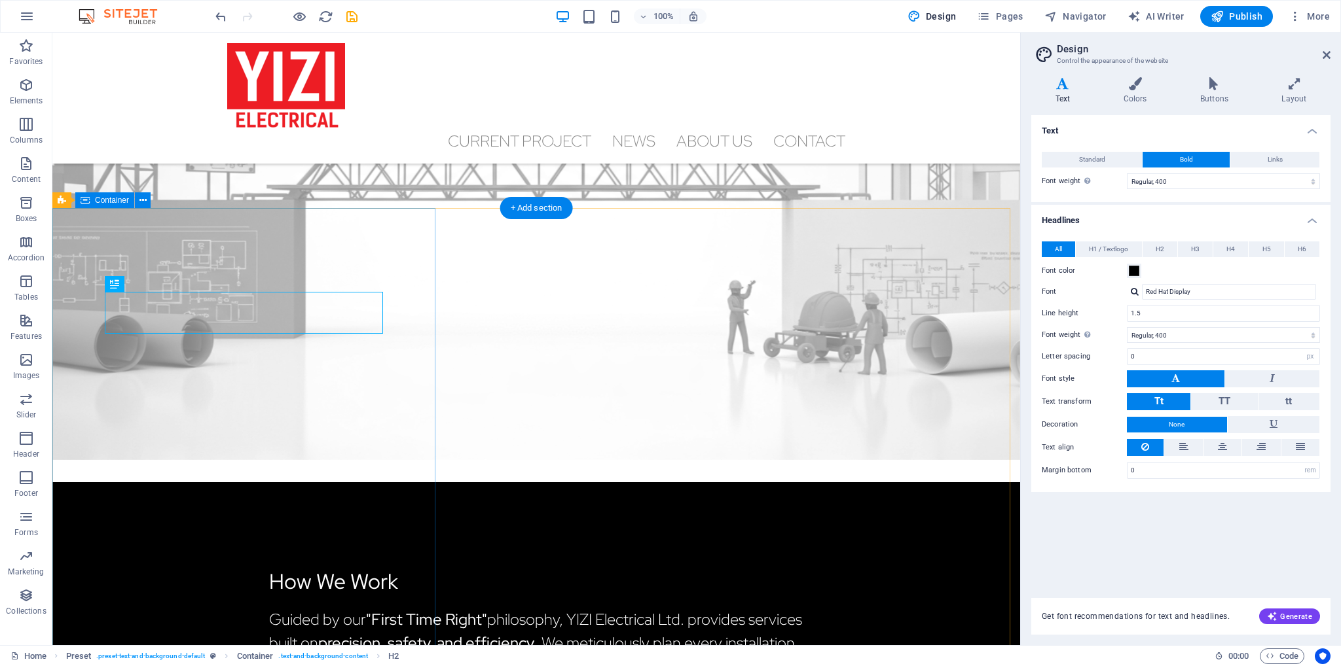
click at [409, 483] on div "How We Work Guided by our "First Time Right" philosophy, YIZI Electrical Ltd. p…" at bounding box center [536, 671] width 968 height 377
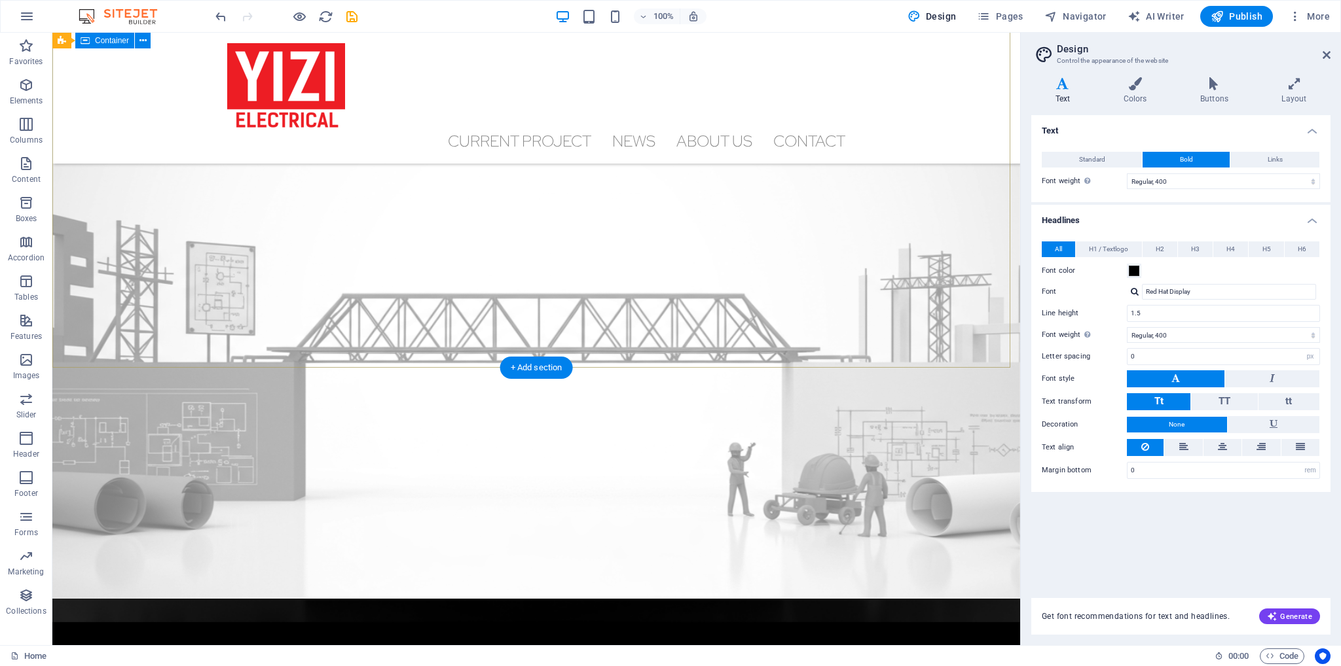
scroll to position [157, 0]
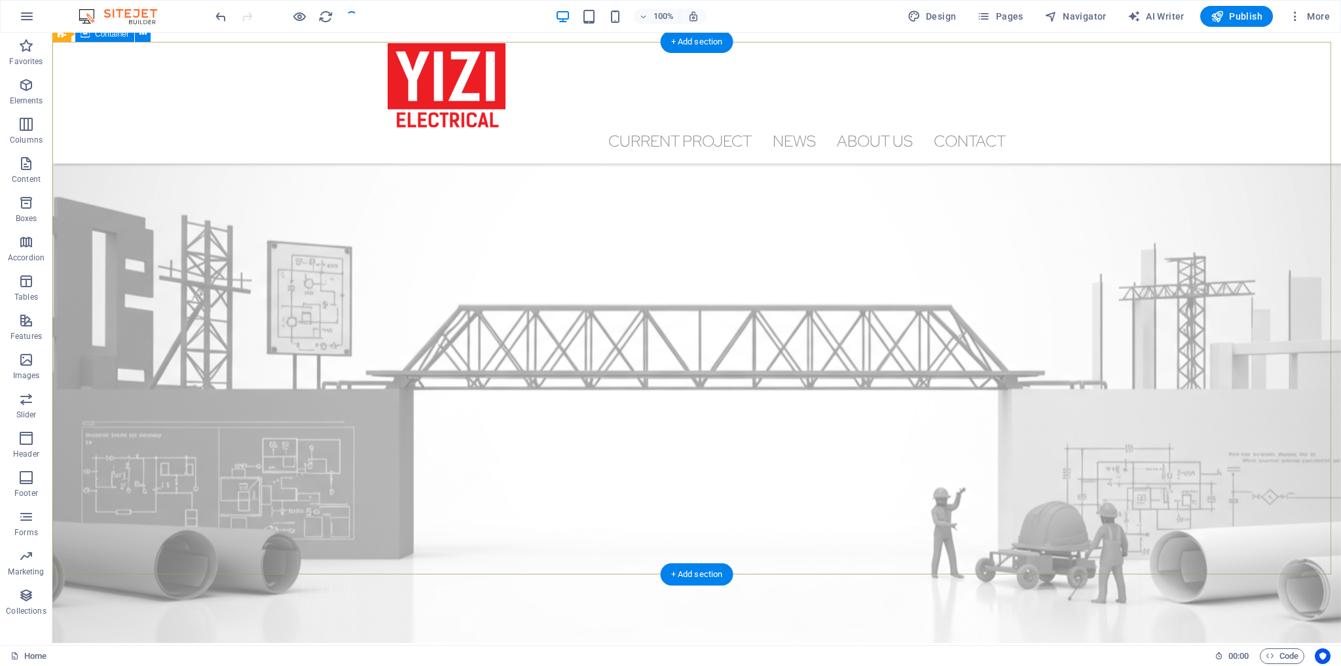
checkbox input "false"
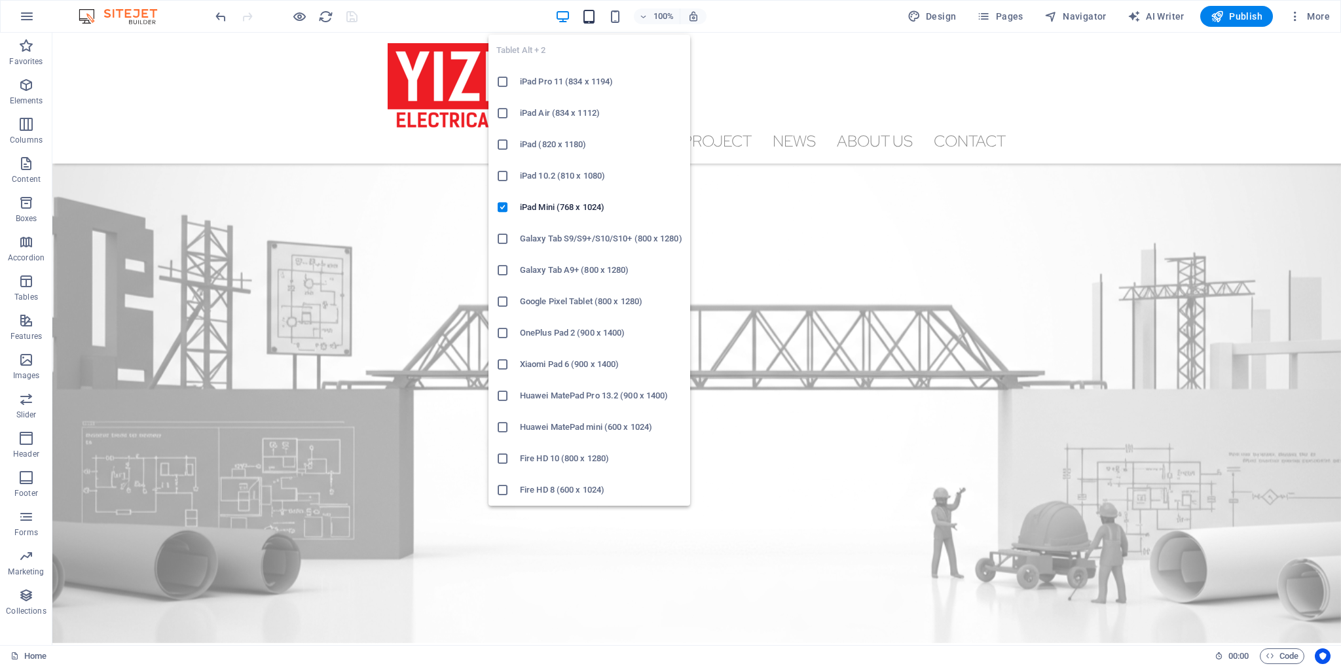
click at [586, 12] on icon "button" at bounding box center [588, 16] width 15 height 15
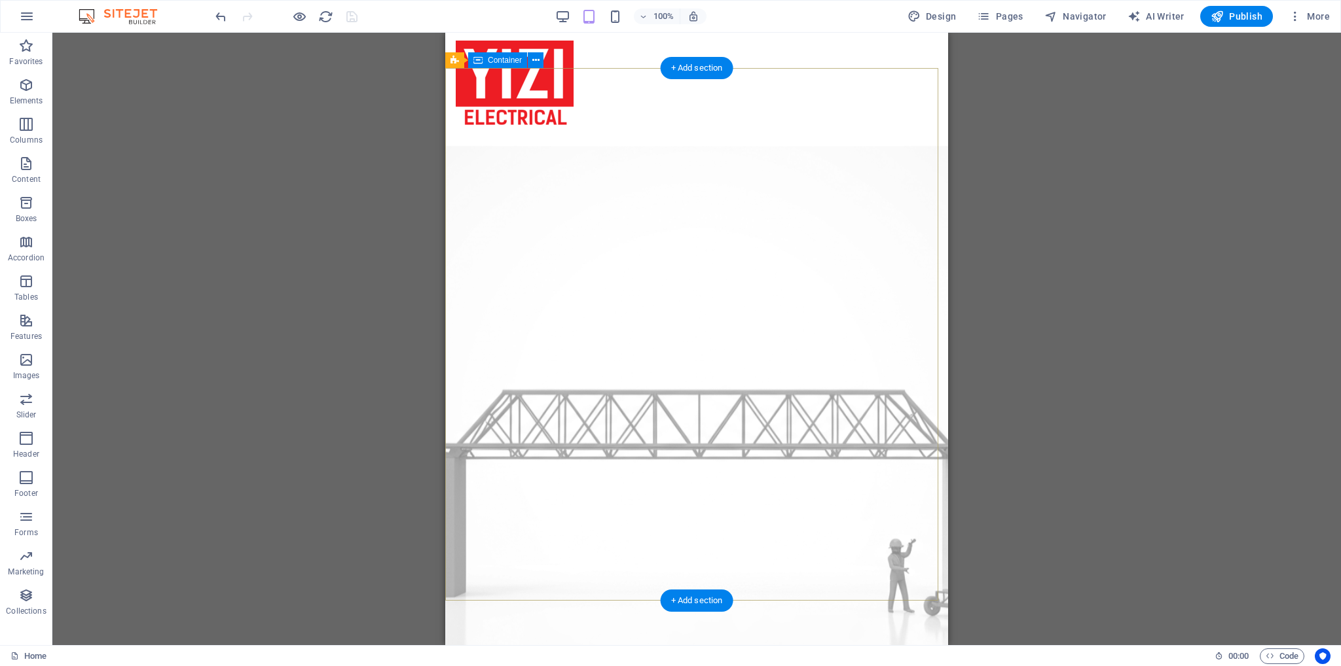
scroll to position [0, 0]
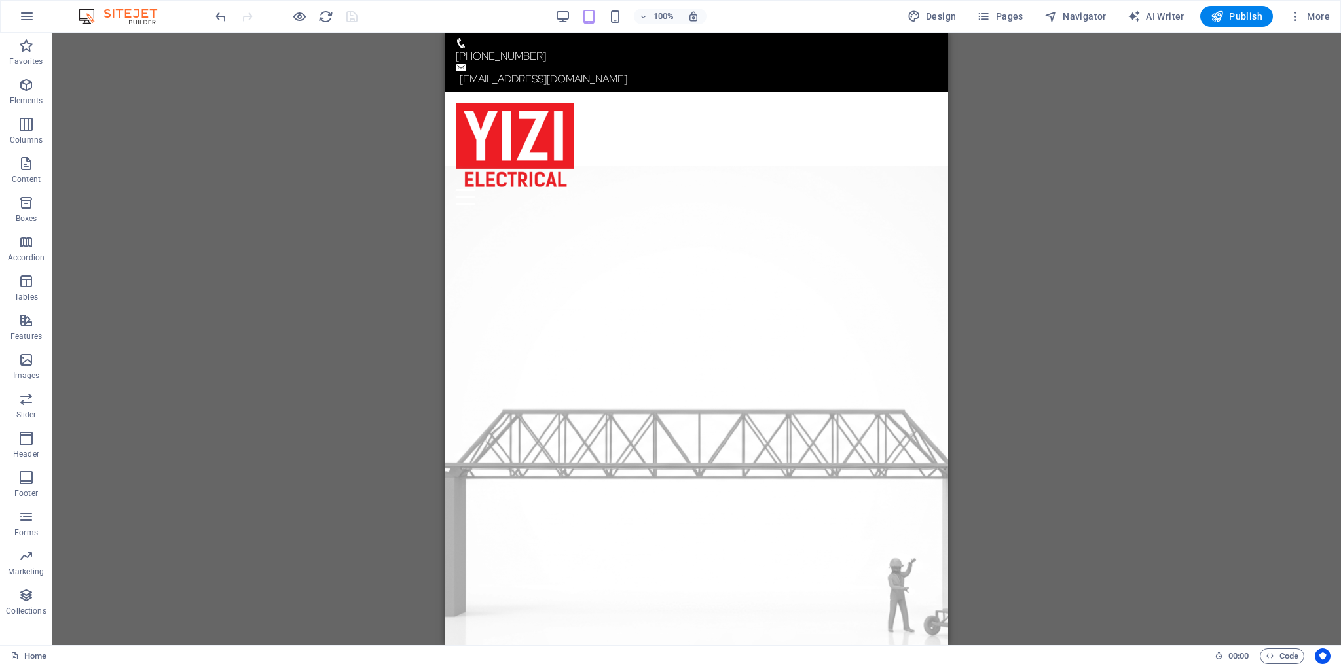
click at [1008, 132] on div "Container Banner H1 Banner Banner Container Spacer Menu Bar Menu Button Contain…" at bounding box center [696, 339] width 1288 height 613
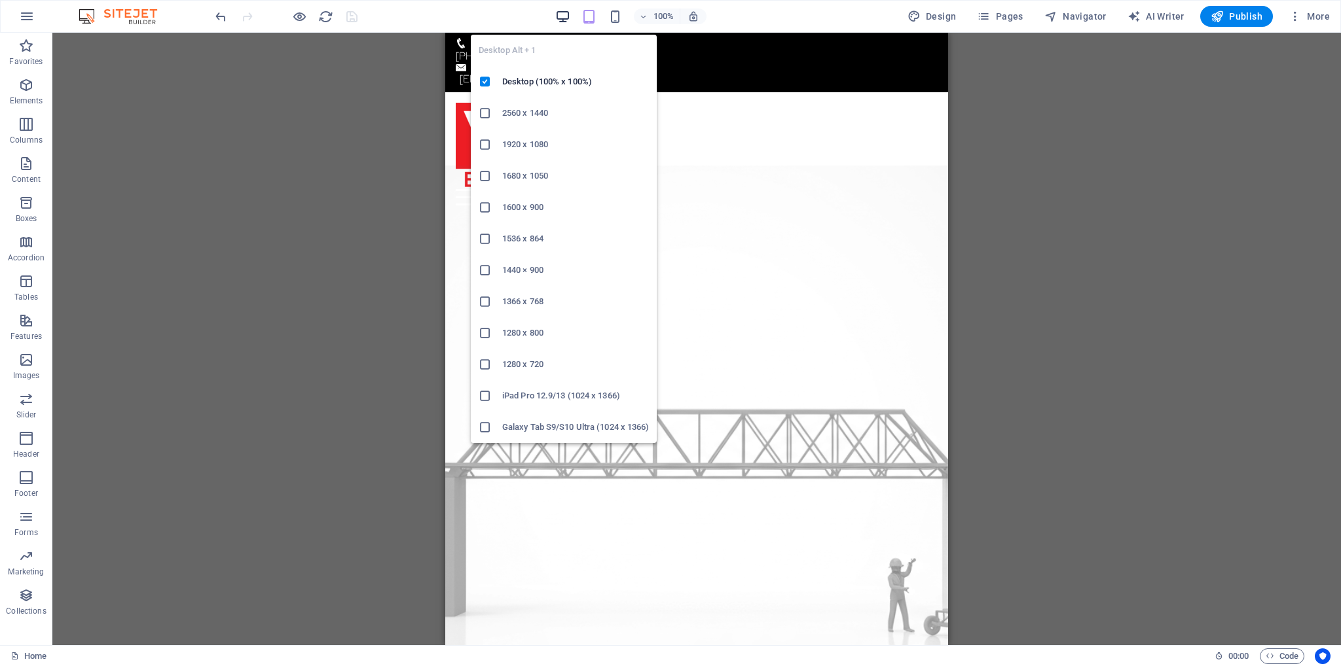
click at [566, 17] on icon "button" at bounding box center [562, 16] width 15 height 15
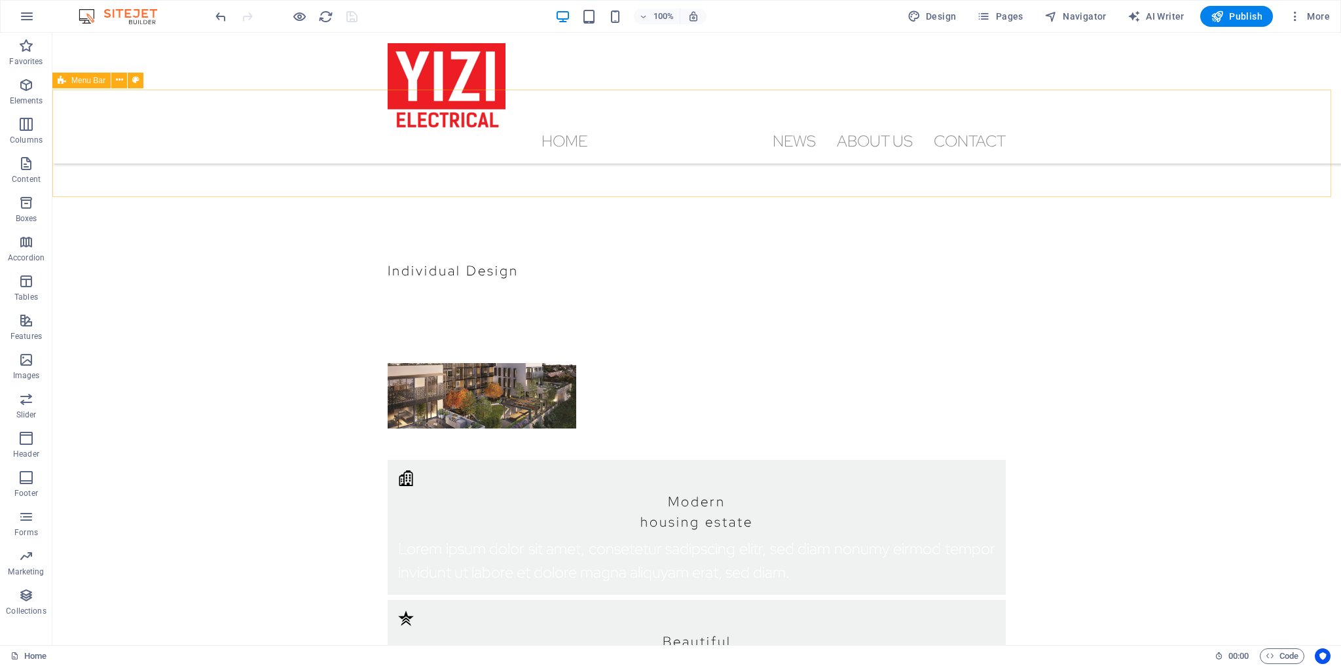
scroll to position [1964, 0]
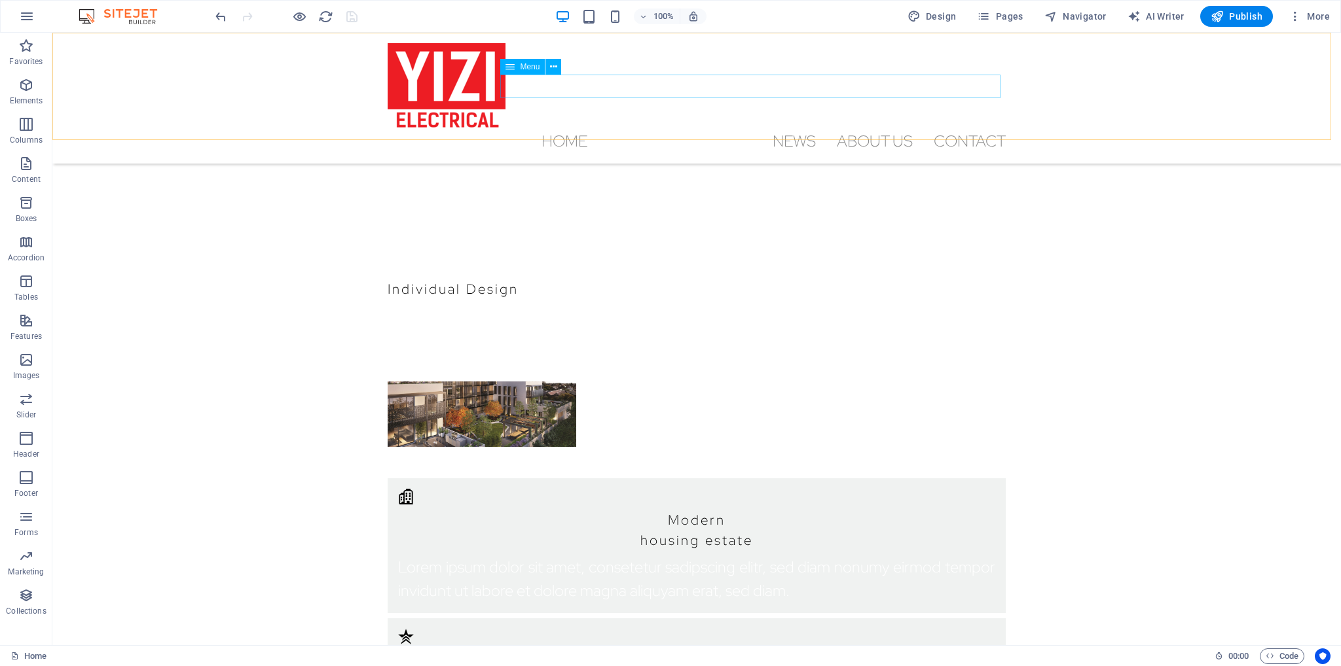
click at [796, 130] on nav "Home Current Project News About us Contact" at bounding box center [697, 142] width 618 height 24
click at [508, 70] on icon at bounding box center [509, 67] width 9 height 16
click at [553, 67] on icon at bounding box center [553, 67] width 7 height 14
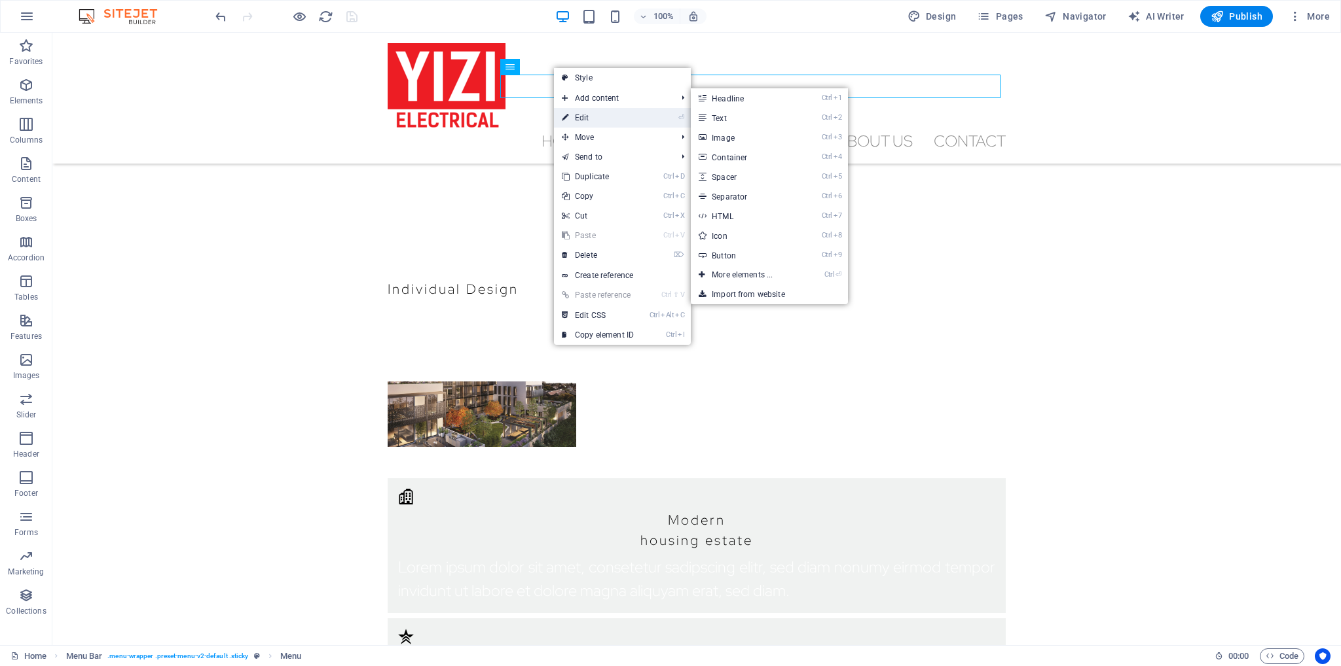
click at [649, 117] on li "⏎ Edit" at bounding box center [622, 118] width 137 height 20
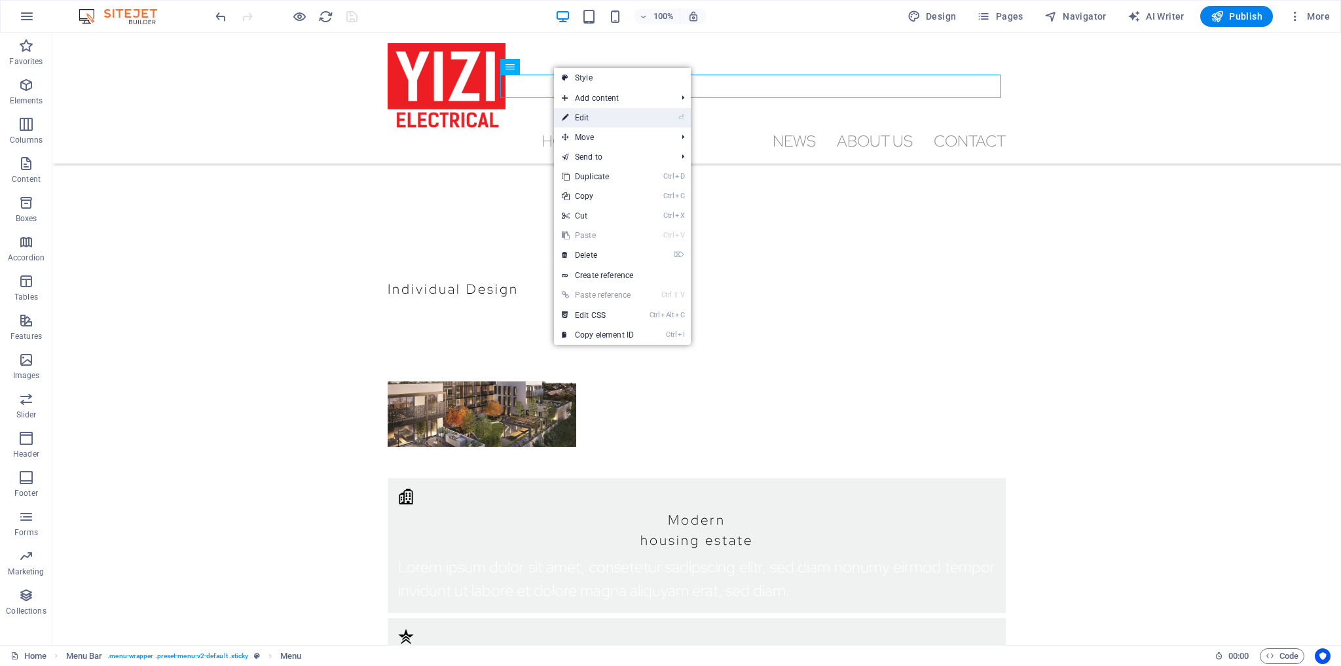
click at [603, 111] on link "⏎ Edit" at bounding box center [598, 118] width 88 height 20
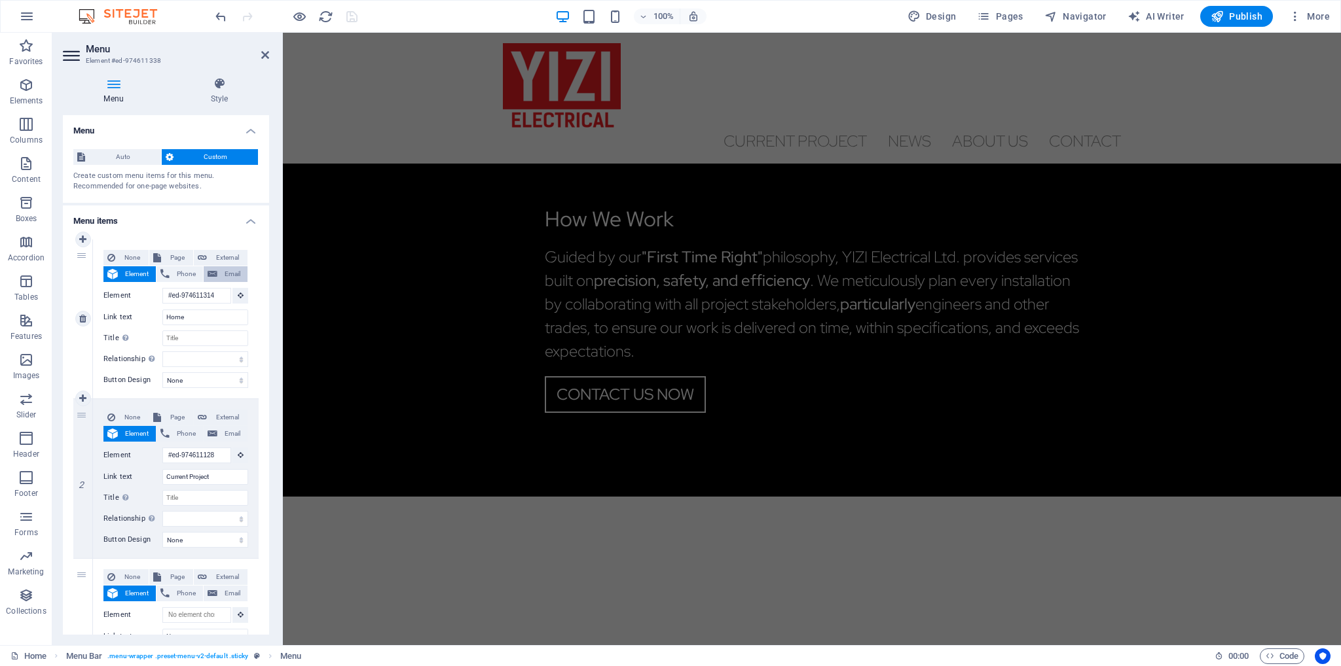
scroll to position [1002, 0]
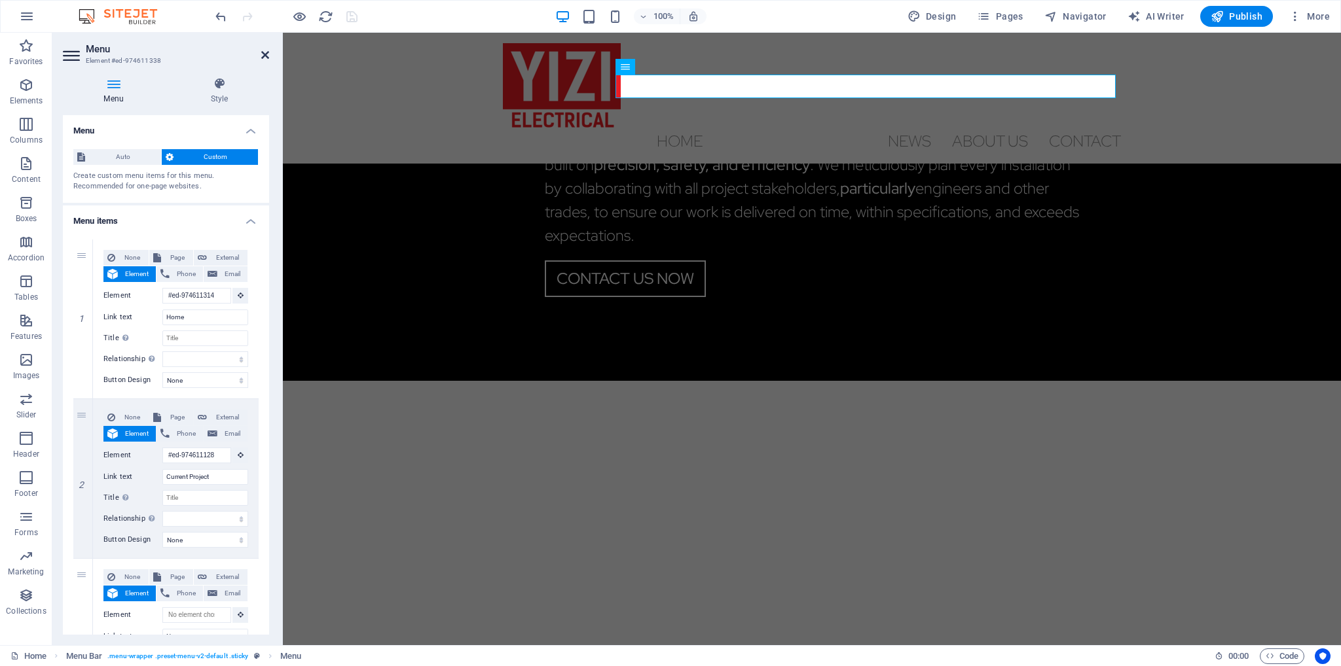
click at [264, 55] on icon at bounding box center [265, 55] width 8 height 10
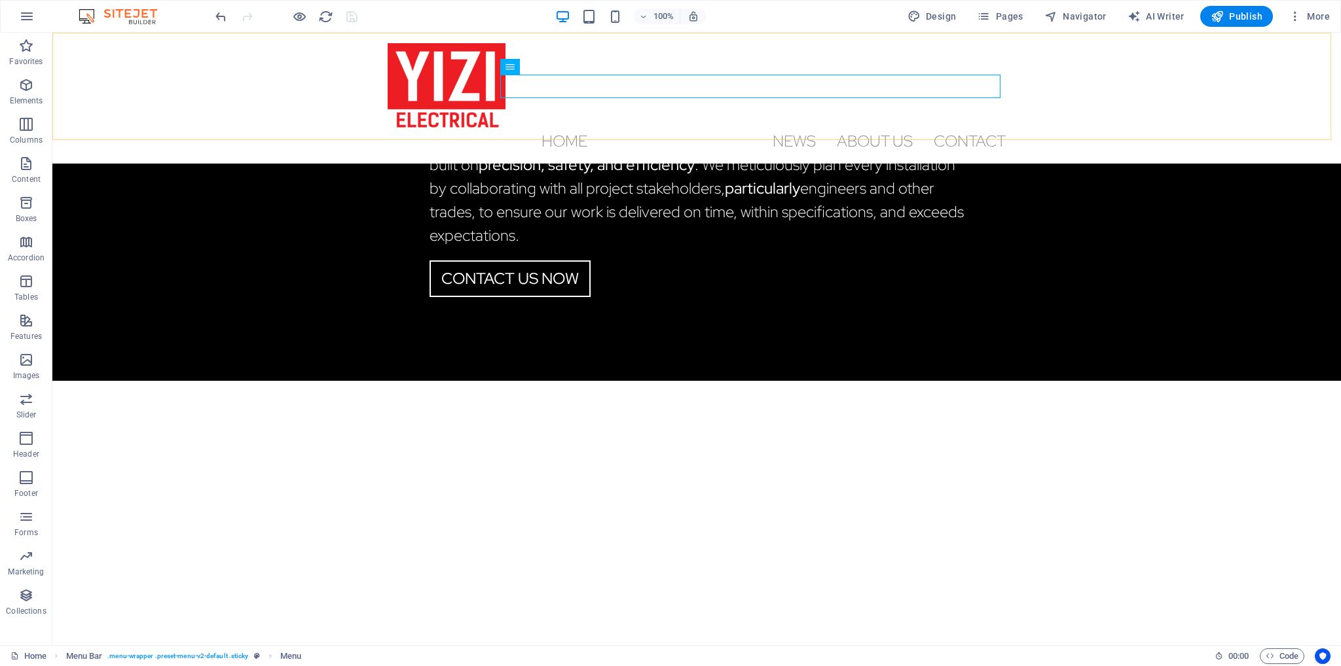
scroll to position [979, 0]
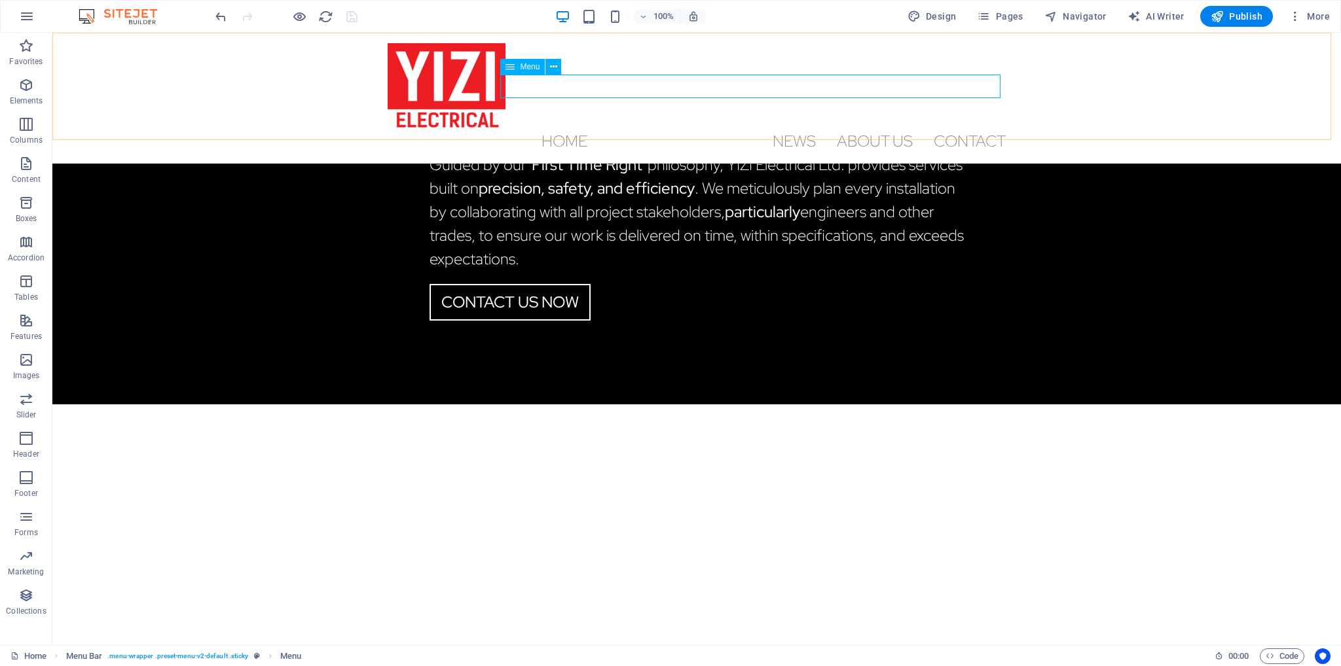
click at [814, 130] on nav "Home Current Project News About us Contact" at bounding box center [697, 142] width 618 height 24
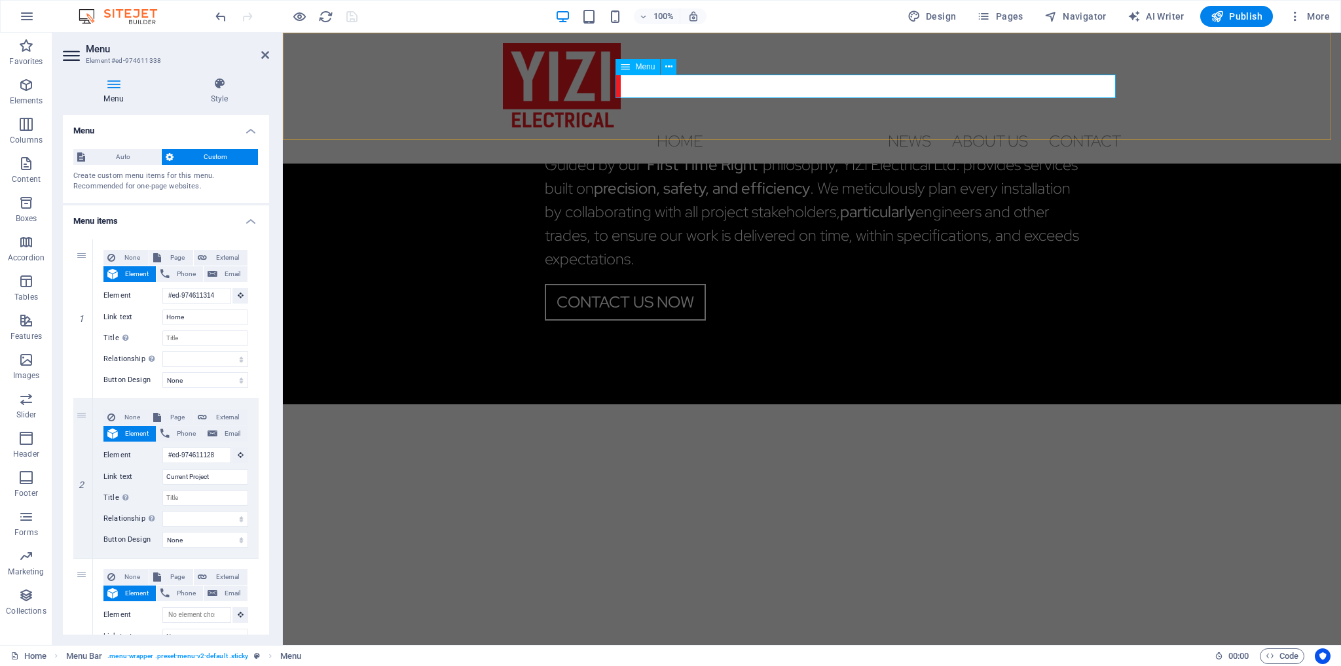
scroll to position [1002, 0]
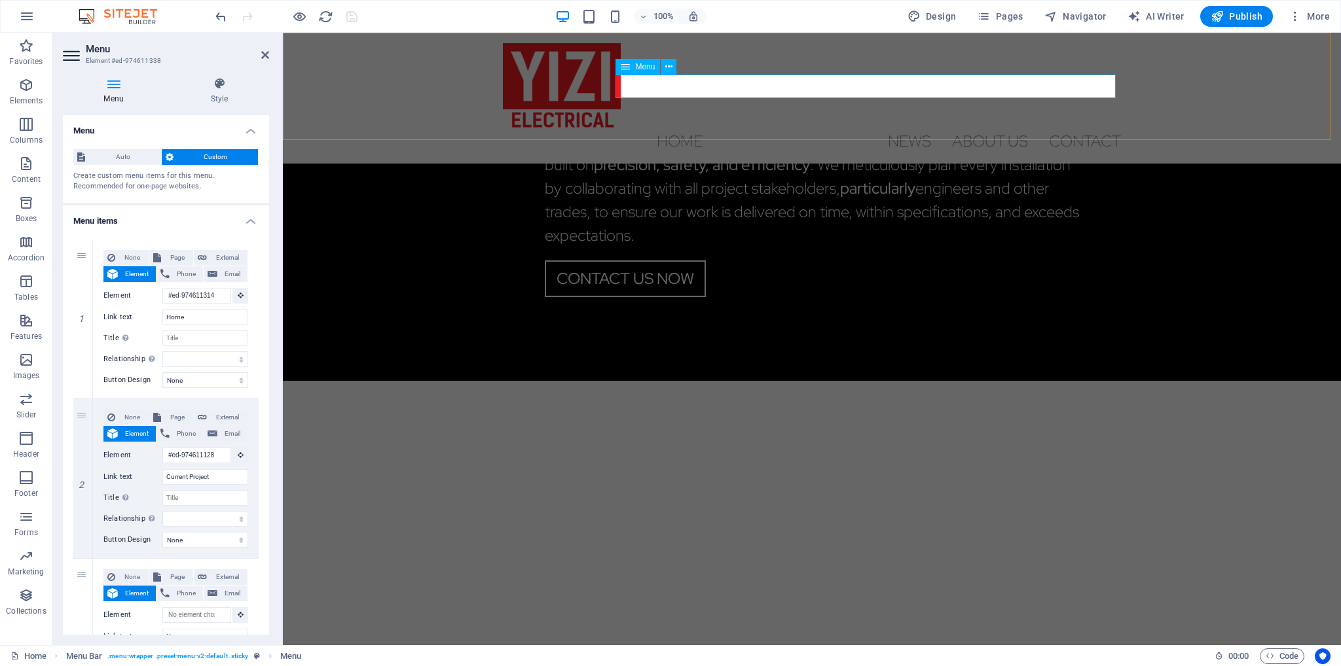
click at [794, 130] on nav "Home Current Project News About us Contact" at bounding box center [812, 142] width 618 height 24
click at [917, 130] on nav "Home Current Project News About us Contact" at bounding box center [812, 142] width 618 height 24
click at [1006, 130] on nav "Home Current Project News About us Contact" at bounding box center [812, 142] width 618 height 24
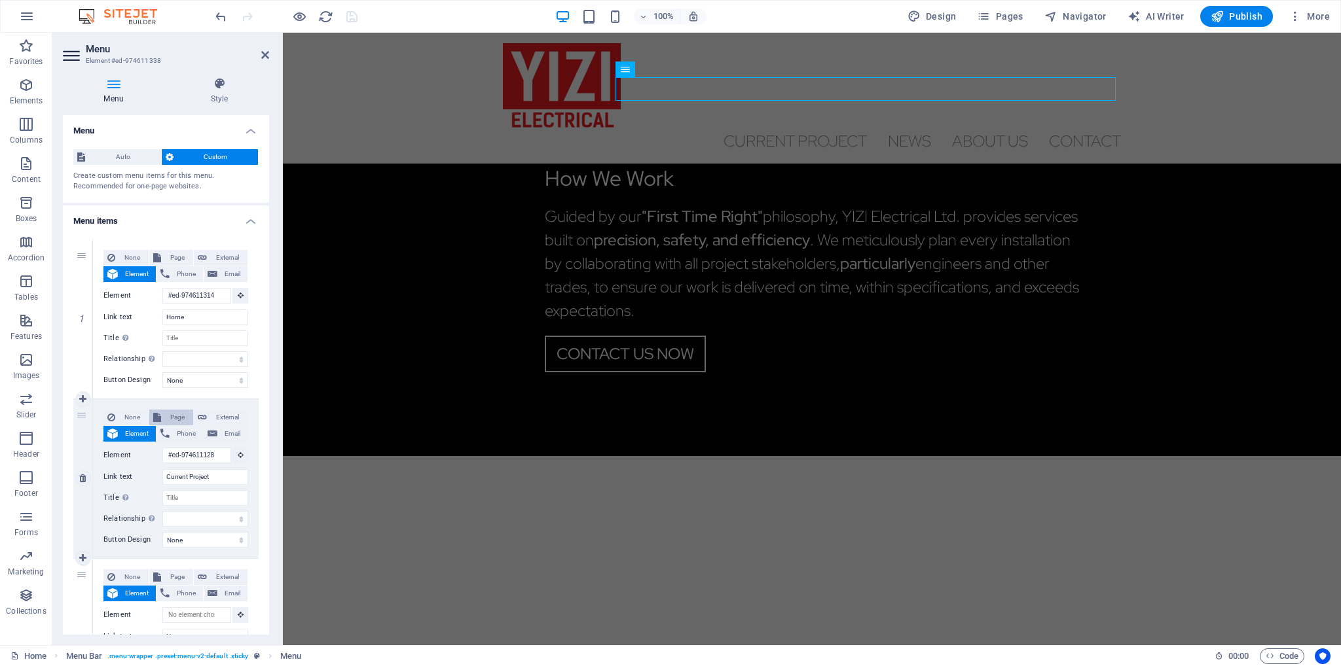
scroll to position [895, 0]
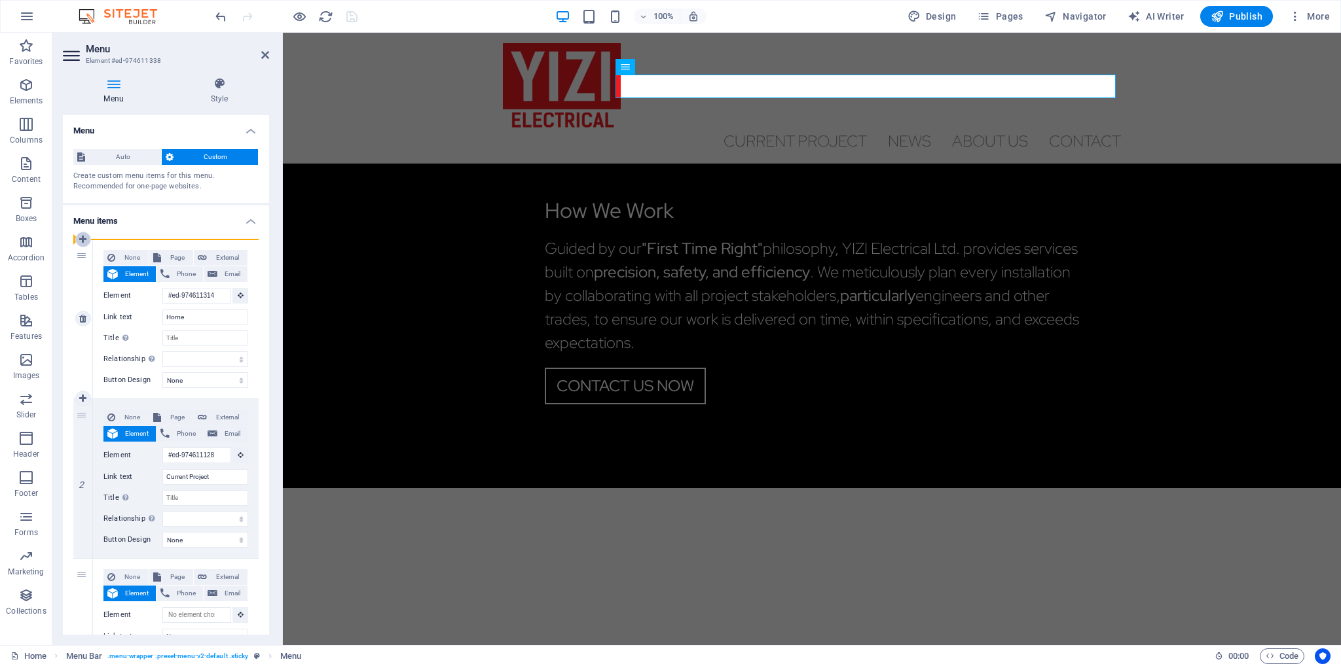
drag, startPoint x: 82, startPoint y: 255, endPoint x: 86, endPoint y: 242, distance: 13.7
click at [86, 242] on div "1" at bounding box center [83, 319] width 20 height 159
select select
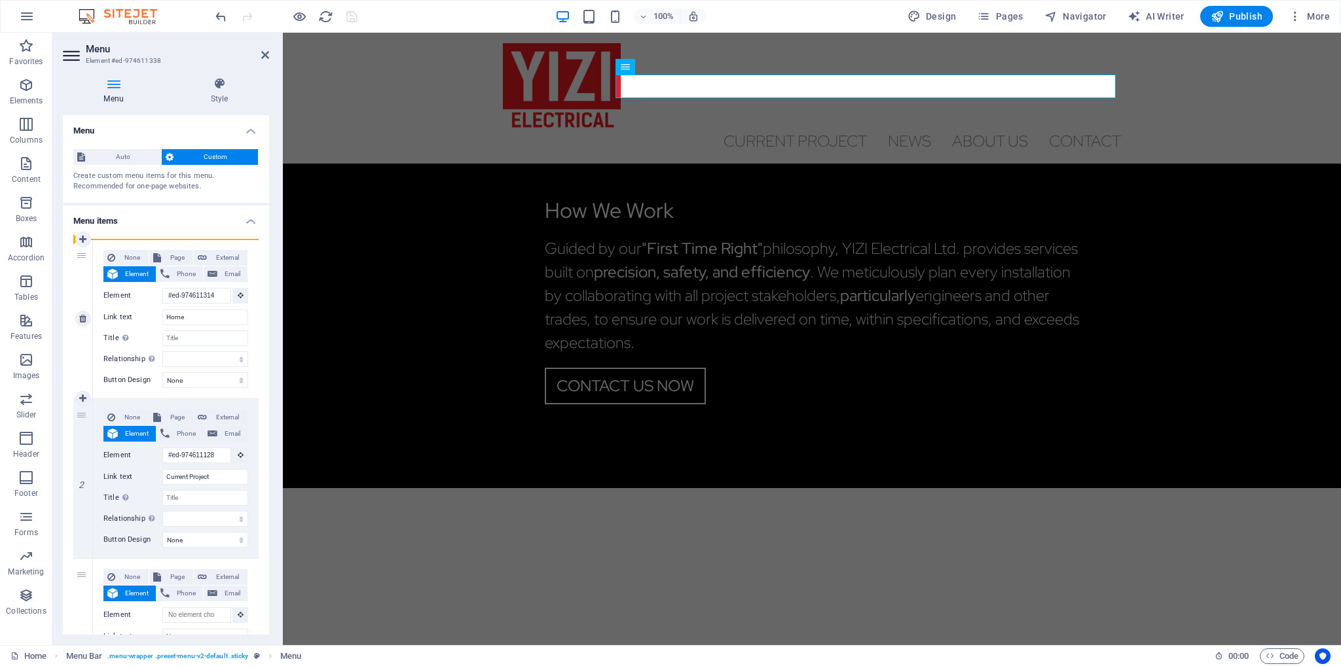
select select
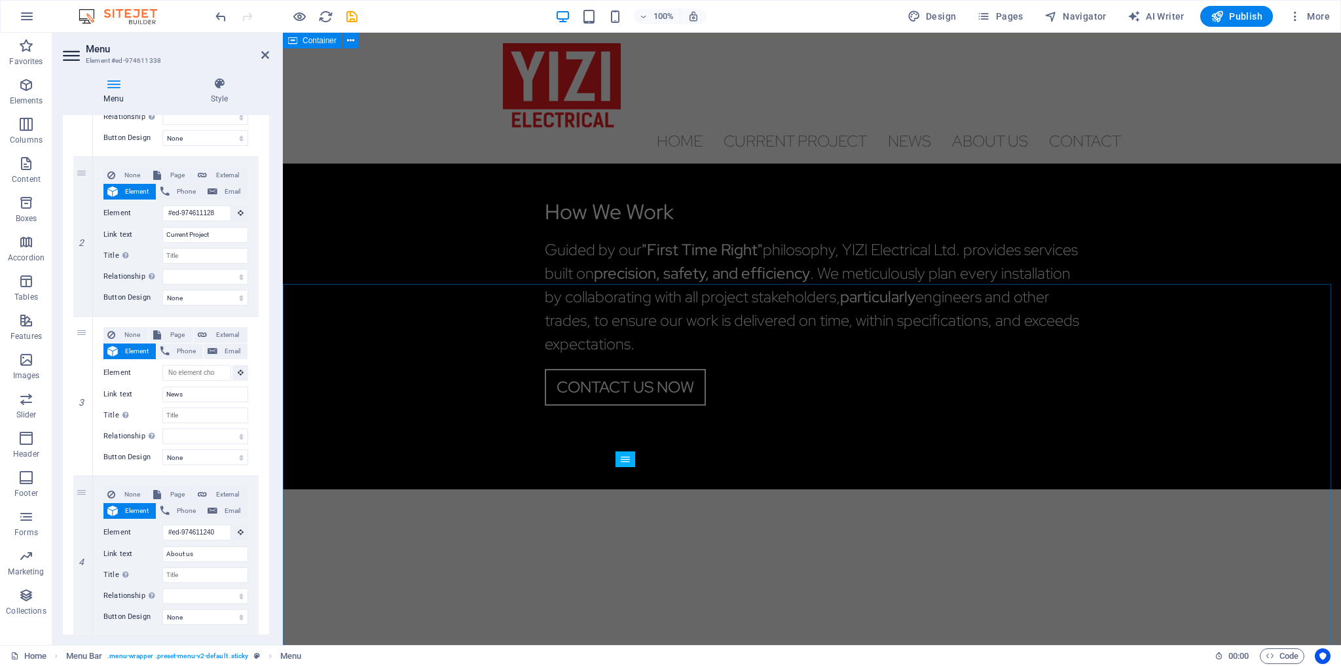
scroll to position [502, 0]
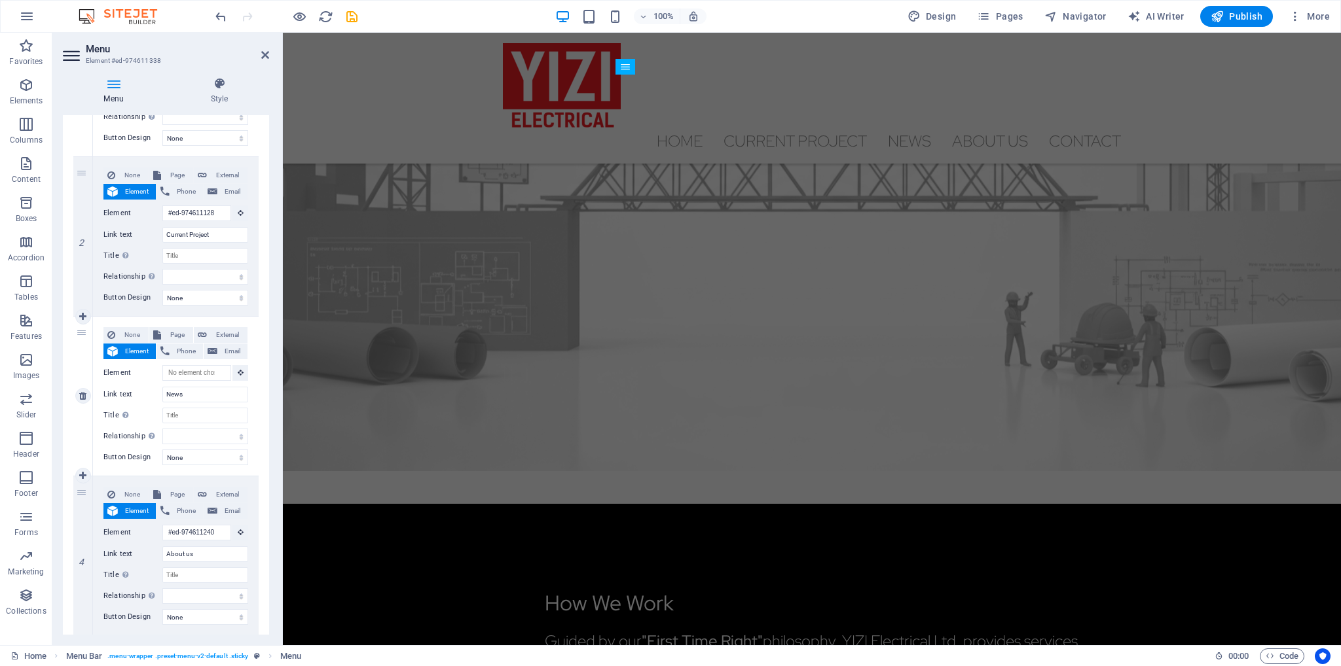
click at [81, 331] on div "3" at bounding box center [83, 396] width 20 height 159
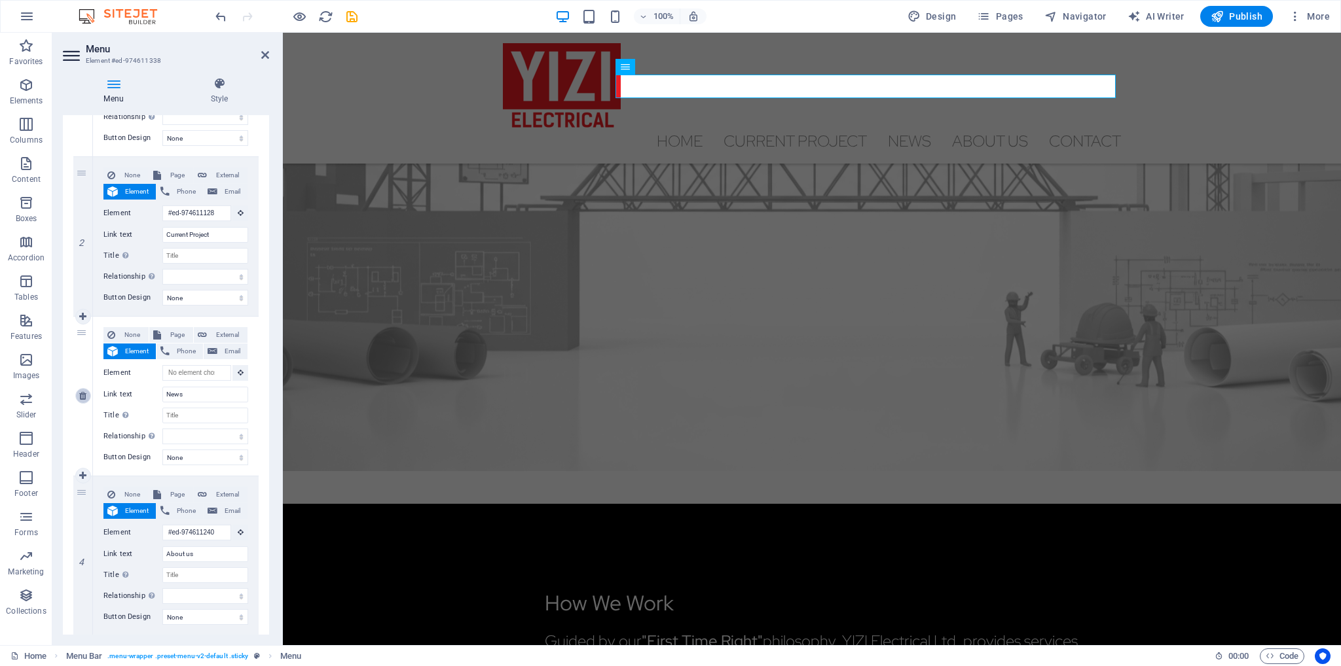
click at [84, 393] on icon at bounding box center [82, 396] width 7 height 9
select select
type input "#ed-974611240"
type input "About us"
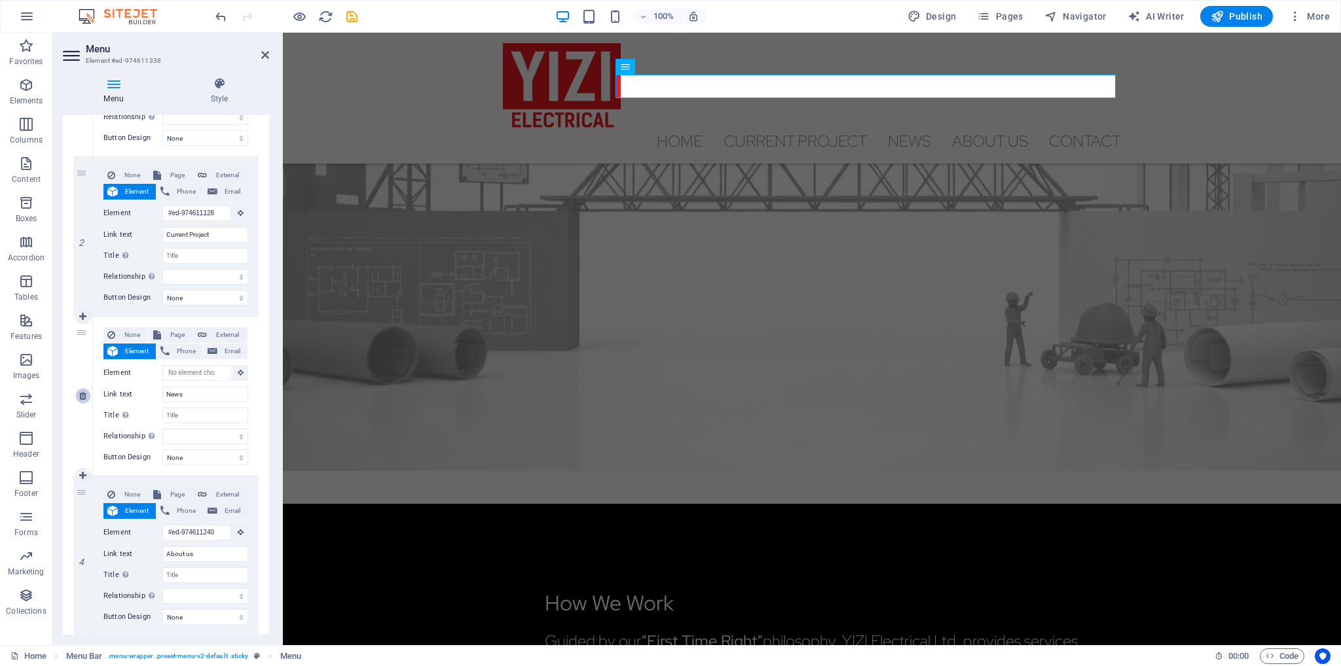
select select
type input "#ed-974611256"
type input "Contact"
select select
click at [266, 53] on icon at bounding box center [265, 55] width 8 height 10
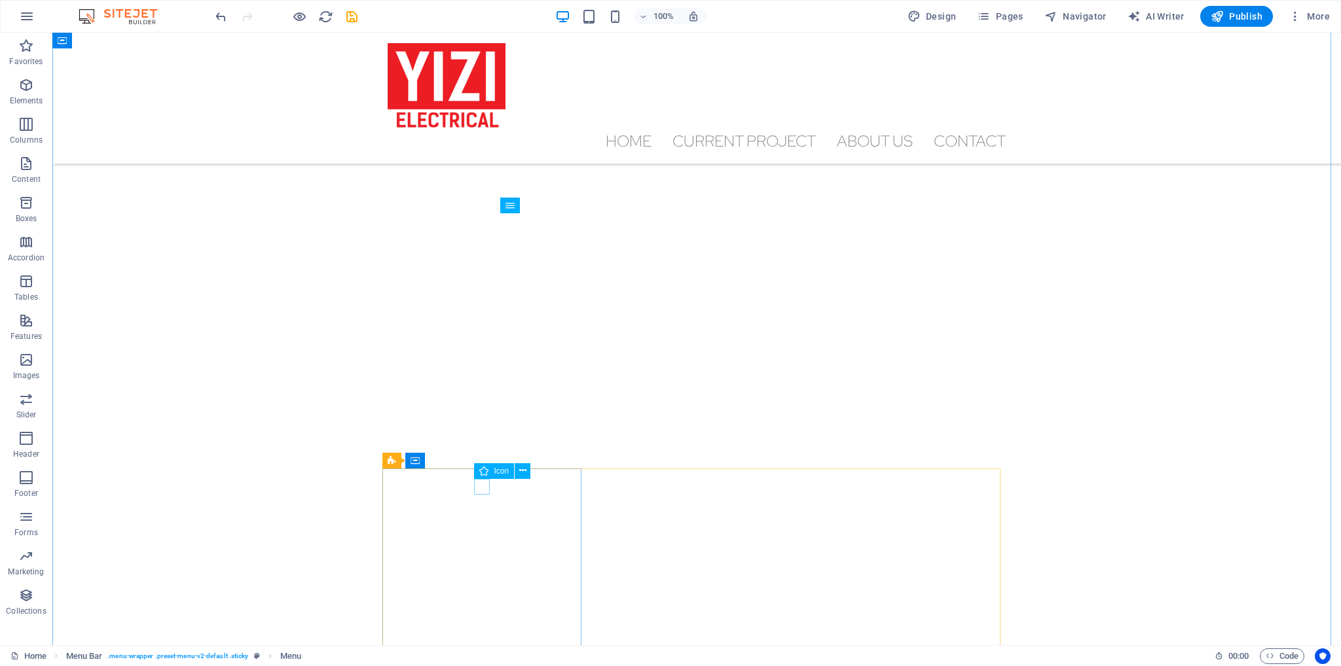
scroll to position [1048, 0]
